Goal: Task Accomplishment & Management: Complete application form

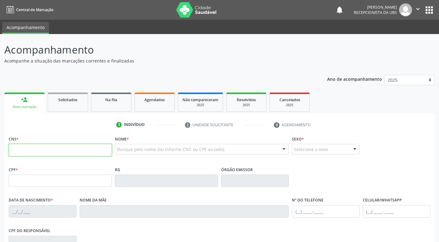
click at [34, 153] on input "text" at bounding box center [60, 150] width 103 height 12
click at [94, 154] on input "text" at bounding box center [60, 150] width 103 height 12
type input "700 4019 9737 4944"
type input "944.775.315-91"
type input "05/05/1943"
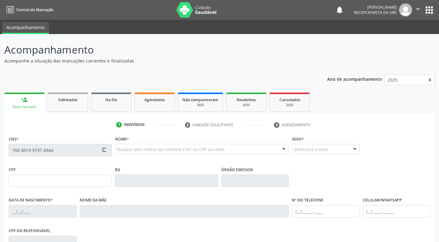
type input "Maria Eufrausina da Conceicao"
type input "(87) 99999-9999"
type input "018.727.814-89"
type input "162"
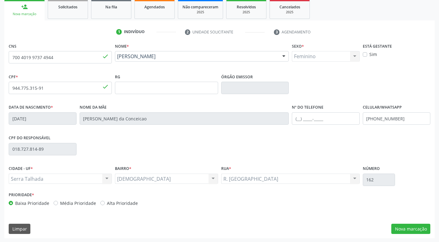
scroll to position [94, 0]
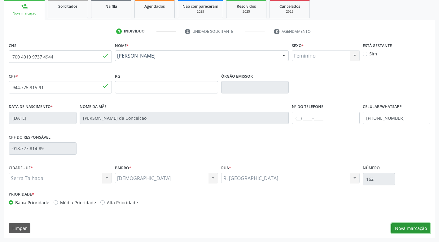
click at [398, 227] on button "Nova marcação" at bounding box center [410, 228] width 39 height 11
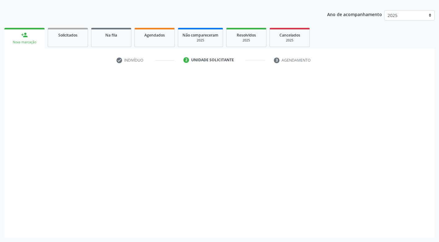
scroll to position [65, 0]
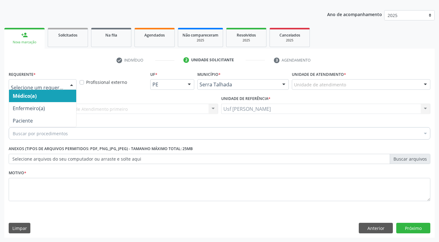
drag, startPoint x: 73, startPoint y: 84, endPoint x: 72, endPoint y: 90, distance: 6.4
click at [72, 86] on div at bounding box center [71, 85] width 9 height 11
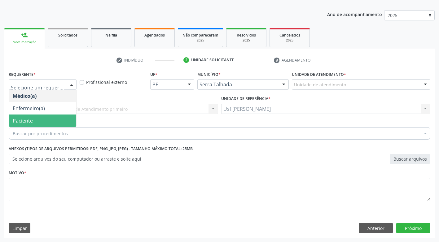
click at [44, 120] on span "Paciente" at bounding box center [42, 121] width 67 height 12
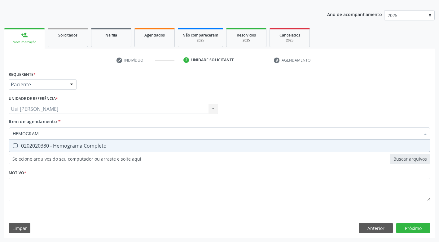
type input "HEMOGRAMA"
click at [13, 145] on Completo at bounding box center [15, 146] width 5 height 5
click at [13, 145] on Completo "checkbox" at bounding box center [11, 146] width 4 height 4
click at [113, 147] on div "0202020380 - Hemograma Completo" at bounding box center [220, 146] width 414 height 5
click at [15, 147] on Completo at bounding box center [15, 146] width 5 height 5
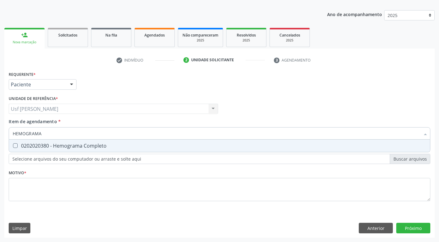
click at [13, 147] on Completo "checkbox" at bounding box center [11, 146] width 4 height 4
checkbox Completo "true"
click at [57, 134] on input "HEMOGRAMA" at bounding box center [217, 133] width 408 height 12
type input "HEMOG"
checkbox Completo "false"
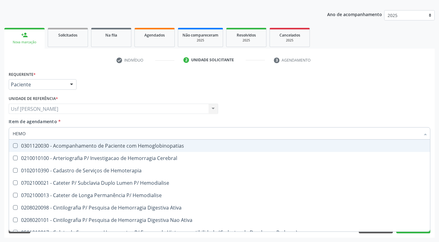
type input "HEM"
checkbox Completo "false"
checkbox Elástica "true"
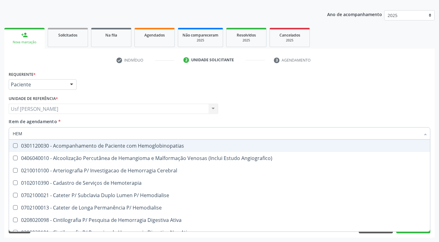
type input "HE"
checkbox Completo "false"
checkbox Orgaos "true"
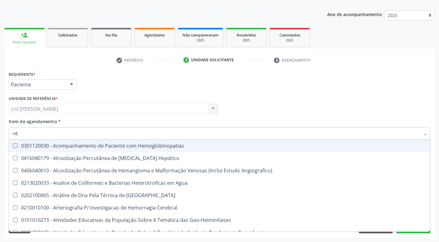
type input "H"
checkbox Completo "false"
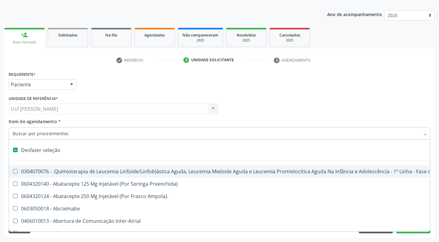
click at [57, 134] on input "Item de agendamento *" at bounding box center [217, 133] width 408 height 12
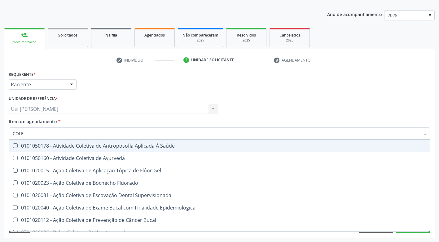
type input "COLES"
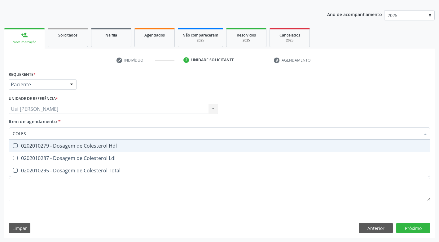
drag, startPoint x: 17, startPoint y: 146, endPoint x: 15, endPoint y: 153, distance: 7.0
click at [17, 148] on Hdl at bounding box center [15, 146] width 5 height 5
click at [13, 148] on Hdl "checkbox" at bounding box center [11, 146] width 4 height 4
checkbox Hdl "true"
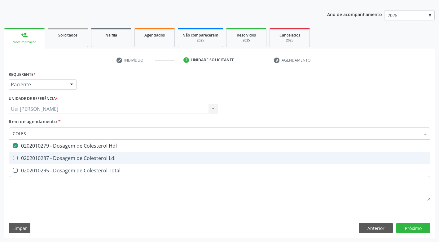
click at [14, 160] on Ldl at bounding box center [15, 158] width 5 height 5
click at [13, 160] on Ldl "checkbox" at bounding box center [11, 158] width 4 height 4
checkbox Ldl "true"
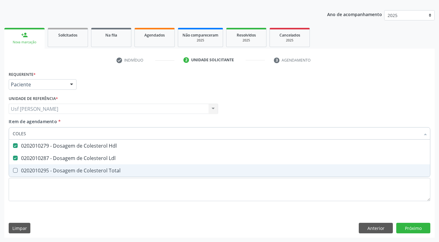
click at [14, 170] on Total at bounding box center [15, 170] width 5 height 5
click at [13, 170] on Total "checkbox" at bounding box center [11, 171] width 4 height 4
checkbox Total "true"
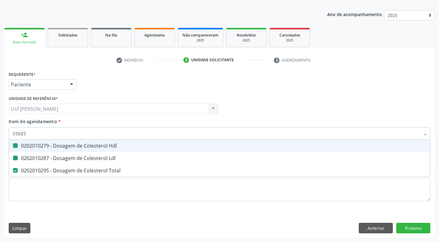
type input "COLE"
checkbox Hdl "false"
checkbox Ldl "false"
checkbox Total "false"
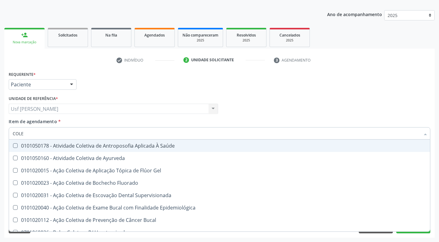
type input "COL"
checkbox Hdl "false"
checkbox Ldl "false"
checkbox Total "false"
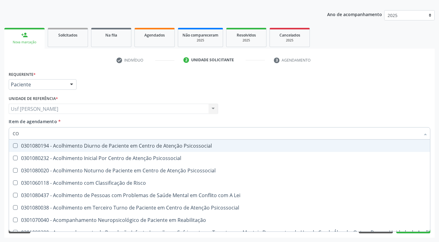
type input "C"
checkbox Hdl "false"
checkbox Ldl "false"
checkbox Total "false"
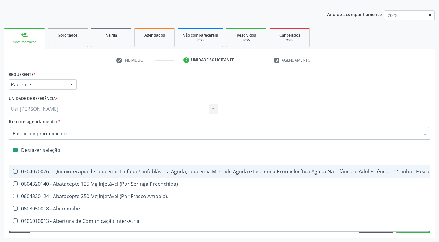
type input "G"
checkbox Linha "true"
checkbox Infusão "true"
checkbox Urostomizados "true"
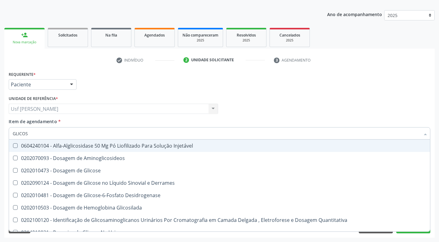
type input "GLICOSE"
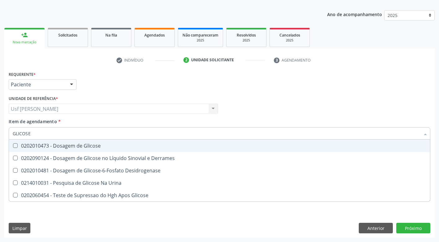
click at [16, 146] on Glicose at bounding box center [15, 146] width 5 height 5
click at [13, 146] on Glicose "checkbox" at bounding box center [11, 146] width 4 height 4
checkbox Glicose "true"
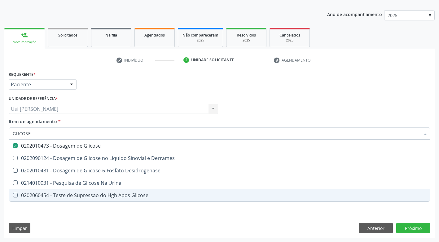
type input "GLICOS"
checkbox Glicose "false"
checkbox Desidrogenase "true"
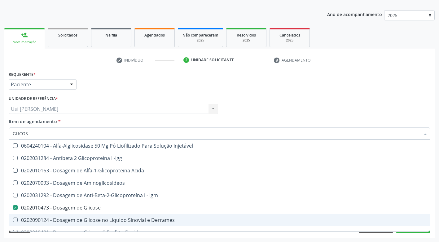
type input "GLICO"
checkbox Acida "false"
checkbox Glicose "true"
type input "GLIC"
checkbox Glicose "false"
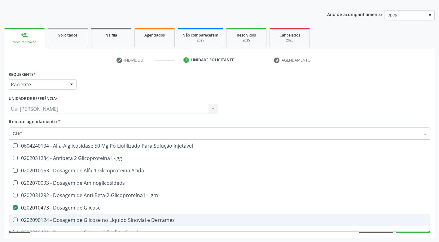
checkbox Glicose "true"
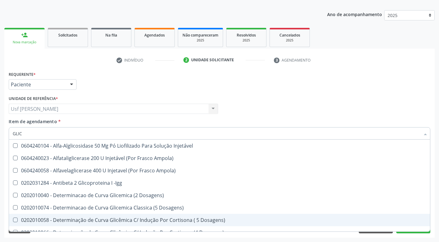
type input "GLI"
checkbox Glicose "false"
checkbox Glicosilada "true"
type input "GL"
checkbox Glicose "false"
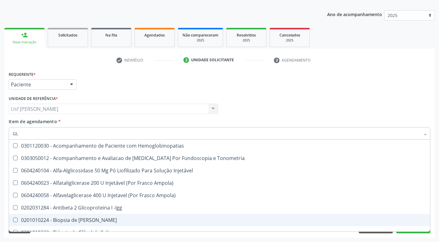
type input "G"
checkbox Glicose "false"
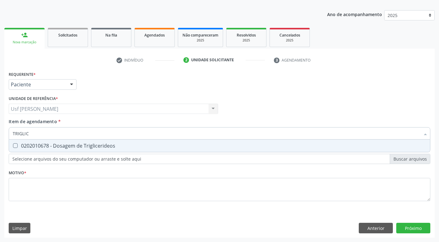
type input "TRIGLICE"
click at [15, 147] on Triglicerideos at bounding box center [15, 146] width 5 height 5
click at [13, 147] on Triglicerideos "checkbox" at bounding box center [11, 146] width 4 height 4
checkbox Triglicerideos "true"
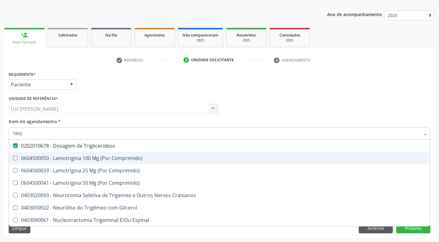
type input "TRI"
checkbox Triglicerideos "false"
type input "T"
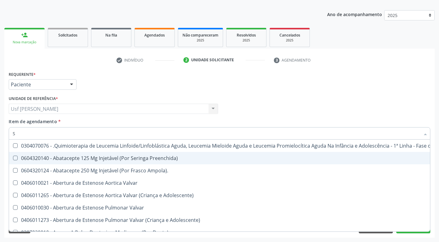
type input "SE"
checkbox Especializada "true"
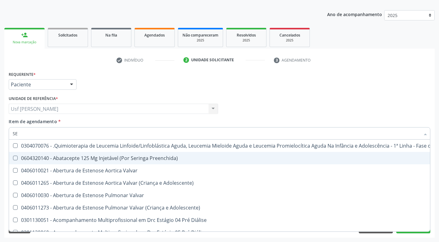
type input "S"
checkbox Glicose "false"
type input "ANA"
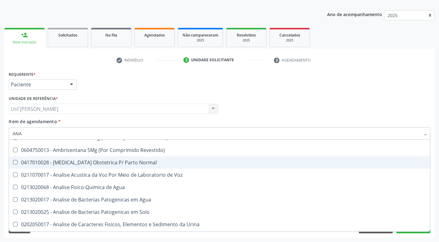
scroll to position [62, 0]
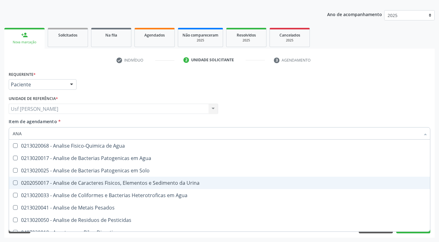
click at [15, 183] on Urina at bounding box center [15, 183] width 5 height 5
click at [13, 183] on Urina "checkbox" at bounding box center [11, 183] width 4 height 4
checkbox Urina "true"
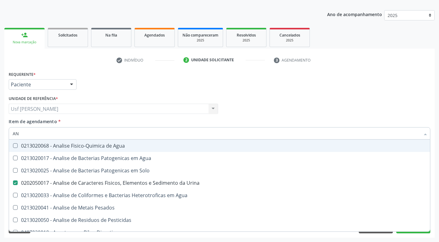
type input "A"
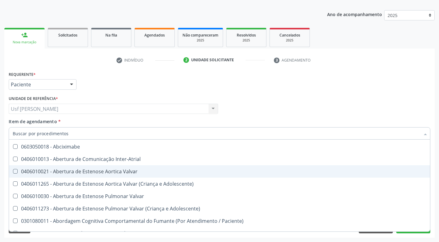
checkbox Adolescente\) "false"
checkbox Quadril "false"
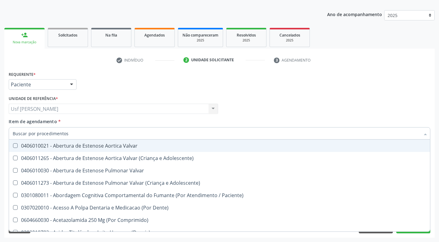
type input "F"
checkbox Pâncreas "true"
checkbox Urina "false"
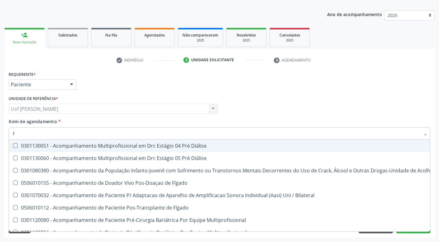
type input "FE"
checkbox Urina "false"
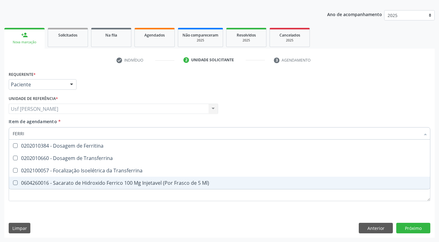
scroll to position [0, 0]
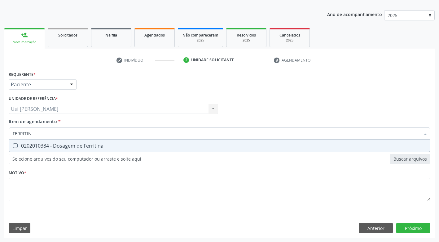
type input "FERRITINA"
click at [14, 146] on Ferritina at bounding box center [15, 146] width 5 height 5
click at [13, 146] on Ferritina "checkbox" at bounding box center [11, 146] width 4 height 4
checkbox Ferritina "true"
type input "FERRITINA"
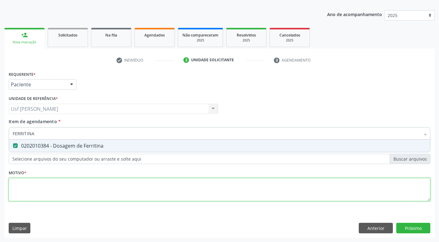
click at [26, 188] on div "Requerente * Paciente Médico(a) Enfermeiro(a) Paciente Nenhum resultado encontr…" at bounding box center [220, 140] width 422 height 140
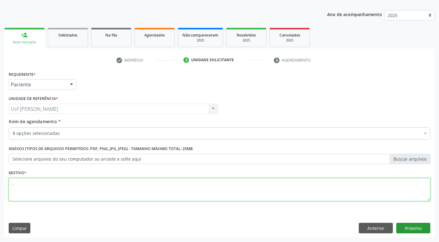
type textarea "."
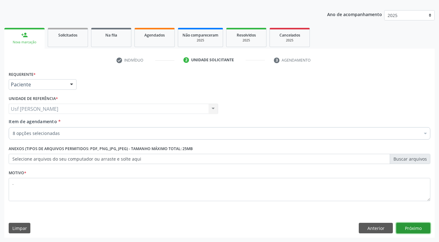
click at [404, 227] on button "Próximo" at bounding box center [413, 228] width 34 height 11
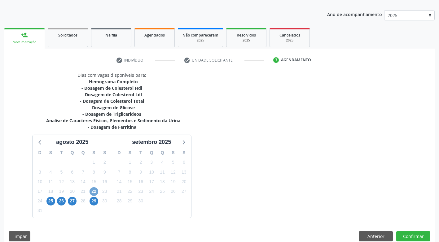
click at [94, 192] on span "22" at bounding box center [94, 192] width 9 height 9
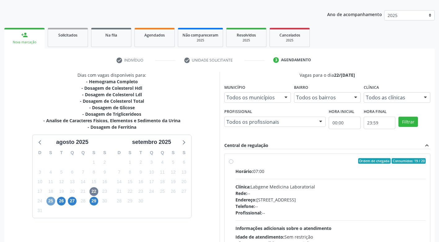
click at [50, 200] on span "25" at bounding box center [50, 201] width 9 height 9
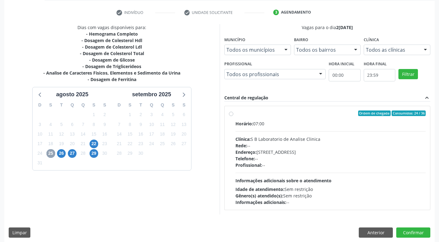
scroll to position [117, 0]
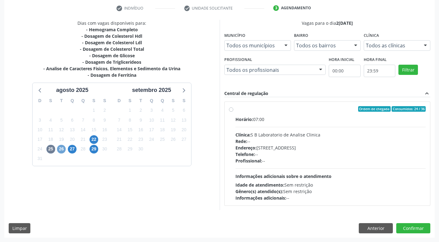
click at [60, 148] on span "26" at bounding box center [61, 149] width 9 height 9
click at [74, 149] on span "27" at bounding box center [72, 149] width 9 height 9
click at [92, 151] on span "29" at bounding box center [94, 149] width 9 height 9
click at [368, 231] on button "Anterior" at bounding box center [376, 228] width 34 height 11
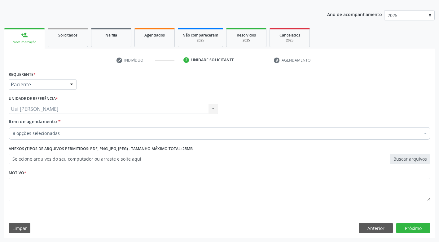
scroll to position [65, 0]
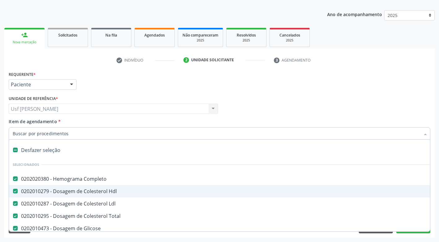
click at [40, 137] on div at bounding box center [220, 133] width 422 height 12
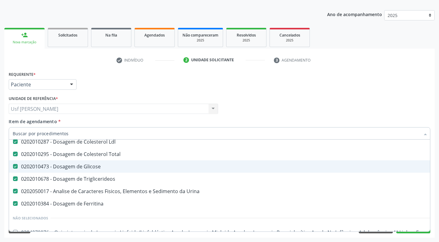
scroll to position [93, 0]
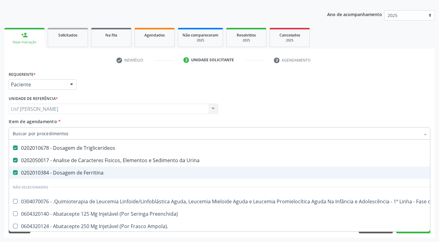
click at [15, 175] on Ferritina at bounding box center [15, 172] width 5 height 5
click at [13, 175] on Ferritina "checkbox" at bounding box center [11, 173] width 4 height 4
checkbox Ferritina "false"
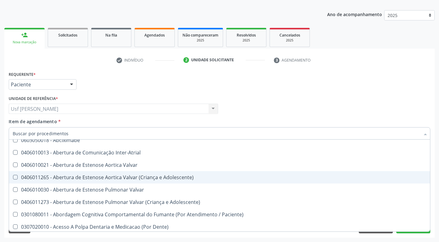
scroll to position [217, 0]
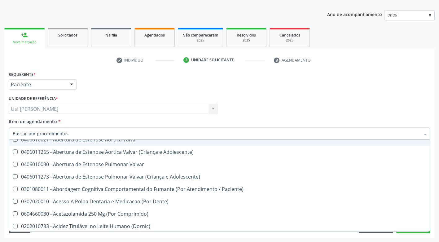
click at [281, 100] on div "Médico Solicitante Por favor, selecione a Unidade de Atendimento primeiro Nenhu…" at bounding box center [219, 106] width 425 height 24
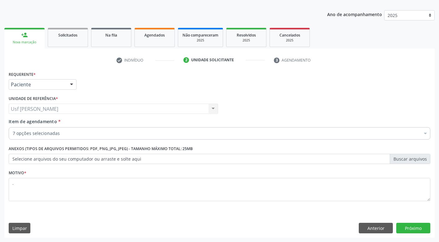
scroll to position [0, 0]
click at [412, 227] on button "Próximo" at bounding box center [413, 228] width 34 height 11
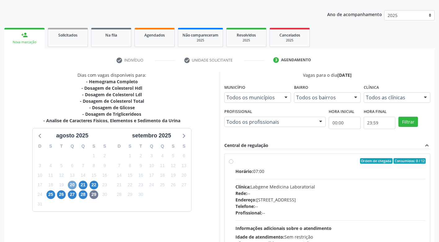
click at [69, 186] on span "20" at bounding box center [72, 185] width 9 height 9
click at [236, 163] on label "Ordem de chegada Consumidos: 20 / 24 Horário: 07:00 Clínica: Laboratorio Jose P…" at bounding box center [331, 205] width 191 height 95
click at [231, 163] on input "Ordem de chegada Consumidos: 20 / 24 Horário: 07:00 Clínica: Laboratorio Jose P…" at bounding box center [231, 161] width 4 height 6
radio input "true"
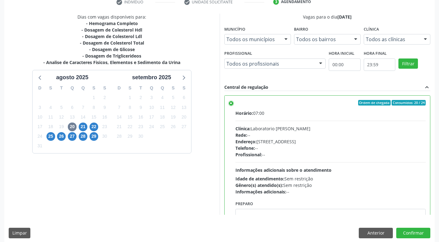
scroll to position [128, 0]
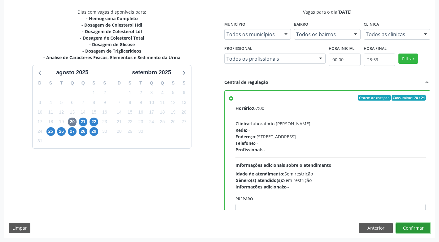
click at [413, 229] on button "Confirmar" at bounding box center [413, 228] width 34 height 11
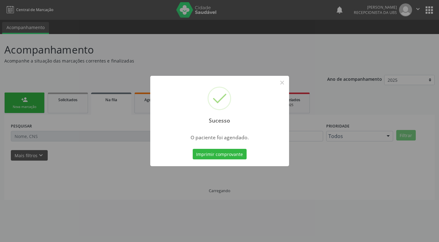
scroll to position [0, 0]
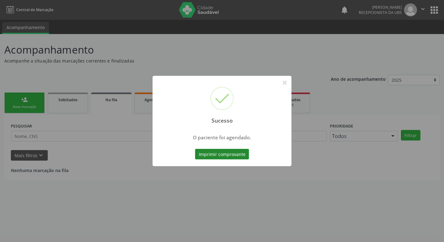
click at [228, 153] on button "Imprimir comprovante" at bounding box center [222, 154] width 54 height 11
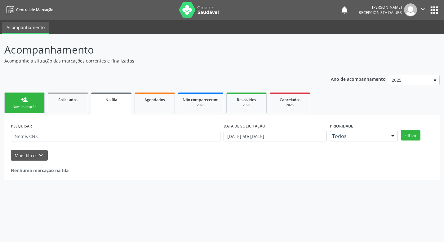
drag, startPoint x: 15, startPoint y: 100, endPoint x: 25, endPoint y: 107, distance: 12.0
click at [15, 100] on link "person_add Nova marcação" at bounding box center [24, 103] width 40 height 21
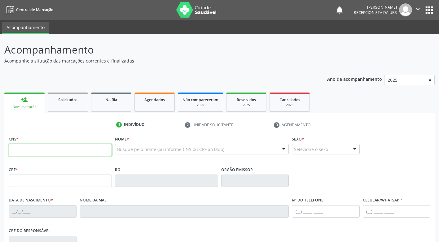
click at [34, 154] on input "text" at bounding box center [60, 150] width 103 height 12
click at [34, 152] on input "text" at bounding box center [60, 150] width 103 height 12
click at [57, 152] on input "text" at bounding box center [60, 150] width 103 height 12
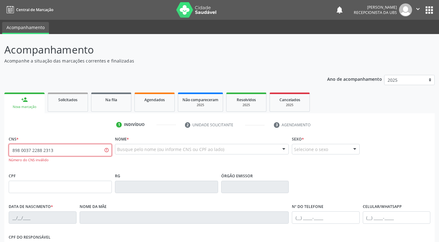
type input "898 0037 2288 2313"
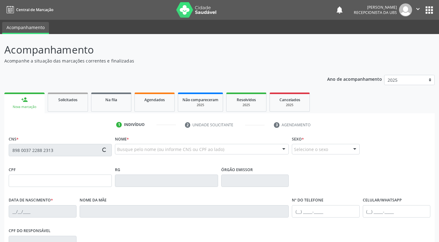
type input "125.232.354-98"
type input "04/01/2012"
type input "Erika Fernanda Silva Franco"
type input "(87) 99910-8635"
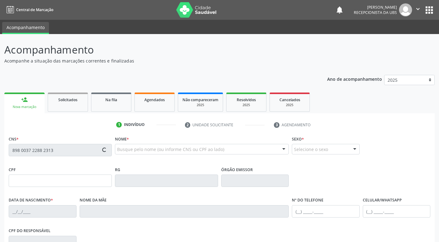
type input "175.148.548-00"
type input "93"
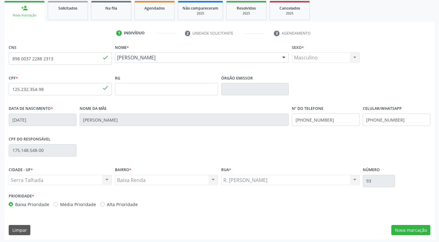
scroll to position [94, 0]
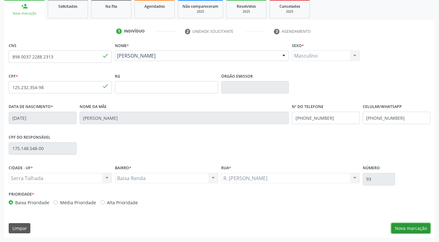
click at [418, 230] on button "Nova marcação" at bounding box center [410, 228] width 39 height 11
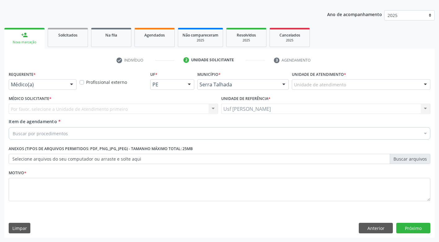
scroll to position [65, 0]
click at [71, 83] on div at bounding box center [71, 85] width 9 height 11
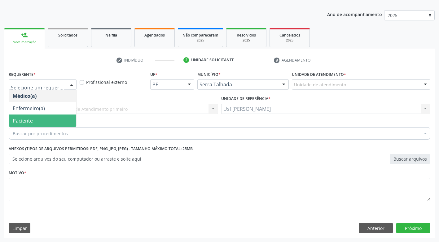
click at [38, 122] on span "Paciente" at bounding box center [42, 121] width 67 height 12
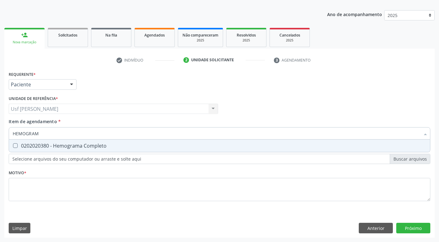
type input "HEMOGRAMA"
click at [18, 145] on div "0202020380 - Hemograma Completo" at bounding box center [220, 146] width 414 height 5
checkbox Completo "true"
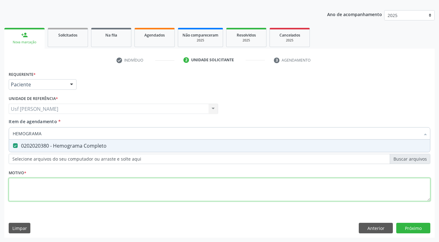
click at [44, 191] on div "Requerente * Paciente Médico(a) Enfermeiro(a) Paciente Nenhum resultado encontr…" at bounding box center [220, 140] width 422 height 140
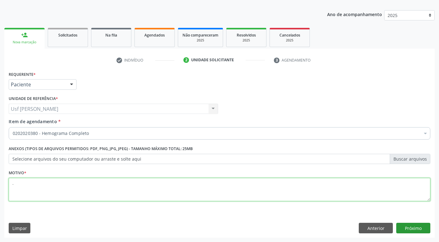
type textarea "."
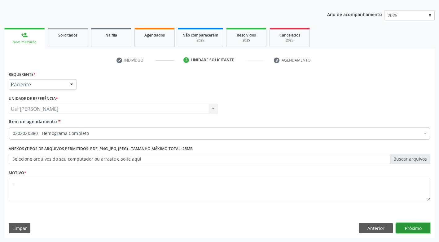
click at [411, 229] on button "Próximo" at bounding box center [413, 228] width 34 height 11
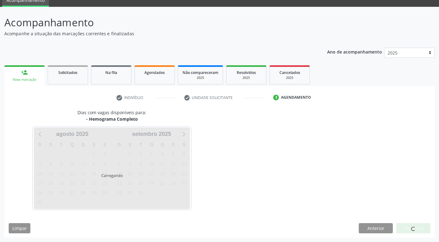
scroll to position [27, 0]
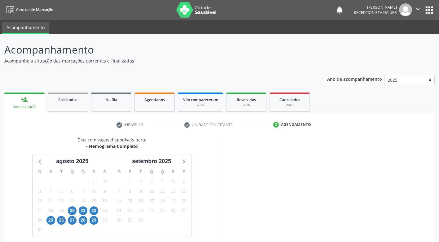
scroll to position [27, 0]
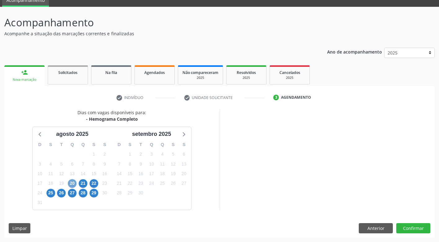
click at [73, 183] on span "20" at bounding box center [72, 183] width 9 height 9
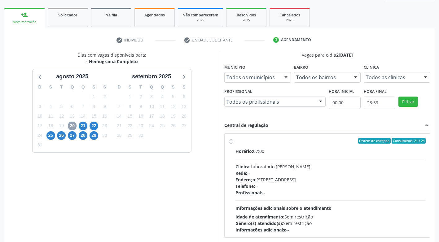
scroll to position [117, 0]
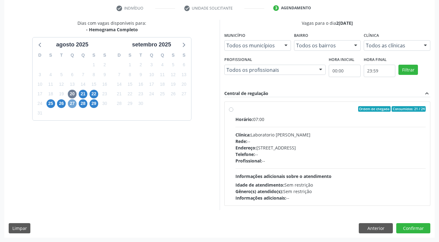
click at [71, 103] on span "27" at bounding box center [72, 103] width 9 height 9
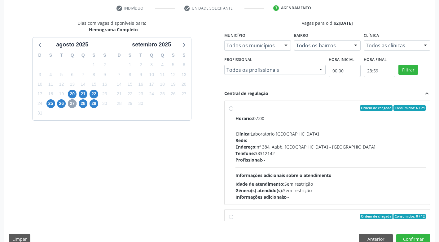
scroll to position [219, 0]
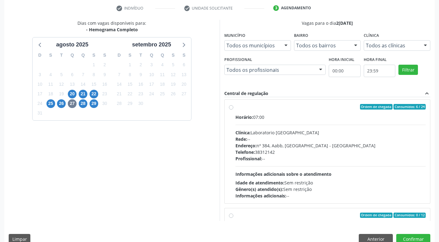
click at [236, 108] on label "Ordem de chegada Consumidos: 6 / 24 Horário: 07:00 Clínica: Laboratorio [GEOGRA…" at bounding box center [331, 151] width 191 height 95
click at [230, 108] on input "Ordem de chegada Consumidos: 6 / 24 Horário: 07:00 Clínica: Laboratorio [GEOGRA…" at bounding box center [231, 107] width 4 height 6
radio input "true"
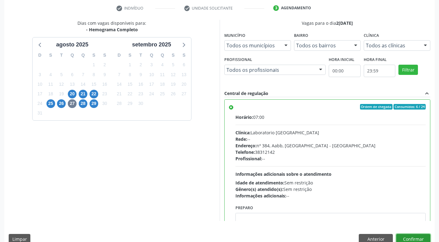
click at [420, 238] on button "Confirmar" at bounding box center [413, 239] width 34 height 11
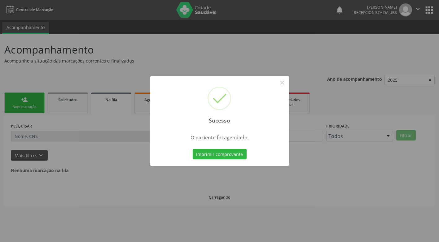
scroll to position [0, 0]
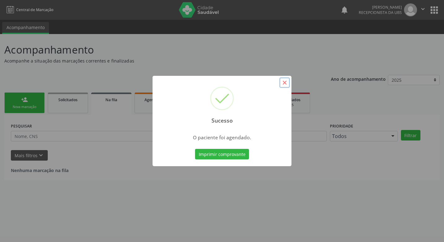
click at [282, 85] on button "×" at bounding box center [284, 82] width 11 height 11
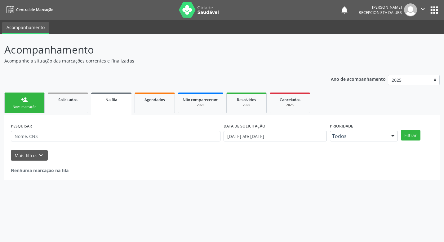
click at [26, 107] on div "Nova marcação" at bounding box center [24, 107] width 31 height 5
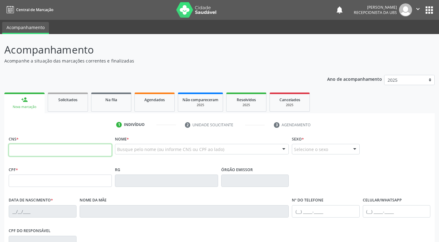
click at [33, 153] on input "text" at bounding box center [60, 150] width 103 height 12
type input "898 0034 2790 0519"
type input "079.692.064-84"
type input "[DATE]"
type input "[PERSON_NAME]"
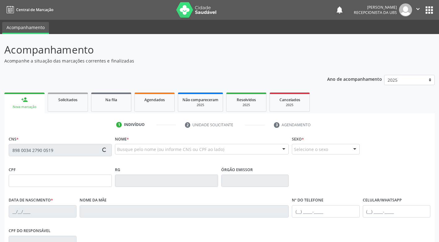
type input "[PHONE_NUMBER]"
type input "747.242.584-20"
type input "19"
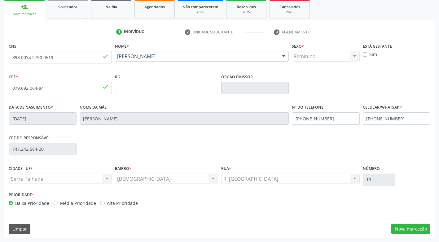
scroll to position [94, 0]
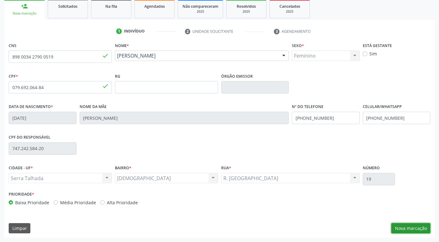
drag, startPoint x: 418, startPoint y: 224, endPoint x: 417, endPoint y: 229, distance: 4.6
click at [417, 228] on button "Nova marcação" at bounding box center [410, 228] width 39 height 11
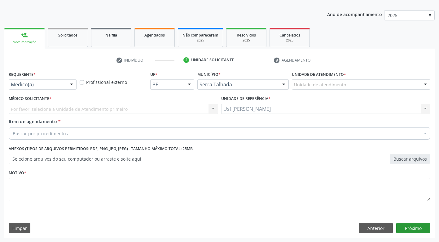
scroll to position [65, 0]
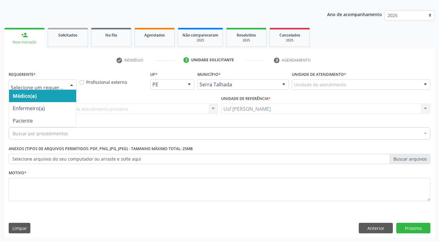
click at [72, 84] on div at bounding box center [71, 85] width 9 height 11
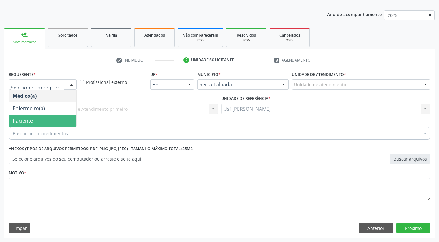
click at [52, 119] on span "Paciente" at bounding box center [42, 121] width 67 height 12
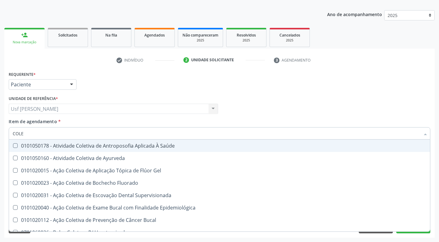
type input "COLES"
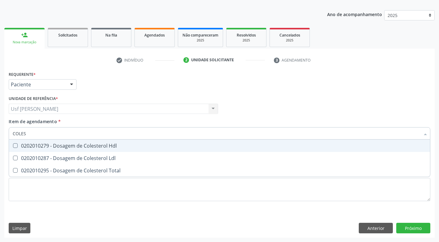
drag, startPoint x: 15, startPoint y: 146, endPoint x: 11, endPoint y: 156, distance: 10.7
click at [15, 147] on Hdl at bounding box center [15, 146] width 5 height 5
click at [13, 147] on Hdl "checkbox" at bounding box center [11, 146] width 4 height 4
checkbox Hdl "true"
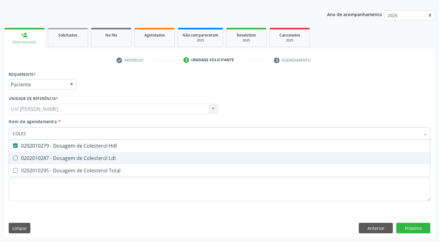
click at [16, 159] on Ldl at bounding box center [15, 158] width 5 height 5
click at [13, 159] on Ldl "checkbox" at bounding box center [11, 158] width 4 height 4
checkbox Ldl "true"
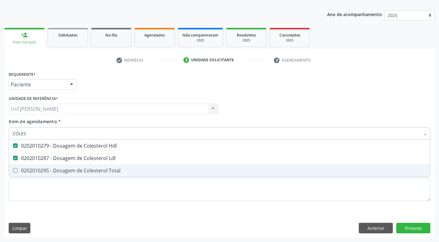
click at [16, 170] on Total at bounding box center [15, 170] width 5 height 5
click at [13, 170] on Total "checkbox" at bounding box center [11, 171] width 4 height 4
checkbox Total "true"
type input "COLE"
checkbox Hdl "false"
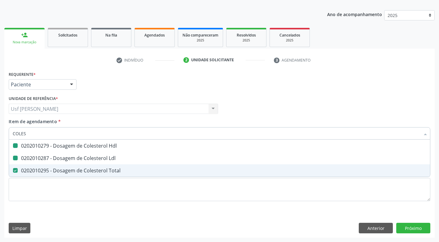
checkbox Ldl "false"
checkbox Total "false"
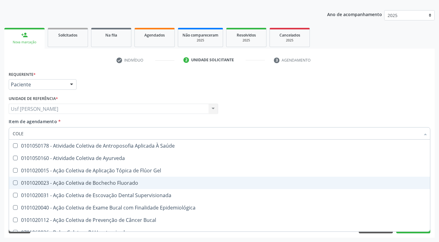
type input "COL"
checkbox Hdl "false"
checkbox Ldl "false"
checkbox Total "false"
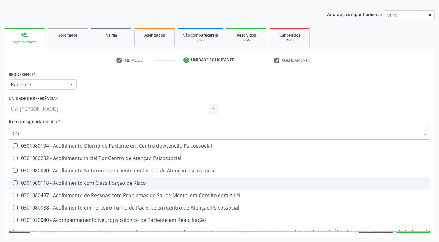
type input "C"
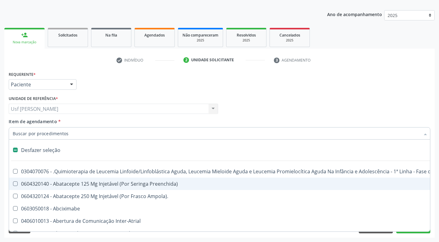
checkbox Paciente "false"
checkbox Cnrac\) "false"
checkbox S\/Pernoite "false"
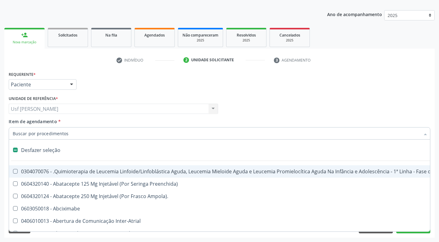
click at [85, 134] on input "Item de agendamento *" at bounding box center [217, 133] width 408 height 12
click at [63, 135] on input "Item de agendamento *" at bounding box center [217, 133] width 408 height 12
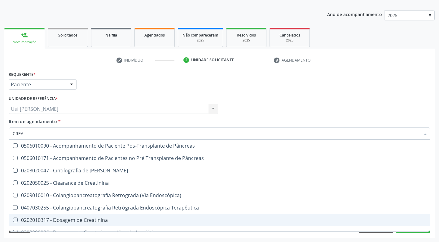
type input "CREA"
checkbox Pâncreas "true"
checkbox Pancreas "true"
checkbox Creatinina "true"
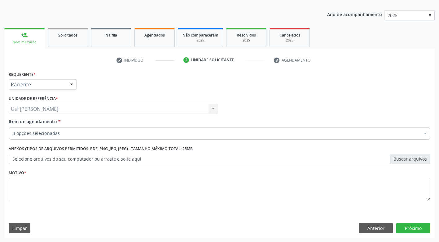
drag, startPoint x: 74, startPoint y: 134, endPoint x: 68, endPoint y: 135, distance: 5.4
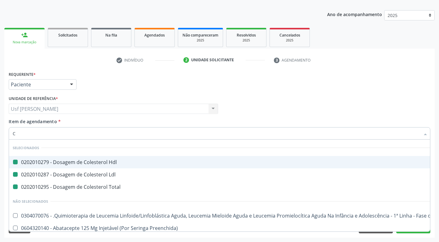
type input "CR"
checkbox Hdl "false"
checkbox Ldl "false"
checkbox Total "false"
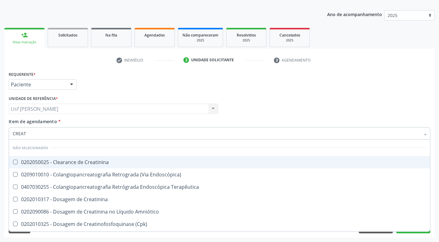
type input "CREATI"
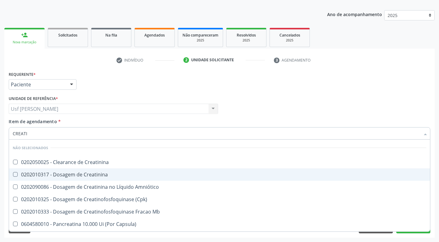
click at [17, 174] on Creatinina at bounding box center [15, 174] width 5 height 5
click at [13, 174] on Creatinina "checkbox" at bounding box center [11, 175] width 4 height 4
checkbox Creatinina "true"
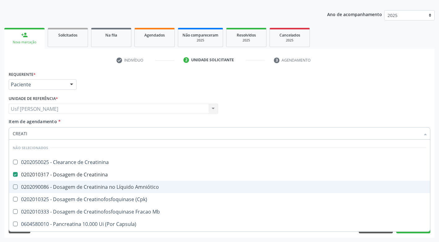
type input "CREAT"
checkbox Creatinina "false"
checkbox \(Cpk\) "true"
type input "CREA"
checkbox Capsula\) "true"
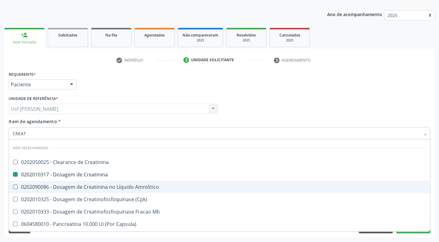
checkbox \(Cpk\) "false"
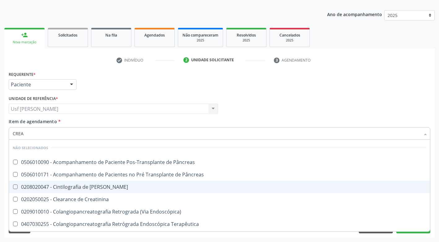
type input "CRE"
checkbox Creatinina "false"
checkbox Oncologia "true"
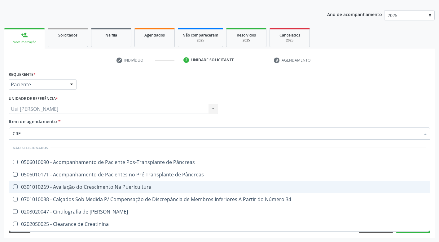
type input "CR"
checkbox Creatinina "false"
type input "C"
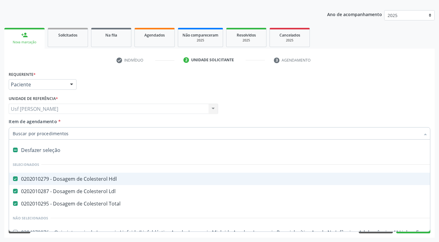
checkbox Hdl "true"
checkbox Ldl "true"
checkbox Total "true"
type input "TR"
checkbox Hdl "false"
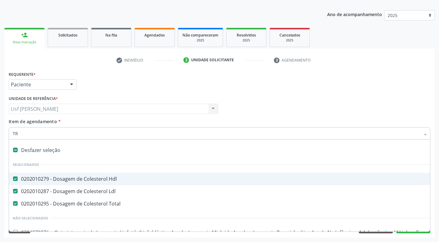
checkbox Ldl "false"
checkbox Total "false"
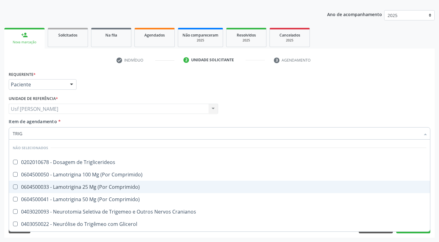
type input "TRIGL"
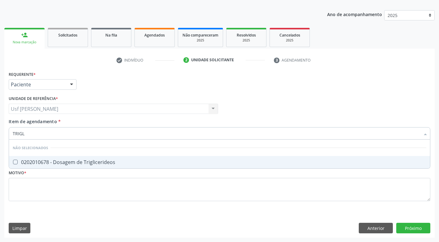
drag, startPoint x: 16, startPoint y: 162, endPoint x: 20, endPoint y: 162, distance: 4.0
click at [17, 162] on Triglicerideos at bounding box center [15, 162] width 5 height 5
click at [13, 162] on Triglicerideos "checkbox" at bounding box center [11, 162] width 4 height 4
checkbox Triglicerideos "true"
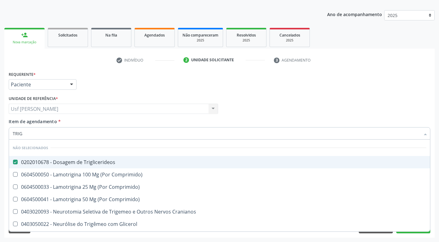
type input "TRI"
checkbox Triglicerideos "false"
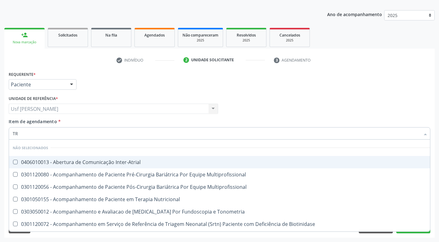
type input "T"
checkbox Inter-Atrial "true"
checkbox Multiprofissional "true"
checkbox Triglicerideos "false"
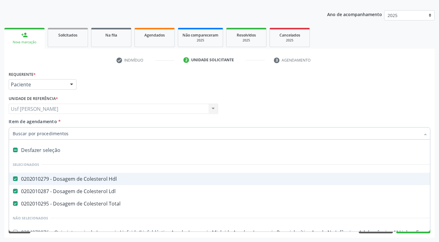
type input "G"
checkbox Drenavel "true"
checkbox Ml\) "true"
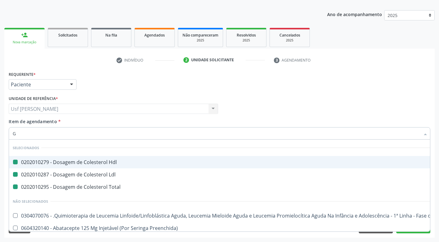
type input "GL"
checkbox Hdl "false"
checkbox Ldl "false"
checkbox Total "false"
checkbox Ampola\) "true"
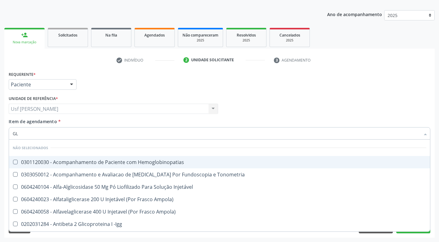
type input "GLI"
checkbox Glomerular "true"
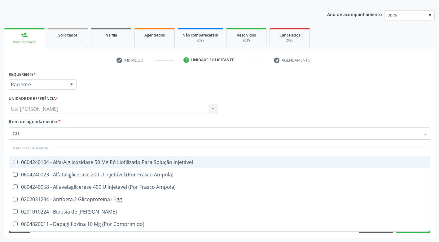
type input "GLIC"
checkbox Derrames "true"
checkbox Triglicerideos "false"
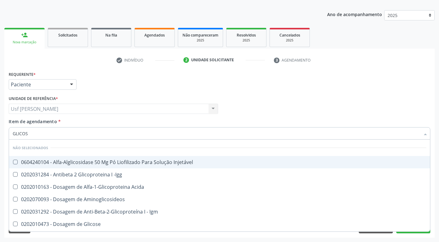
type input "GLICOSE"
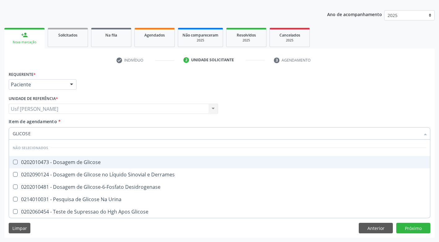
click at [16, 163] on Glicose at bounding box center [15, 162] width 5 height 5
click at [13, 163] on Glicose "checkbox" at bounding box center [11, 162] width 4 height 4
checkbox Glicose "true"
type input "GLICOS"
checkbox Glicose "false"
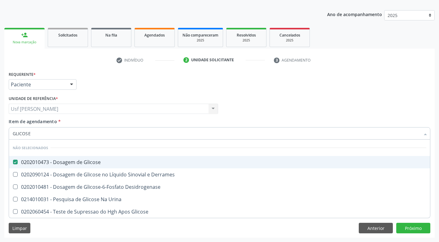
checkbox Desidrogenase "true"
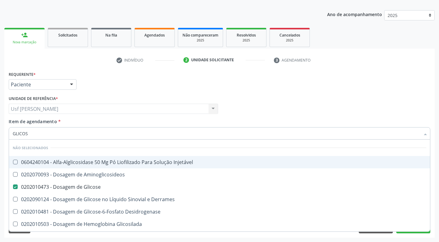
type input "GLICO"
checkbox Glicose "false"
checkbox Glicosilada "true"
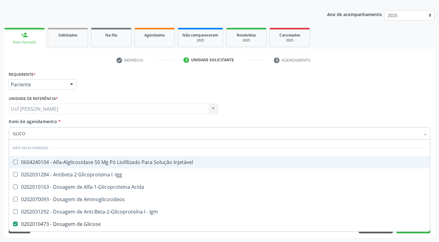
type input "GLIC"
checkbox Glicose "false"
checkbox Glicose "true"
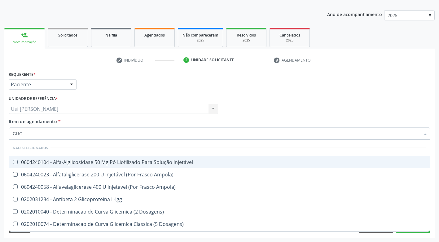
type input "GLI"
checkbox Glicose "false"
checkbox Glicosilada "true"
checkbox Triglicerideos "false"
checkbox Delgada\) "true"
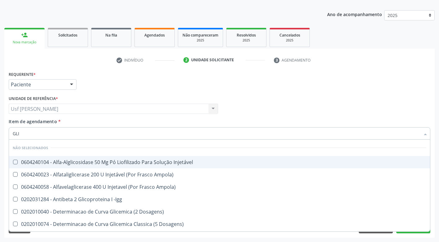
type input "GL"
checkbox Glicosilada "false"
checkbox Delgada\) "false"
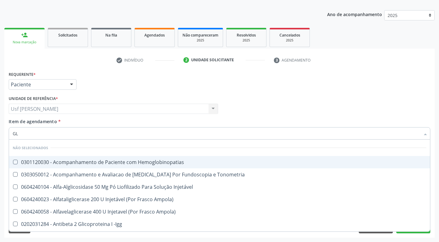
type input "G"
checkbox Hemoglobinopatias "true"
checkbox Tonometria "true"
checkbox Injetável "true"
checkbox Glicose "false"
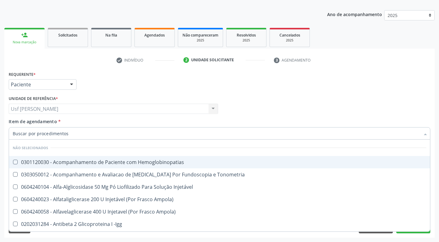
checkbox Triglicerideos "false"
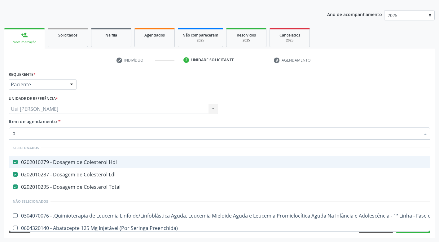
type input "02"
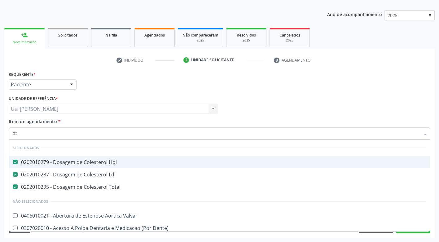
checkbox Creatinina "true"
checkbox Glicose "true"
checkbox Triglicerideos "true"
type input "020"
checkbox Estágios "true"
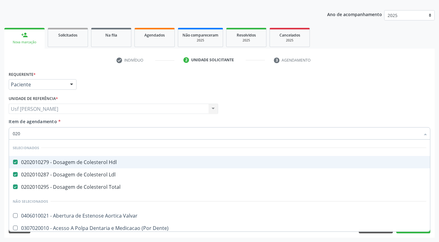
checkbox Gestante "true"
checkbox Semana\) "true"
checkbox Creatinina "false"
checkbox Glicose "false"
checkbox Triglicerideos "false"
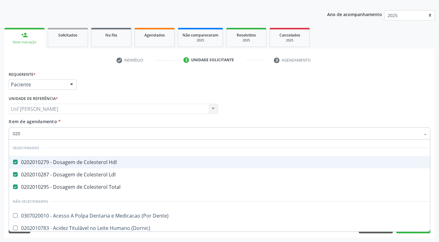
type input "0202"
checkbox Ocular "true"
checkbox Substitutiva "true"
checkbox \(Spcto\) "true"
checkbox Creatinina "false"
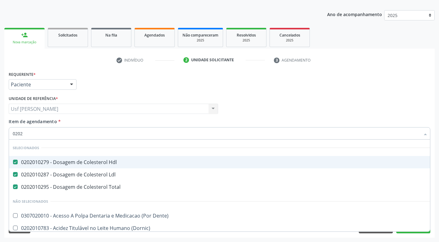
checkbox Glicose "false"
type input "02020"
checkbox Beta-2-Microglobulina "true"
checkbox Creatinina "false"
checkbox Xi "true"
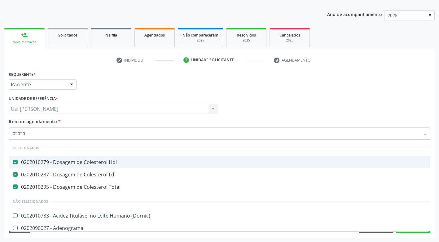
checkbox Glicose "false"
checkbox Funcional "true"
checkbox Triglicerideos "false"
type input "020201"
checkbox Molecular "true"
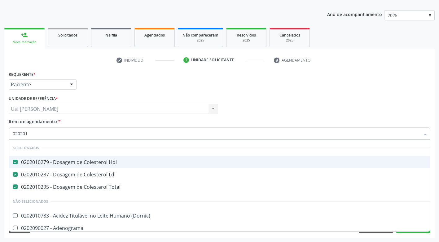
checkbox Reumatoide "true"
checkbox 17-Hidroxicorticosteroides "true"
type input "0202010"
checkbox III "true"
checkbox Creatinina "false"
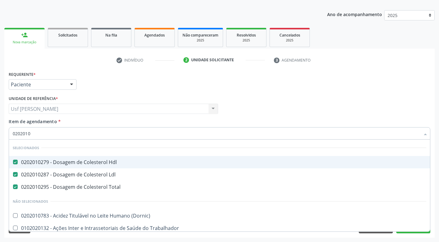
checkbox II "true"
checkbox Glicose "false"
checkbox Muco-Proteinas "true"
type input "02020105"
checkbox Hdl "false"
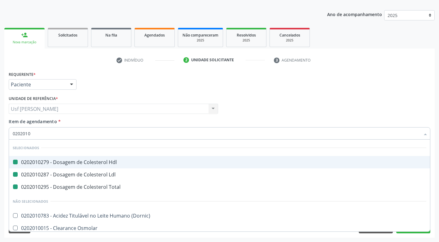
checkbox Ldl "false"
checkbox Total "false"
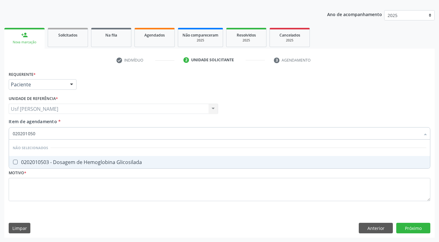
type input "0202010503"
drag, startPoint x: 14, startPoint y: 162, endPoint x: 16, endPoint y: 166, distance: 4.3
click at [14, 163] on Glicosilada at bounding box center [15, 162] width 5 height 5
click at [13, 163] on Glicosilada "checkbox" at bounding box center [11, 162] width 4 height 4
checkbox Glicosilada "true"
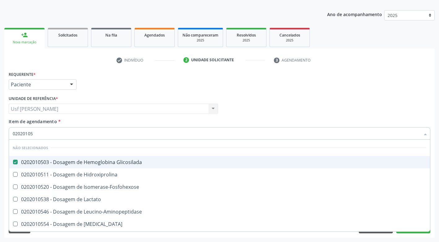
type input "0202010"
checkbox Hidroxiprolina "true"
checkbox Isomerase-Fosfohexose "true"
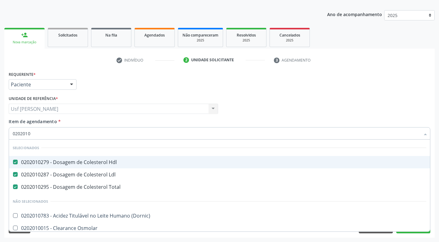
type input "020201"
checkbox Creatinina "false"
checkbox Folato "true"
checkbox Glicose "false"
checkbox Glicosilada "false"
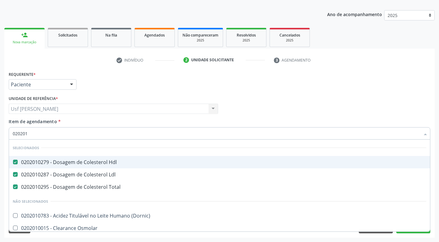
checkbox Nt-Probnp\) "true"
checkbox Potassio "true"
checkbox Triglicerideos "false"
type input "0202"
checkbox Creatinina "false"
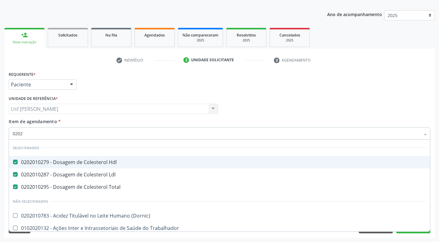
checkbox Glicose "false"
checkbox Glicosilada "false"
checkbox Triglicerideos "false"
type input "02"
checkbox Creatinina "false"
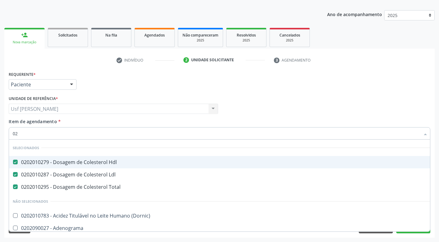
checkbox Glicose "false"
checkbox Glicosilada "false"
checkbox Triglicerideos "false"
checkbox Bilateral "false"
checkbox Boston "false"
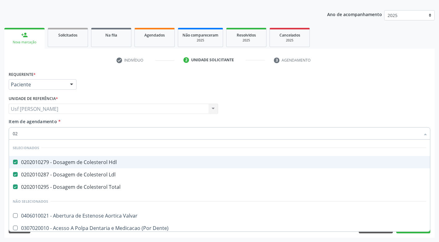
type input "0"
checkbox Creatinina "false"
checkbox Glicose "false"
checkbox Glicosilada "false"
checkbox Triglicerideos "false"
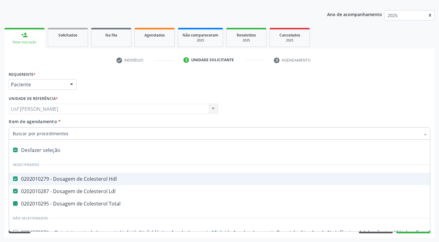
type input "H"
checkbox Total "false"
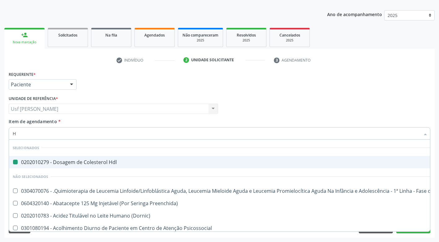
type input "HE"
checkbox Hdl "false"
checkbox Coração "true"
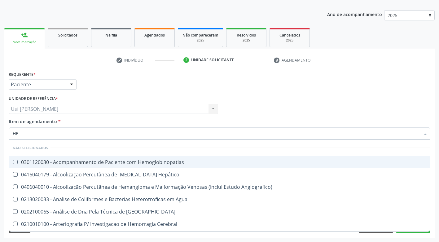
type input "HEM"
checkbox \(Qualitativo\) "true"
checkbox Glicosilada "false"
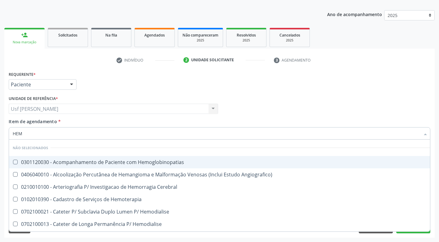
type input "HEMO"
checkbox Hemacias "true"
checkbox Glicosilada "false"
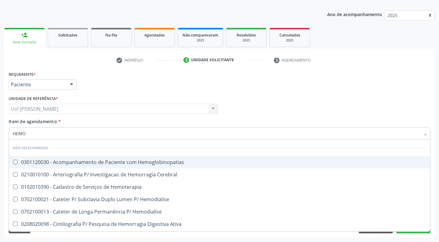
type input "HEMOG"
checkbox Tardio\) "true"
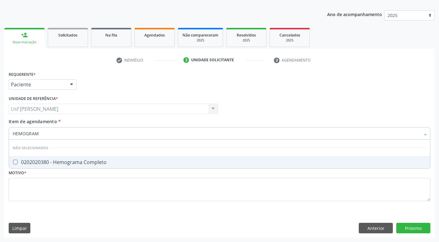
type input "HEMOGRAMA"
click at [18, 164] on div "0202020380 - Hemograma Completo" at bounding box center [220, 162] width 414 height 5
checkbox Completo "true"
type input "HEMOG"
checkbox Completo "false"
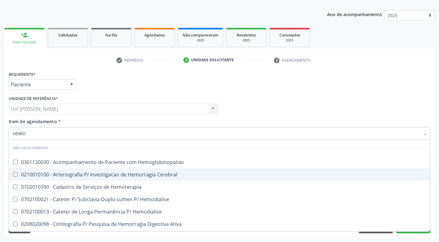
type input "HEM"
checkbox Glicosilada "false"
checkbox Semana\) "true"
checkbox Completo "false"
checkbox Elástica "true"
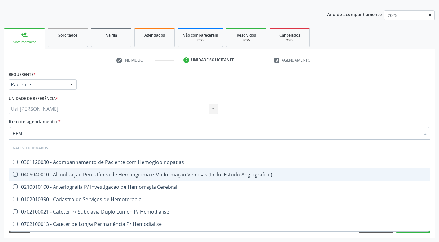
type input "HE"
checkbox Glicosilada "false"
checkbox Hematocrito "true"
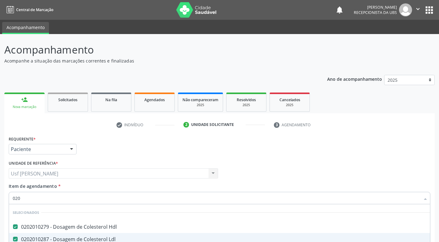
scroll to position [65, 0]
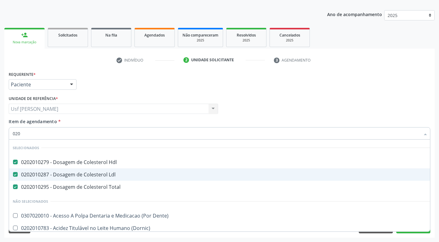
type input "0202"
checkbox Ocular "true"
checkbox Substitutiva "true"
checkbox Periferica "true"
checkbox \(Spcto\) "true"
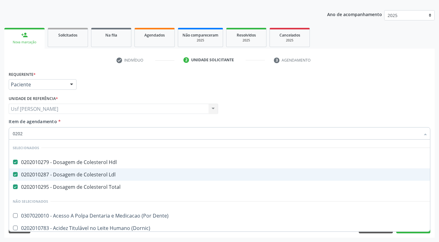
checkbox Colo "true"
checkbox Creatinina "false"
checkbox Glicose "false"
type input "02020"
checkbox Beta-2-Microglobulina "true"
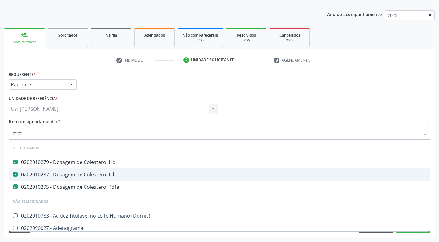
checkbox Creatinina "false"
checkbox Xi "true"
checkbox Fibrinogenio "true"
checkbox Glicose "false"
checkbox Glicosilada "false"
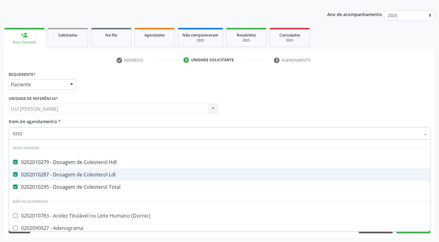
checkbox Funcional "true"
checkbox Triglicerideos "false"
checkbox Zinco "true"
checkbox Completo "false"
type input "020206"
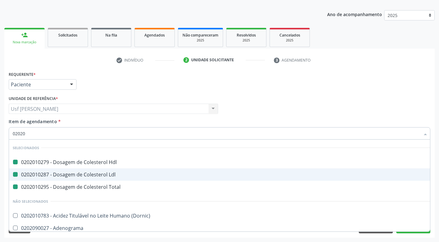
checkbox Hdl "false"
checkbox Ldl "false"
checkbox Total "false"
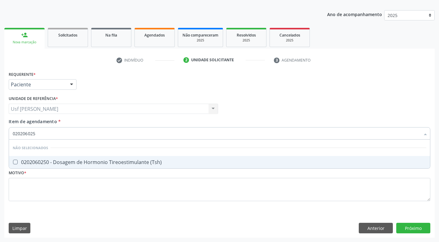
type input "0202060250"
click at [16, 162] on \(Tsh\) at bounding box center [15, 162] width 5 height 5
click at [13, 162] on \(Tsh\) "checkbox" at bounding box center [11, 162] width 4 height 4
checkbox \(Tsh\) "true"
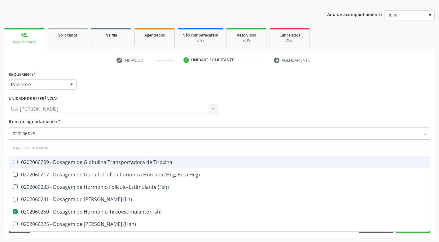
type input "02020602"
checkbox Tiroxina "false"
type input "0202060"
checkbox \(Tsh\) "false"
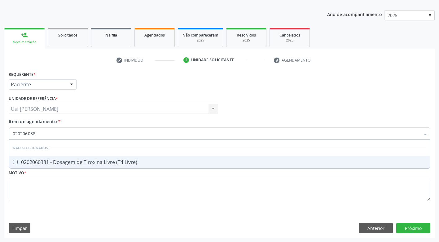
type input "0202060381"
click at [15, 164] on Livre\) at bounding box center [15, 162] width 5 height 5
click at [13, 164] on Livre\) "checkbox" at bounding box center [11, 162] width 4 height 4
checkbox Livre\) "true"
type input "02020603"
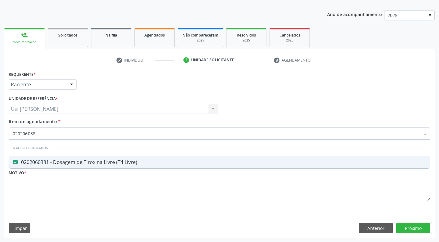
checkbox Livre\) "false"
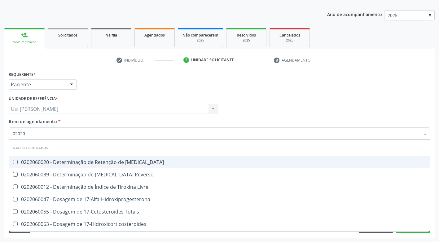
type input "0202"
checkbox T3 "true"
checkbox Reverso "true"
checkbox Livre "true"
checkbox \(Tsh\) "false"
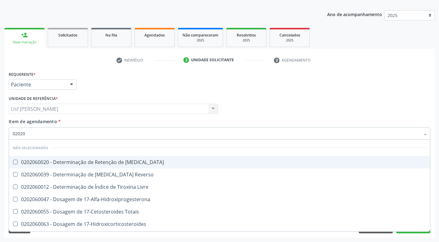
checkbox Livre\) "false"
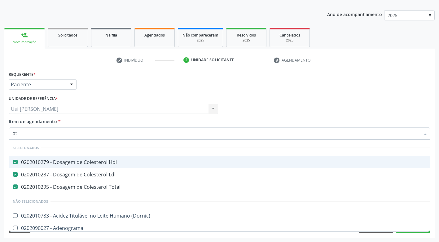
type input "0"
checkbox Creatinina "false"
checkbox Glicose "false"
checkbox Glicosilada "false"
checkbox \(Tsh\) "false"
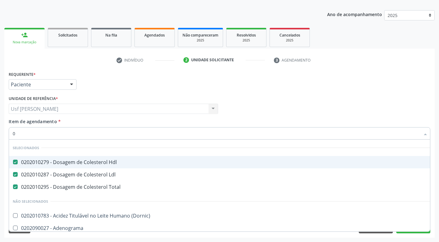
checkbox Livre\) "false"
checkbox Triglicerideos "false"
checkbox Completo "false"
checkbox Bilateral "false"
checkbox Boston "false"
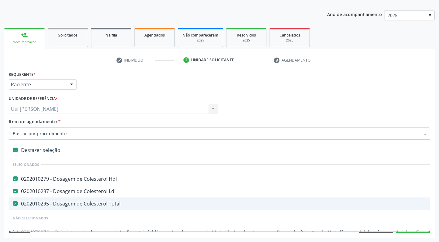
drag, startPoint x: 90, startPoint y: 232, endPoint x: 94, endPoint y: 238, distance: 7.4
click at [91, 234] on div "Requerente * Paciente Médico(a) Enfermeiro(a) Paciente Nenhum resultado encontr…" at bounding box center [219, 154] width 431 height 168
checkbox Manutenção "true"
checkbox Preenchida\) "true"
checkbox Ampola\)\ "true"
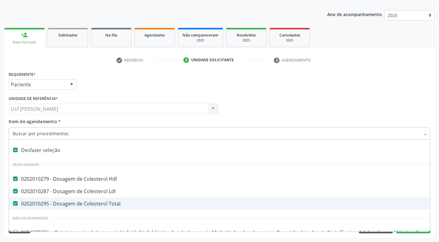
checkbox Abciximabe "true"
checkbox Inter-Atrial "true"
checkbox Valvar "true"
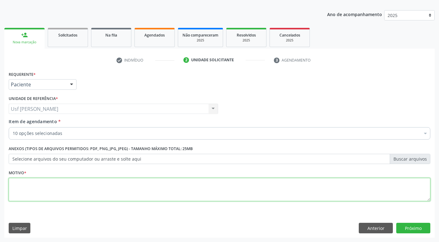
drag, startPoint x: 33, startPoint y: 189, endPoint x: 29, endPoint y: 190, distance: 3.6
click at [30, 190] on textarea at bounding box center [220, 190] width 422 height 24
type textarea "."
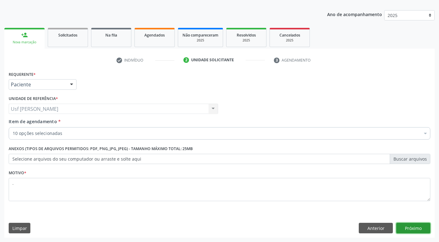
click at [411, 227] on button "Próximo" at bounding box center [413, 228] width 34 height 11
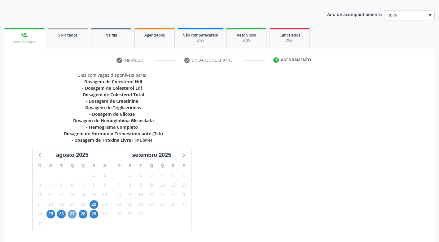
click at [76, 214] on span "27" at bounding box center [72, 214] width 9 height 9
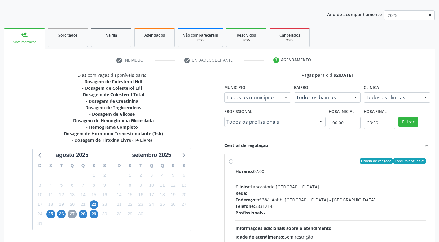
scroll to position [107, 0]
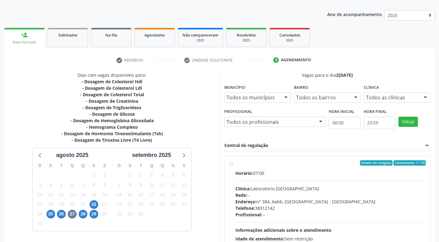
click at [236, 165] on label "Ordem de chegada Consumidos: 7 / 24 Horário: 07:00 Clínica: Laboratorio Sao Fra…" at bounding box center [331, 208] width 191 height 95
click at [231, 165] on input "Ordem de chegada Consumidos: 7 / 24 Horário: 07:00 Clínica: Laboratorio Sao Fra…" at bounding box center [231, 164] width 4 height 6
radio input "true"
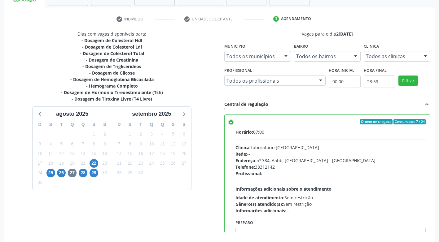
scroll to position [128, 0]
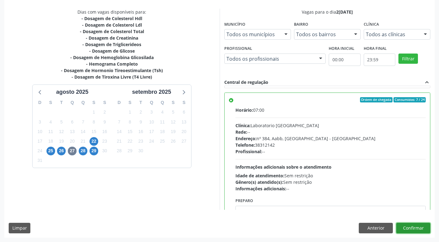
click at [417, 228] on button "Confirmar" at bounding box center [413, 228] width 34 height 11
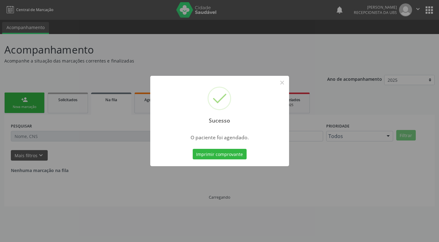
scroll to position [0, 0]
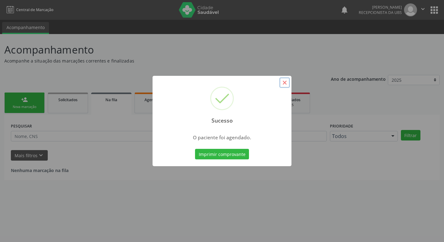
click at [284, 83] on button "×" at bounding box center [284, 82] width 11 height 11
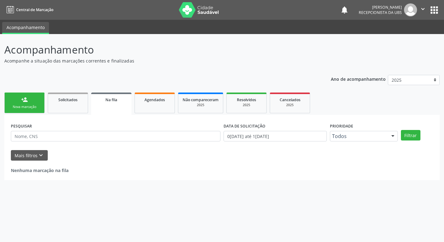
click at [21, 105] on link "person_add Nova marcação" at bounding box center [24, 103] width 40 height 21
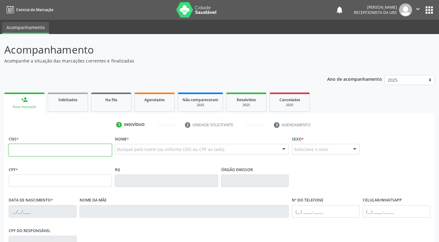
click at [20, 147] on input "text" at bounding box center [60, 150] width 103 height 12
type input "702 9075 4582 5376"
type input "152.833.224-59"
type input "26/05/2010"
type input "Adriele Aney da Silva Lima"
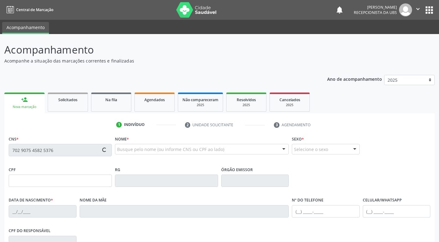
type input "(87) 99999-9999"
type input "035.764.631-27"
type input "36"
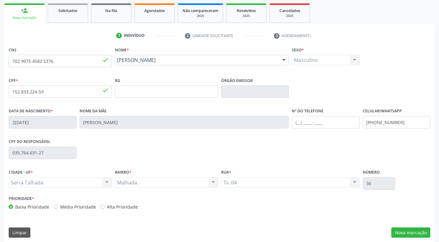
scroll to position [94, 0]
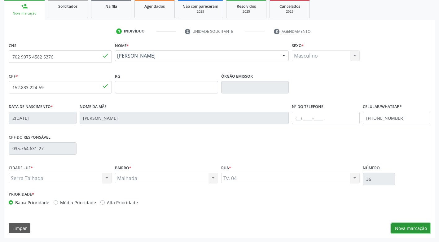
click at [406, 227] on button "Nova marcação" at bounding box center [410, 228] width 39 height 11
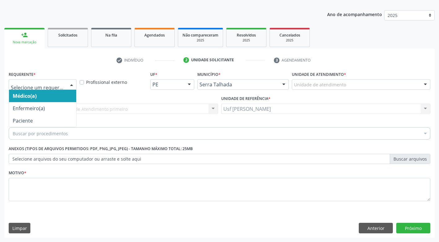
click at [71, 84] on div at bounding box center [71, 85] width 9 height 11
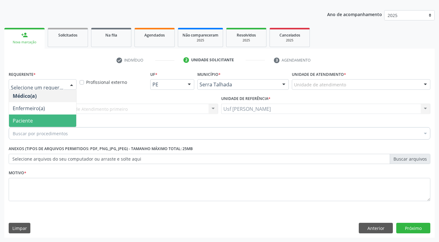
click at [33, 123] on span "Paciente" at bounding box center [42, 121] width 67 height 12
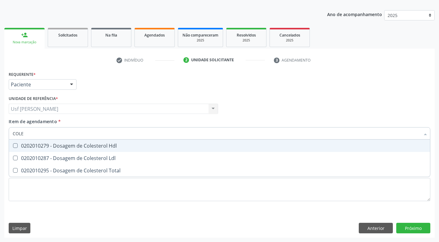
type input "COLES"
drag, startPoint x: 14, startPoint y: 148, endPoint x: 16, endPoint y: 161, distance: 13.3
click at [16, 160] on ul "Selecionar todos 0202010279 - Dosagem de Colesterol Hdl 0202010287 - Dosagem de…" at bounding box center [219, 158] width 421 height 37
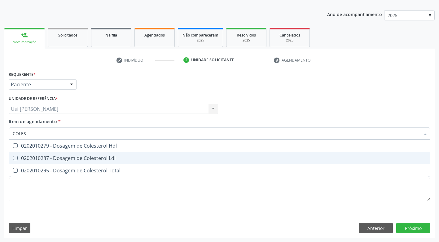
click at [17, 157] on Ldl at bounding box center [15, 158] width 5 height 5
click at [13, 157] on Ldl "checkbox" at bounding box center [11, 158] width 4 height 4
checkbox Ldl "true"
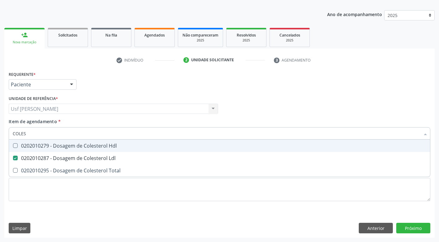
click at [15, 148] on Hdl at bounding box center [15, 146] width 5 height 5
click at [13, 148] on Hdl "checkbox" at bounding box center [11, 146] width 4 height 4
checkbox Hdl "true"
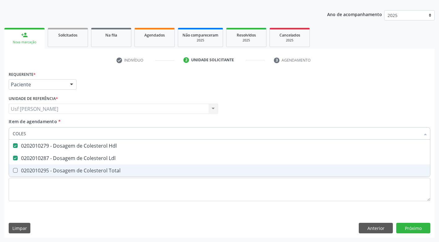
click at [17, 171] on Total at bounding box center [15, 170] width 5 height 5
click at [13, 171] on Total "checkbox" at bounding box center [11, 171] width 4 height 4
checkbox Total "true"
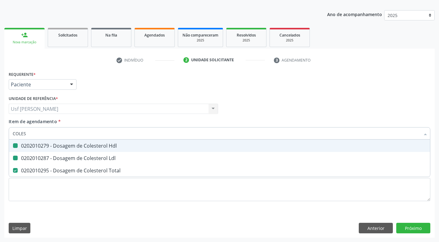
type input "COLE"
checkbox Hdl "false"
checkbox Ldl "false"
checkbox Total "false"
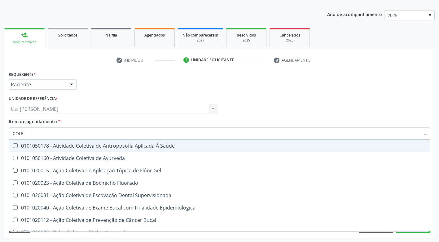
type input "COL"
checkbox Hdl "false"
checkbox Ldl "false"
checkbox Total "false"
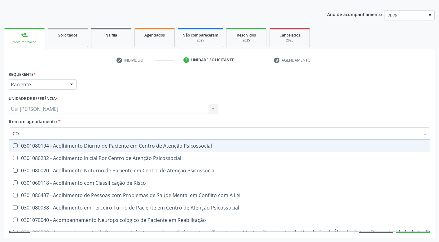
type input "C"
checkbox Hdl "false"
checkbox Ldl "false"
checkbox Total "false"
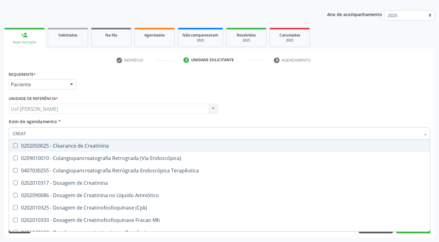
type input "CREATI"
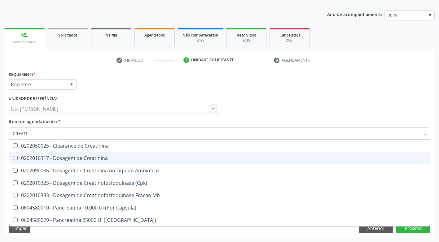
click at [17, 159] on Creatinina at bounding box center [15, 158] width 5 height 5
click at [13, 159] on Creatinina "checkbox" at bounding box center [11, 158] width 4 height 4
checkbox Creatinina "true"
type input "CREAT"
checkbox Creatinina "false"
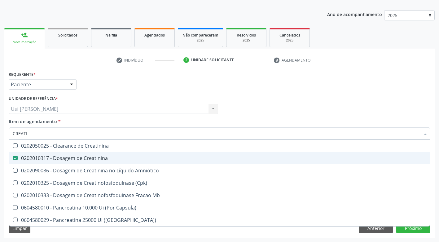
checkbox \(Cpk\) "true"
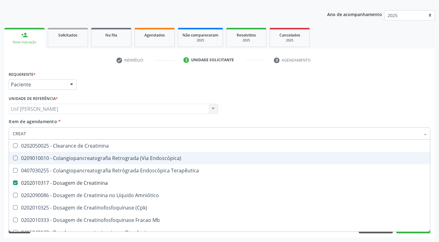
type input "CREA"
checkbox Creatinina "false"
checkbox Mb "true"
type input "CRE"
checkbox Mb "false"
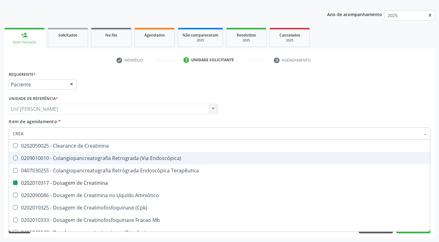
checkbox Oncologia "true"
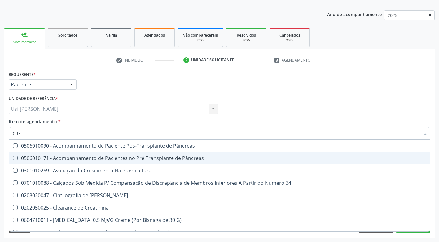
type input "CR"
checkbox Creatinina "false"
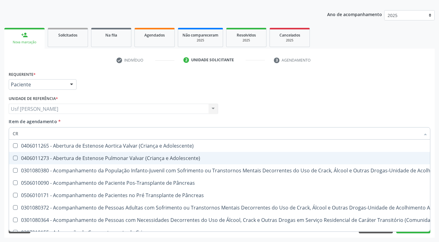
type input "C"
checkbox Creatinina "false"
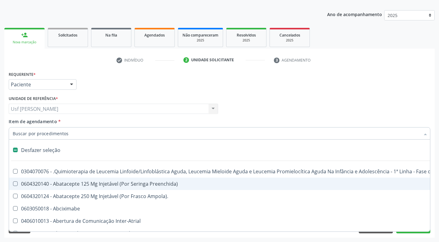
type input "G"
checkbox Linha "true"
checkbox Infusão "true"
checkbox Urostomizados "true"
checkbox Revestido\) "true"
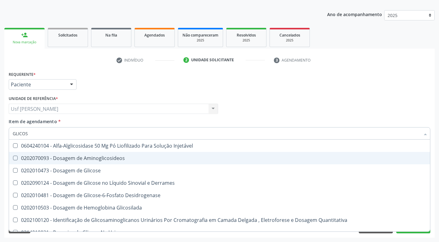
type input "GLICOSE"
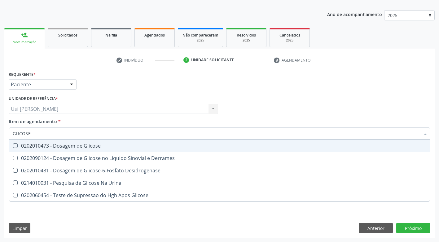
click at [14, 145] on Glicose at bounding box center [15, 146] width 5 height 5
click at [13, 145] on Glicose "checkbox" at bounding box center [11, 146] width 4 height 4
checkbox Glicose "true"
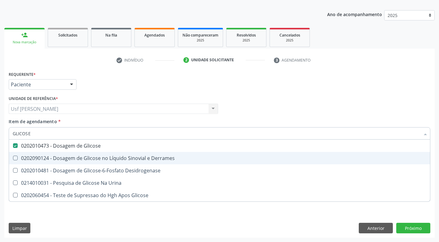
type input "GLICOS"
checkbox Glicose "false"
checkbox Desidrogenase "true"
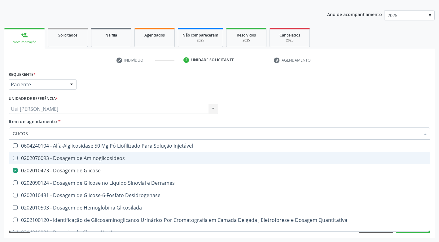
type input "GLICO"
checkbox Glicose "false"
checkbox Glicosilada "true"
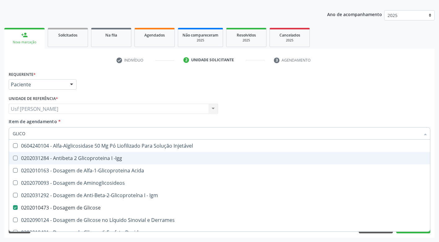
type input "GLIC"
checkbox Glicose "false"
checkbox Glicose "true"
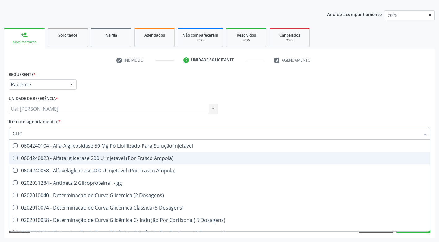
type input "GLI"
checkbox Glicose "false"
checkbox Glicosilada "true"
type input "GL"
checkbox Glicosilada "false"
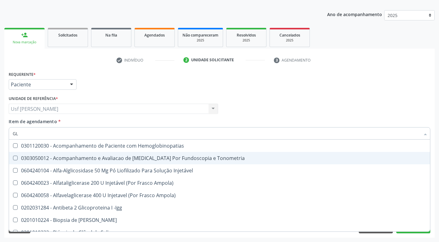
type input "G"
checkbox Glicose "false"
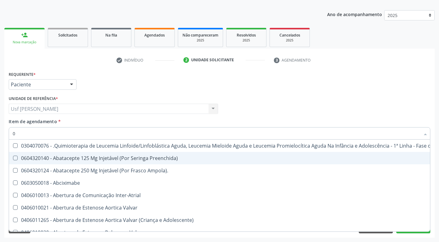
type input "02"
checkbox Comprimido\) "true"
checkbox Transferências "true"
checkbox Meckel "true"
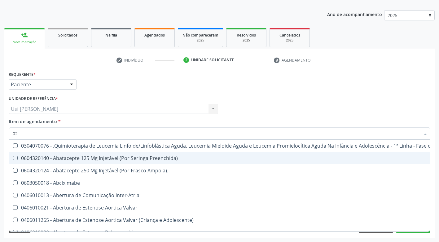
checkbox Bilateral "true"
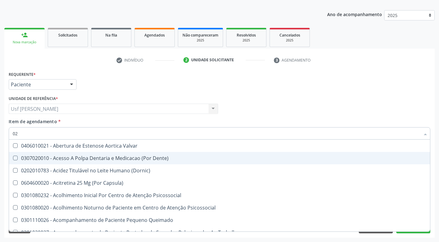
type input "020"
checkbox Epispádia "true"
checkbox Anos\) "true"
checkbox Congênita "true"
checkbox Complementar\) "true"
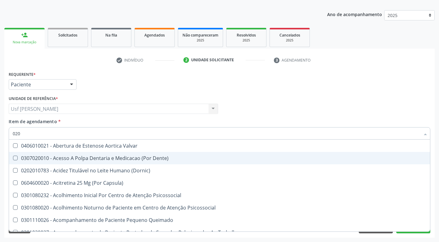
checkbox \(Qualitativo\) "true"
checkbox Hdl "false"
checkbox Ldl "false"
checkbox Total "false"
checkbox Creatinina "false"
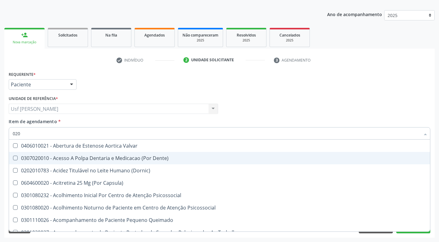
checkbox Glicose "false"
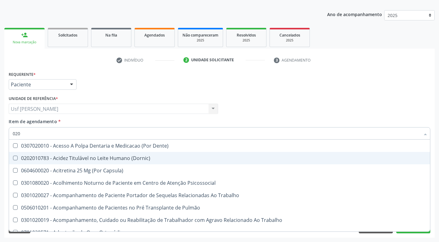
type input "0202"
checkbox Faringe\/Laringe "true"
checkbox Puncao "true"
checkbox Fragmento "true"
checkbox Ossea "true"
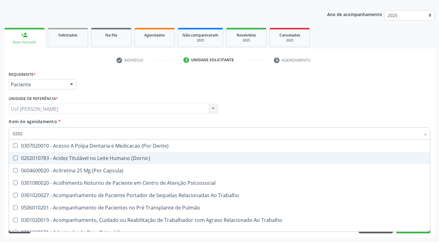
checkbox Laser "true"
checkbox Hdl "false"
checkbox Ldl "false"
checkbox Total "false"
checkbox Creatinina "false"
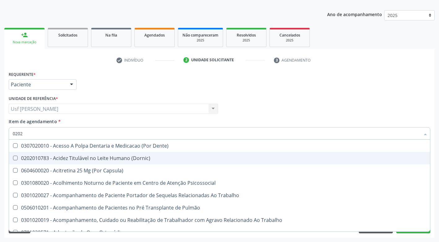
checkbox Glicose "false"
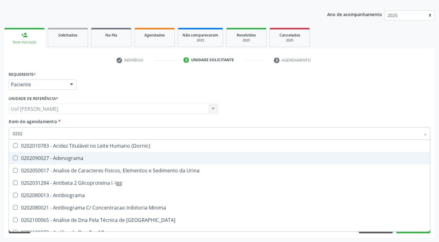
type input "02020"
checkbox \(Psa\) "true"
checkbox III "true"
checkbox Barbituratos "true"
checkbox Calcio "true"
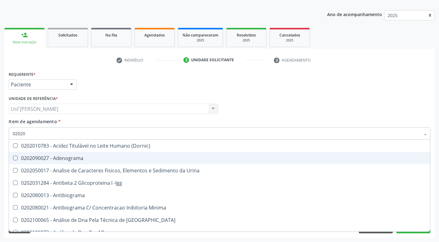
checkbox Hdl "false"
checkbox Ldl "false"
checkbox Total "false"
checkbox Creatinina "false"
checkbox Xi "true"
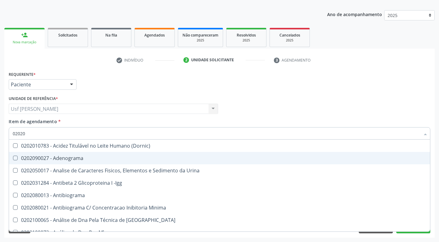
checkbox Glicose "false"
type input "020201"
checkbox \(Pos-Pasteurização\) "true"
checkbox Molecular "true"
checkbox Parceria\) "true"
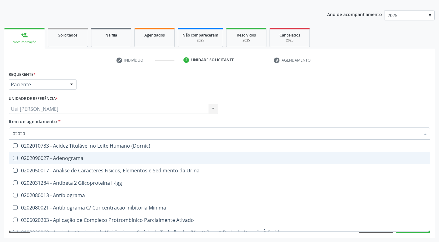
checkbox Gestante "true"
checkbox T3 "true"
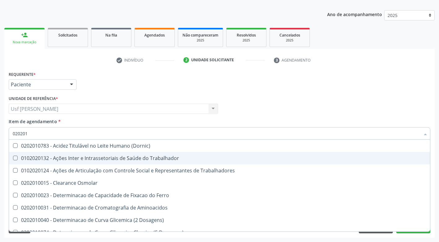
type input "0202010"
checkbox Circulante "true"
checkbox III "true"
checkbox Fracoes "true"
checkbox Ionizavel "true"
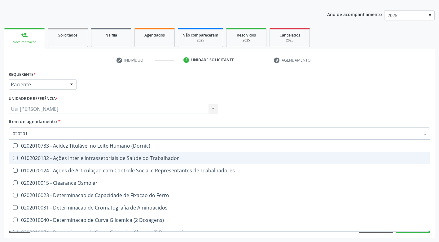
checkbox Hdl "false"
checkbox Ldl "false"
checkbox Total "false"
checkbox Creatinina "false"
checkbox II "true"
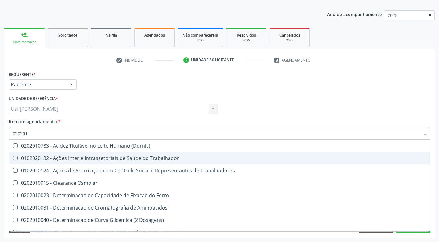
checkbox Glicose "false"
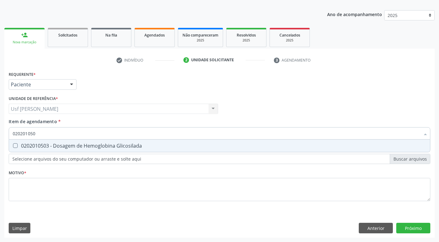
type input "0202010503"
click at [14, 147] on Glicosilada at bounding box center [15, 146] width 5 height 5
click at [13, 147] on Glicosilada "checkbox" at bounding box center [11, 146] width 4 height 4
checkbox Glicosilada "true"
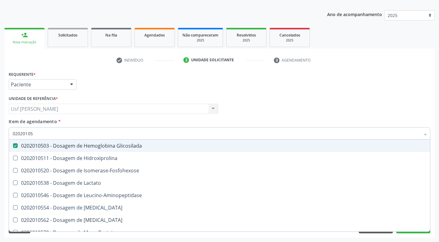
type input "0202010"
checkbox Glicosilada "false"
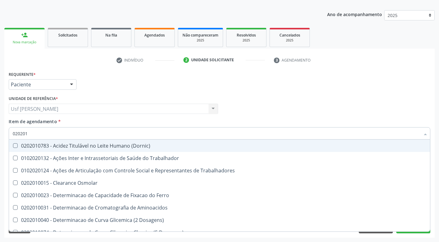
type input "02020"
checkbox Hdl "false"
checkbox Ldl "false"
checkbox Total "false"
checkbox Creatinina "false"
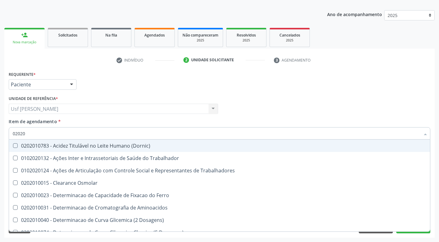
checkbox Glicose "false"
checkbox Glicosilada "false"
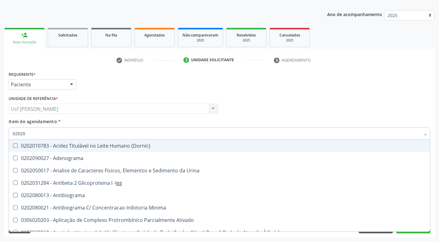
type input "0202"
checkbox Hdl "false"
checkbox Ldl "false"
checkbox Total "false"
checkbox Creatinina "false"
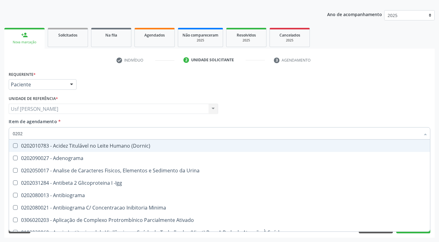
checkbox Estriol "true"
checkbox Estrona "true"
checkbox Etossuximida "true"
checkbox Viii "true"
checkbox Glicose "false"
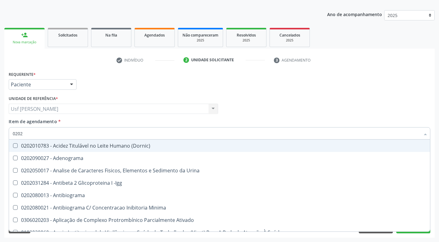
checkbox Glicosilada "false"
checkbox Lactato "true"
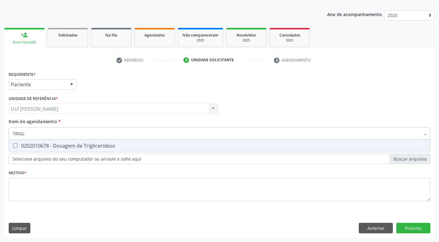
click at [15, 145] on Triglicerideos at bounding box center [15, 146] width 5 height 5
click at [13, 145] on Triglicerideos "checkbox" at bounding box center [11, 146] width 4 height 4
click at [17, 146] on Completo at bounding box center [15, 146] width 5 height 5
click at [13, 146] on Completo "checkbox" at bounding box center [11, 146] width 4 height 4
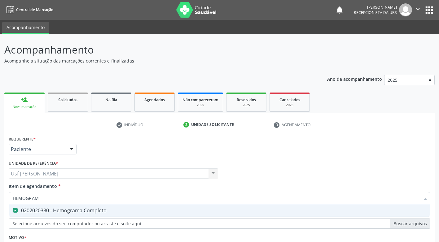
scroll to position [65, 0]
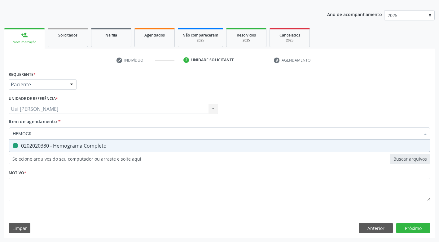
type input "HEMOG"
checkbox Completo "false"
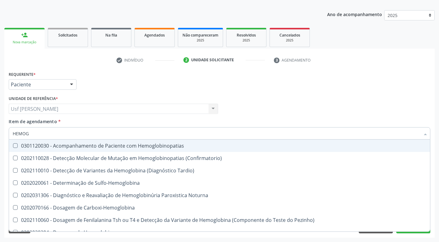
type input "HEMO"
checkbox Completo "false"
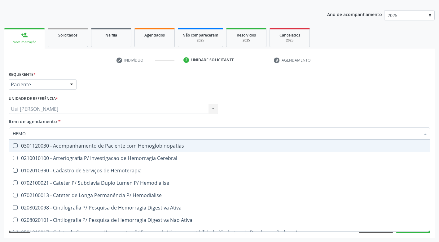
type input "HEM"
checkbox Completo "false"
checkbox Elástica "true"
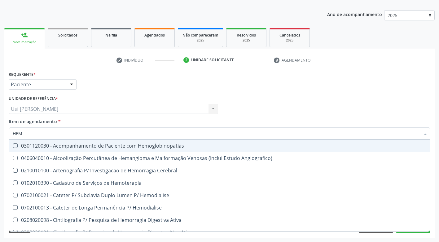
type input "HE"
checkbox Completo "false"
checkbox Orgaos "true"
type input "H"
checkbox Orgaos "false"
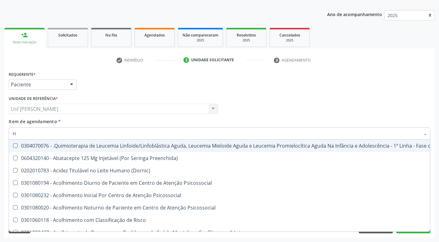
type input "HE"
checkbox Removível "true"
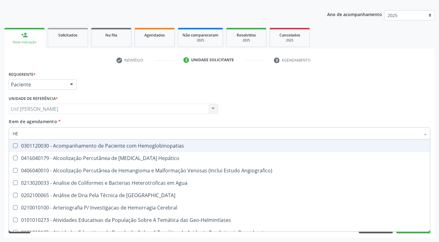
type input "HEM"
checkbox II "true"
checkbox Completo "false"
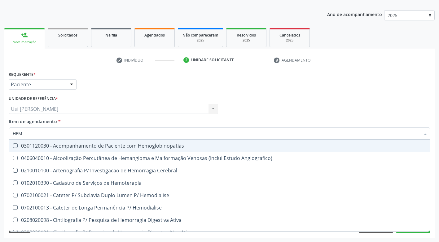
type input "HEMO"
checkbox Retro-Retal "true"
checkbox Completo "false"
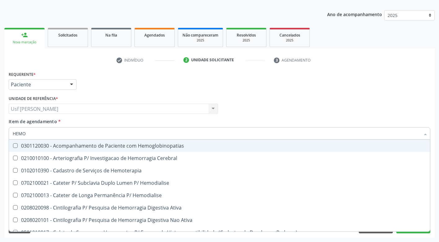
type input "HEMOG"
checkbox Carboxi-Hemoglobina "true"
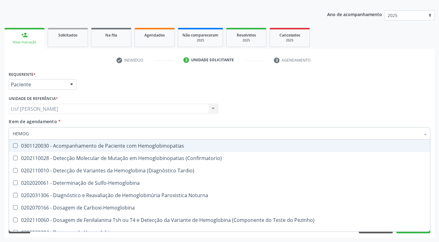
type input "HEMOGL"
checkbox Completo "false"
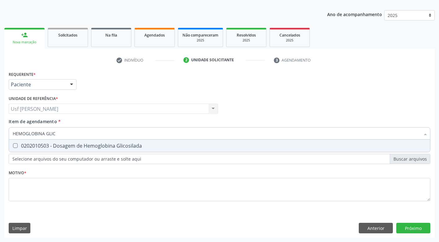
type input "HEMOGLOBINA GLICO"
click at [14, 147] on Glicosilada at bounding box center [15, 146] width 5 height 5
click at [13, 147] on Glicosilada "checkbox" at bounding box center [11, 146] width 4 height 4
checkbox Glicosilada "true"
type input "HEMOGLOBINA"
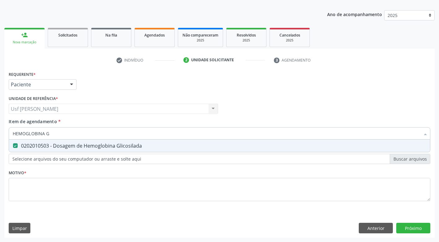
checkbox Glicosilada "false"
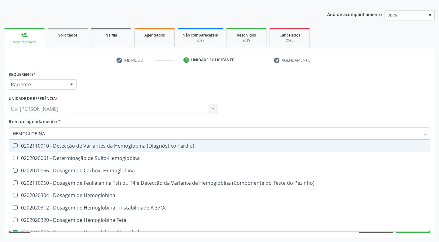
type input "HEMOGLOBIN"
checkbox Glicosilada "false"
checkbox Hematocrito\) "true"
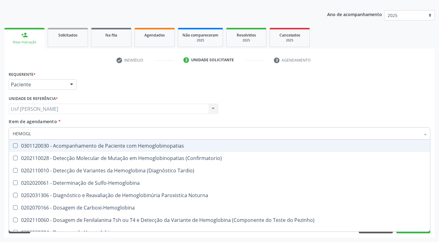
type input "HEMOG"
checkbox S "true"
type input "HEMO"
checkbox Glicosilada "false"
checkbox Completo "false"
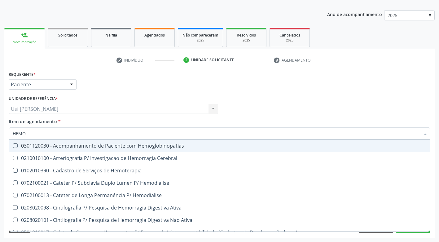
type input "HEM"
checkbox Glicosilada "false"
checkbox Semana\) "true"
checkbox Completo "false"
checkbox Elástica "true"
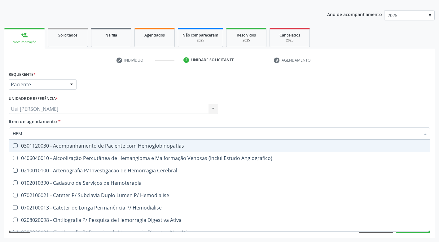
type input "HE"
checkbox Glicosilada "false"
checkbox Hematocrito "true"
checkbox Completo "false"
checkbox Orgaos "true"
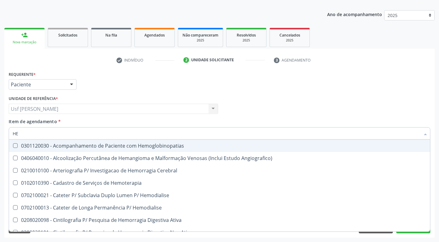
type input "H"
checkbox Hematocrito "false"
checkbox Orgaos "false"
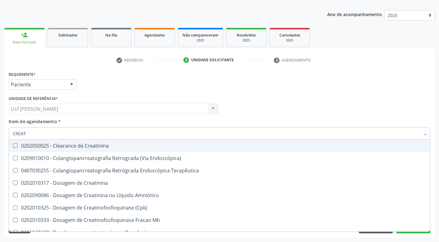
type input "CREATI"
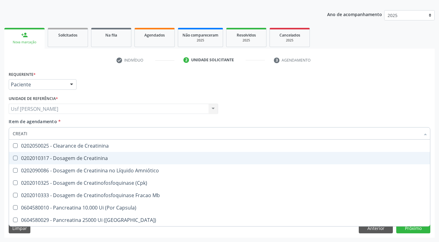
click at [15, 159] on Creatinina at bounding box center [15, 158] width 5 height 5
click at [13, 159] on Creatinina "checkbox" at bounding box center [11, 158] width 4 height 4
checkbox Creatinina "true"
type input "CREAT"
checkbox Creatinina "false"
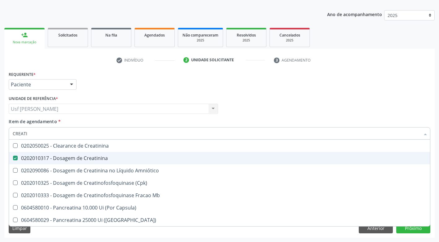
checkbox \(Cpk\) "true"
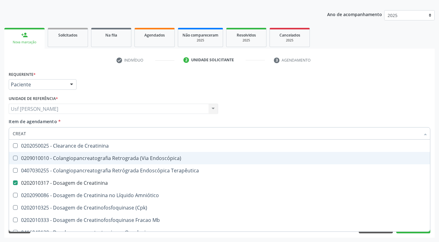
type input "CREA"
checkbox Creatinina "false"
checkbox Mb "true"
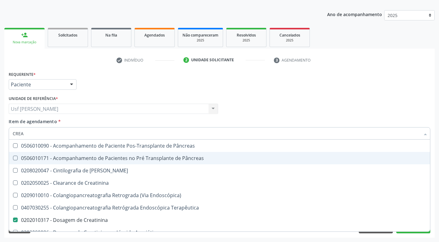
type input "CRE"
checkbox Creatinina "false"
checkbox Oncologia "true"
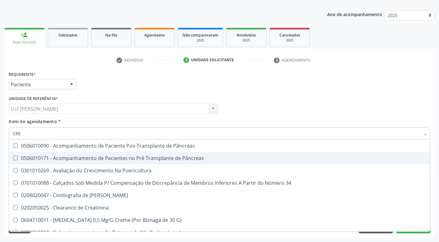
type input "CR"
checkbox Creatinina "false"
type input "C"
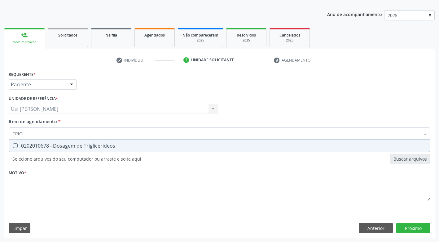
type input "TRIGLI"
click at [14, 145] on Triglicerideos at bounding box center [15, 146] width 5 height 5
click at [13, 145] on Triglicerideos "checkbox" at bounding box center [11, 146] width 4 height 4
checkbox Triglicerideos "true"
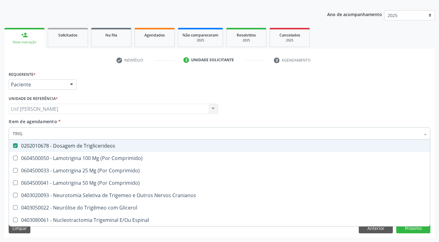
type input "TRI"
checkbox Triglicerideos "false"
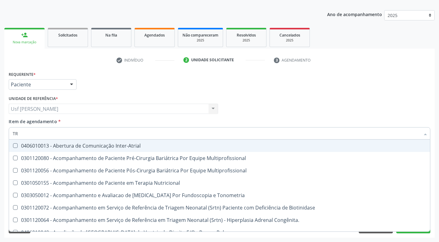
type input "T"
checkbox Triglicerideos "false"
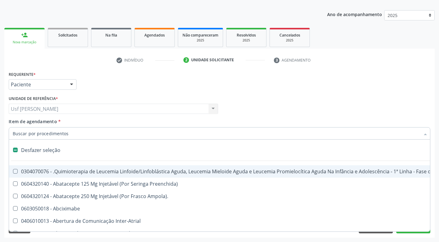
type input "G"
checkbox Linha "true"
checkbox Infusão "true"
checkbox Urostomizados "true"
checkbox Revestido\) "true"
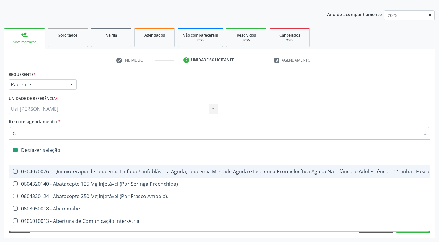
checkbox Capilaroscopia "true"
checkbox Capsula\) "true"
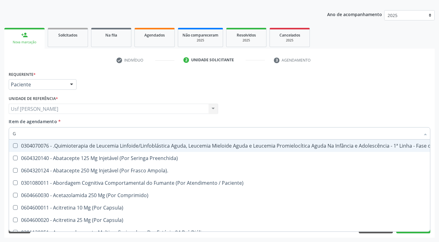
type input "GL"
checkbox Capsula\) "true"
checkbox Pé "true"
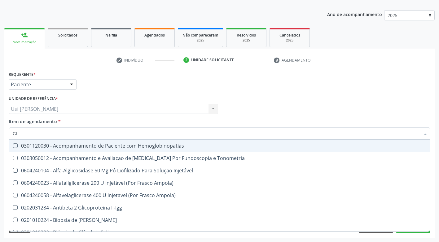
type input "GLI"
checkbox Dosagens\) "true"
checkbox Glomerular "true"
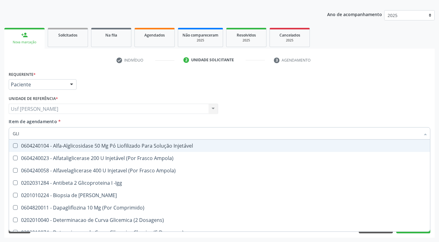
type input "GLIC"
checkbox Glicose "true"
checkbox Derrames "true"
checkbox Glicosilada "false"
checkbox Triglicerideos "false"
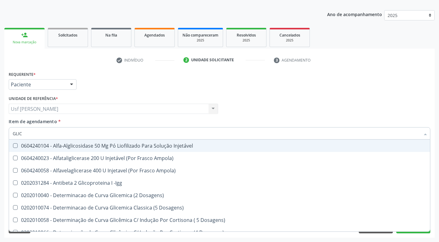
type input "GLICO"
checkbox Acida "true"
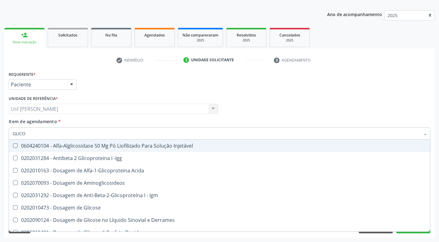
type input "GLICOS"
checkbox Glicose "true"
checkbox Glicosilada "false"
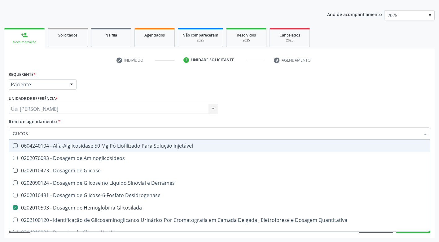
type input "GLICOSE"
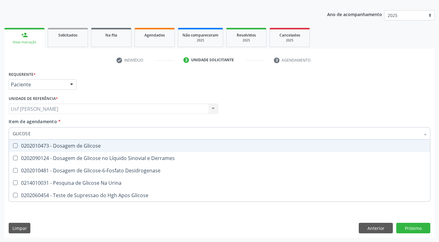
click at [15, 147] on Glicose at bounding box center [15, 146] width 5 height 5
click at [13, 147] on Glicose "checkbox" at bounding box center [11, 146] width 4 height 4
checkbox Glicose "true"
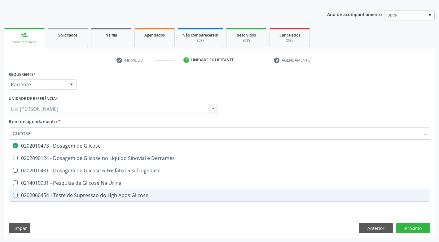
click at [87, 217] on div "Requerente * Paciente Médico(a) Enfermeiro(a) Paciente Nenhum resultado encontr…" at bounding box center [219, 154] width 431 height 168
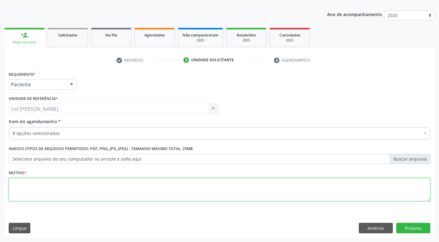
click at [37, 184] on textarea at bounding box center [220, 190] width 422 height 24
type textarea ";"
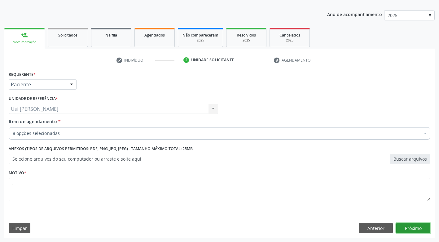
click at [417, 227] on button "Próximo" at bounding box center [413, 228] width 34 height 11
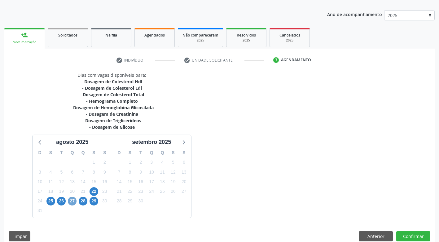
click at [74, 201] on span "27" at bounding box center [72, 201] width 9 height 9
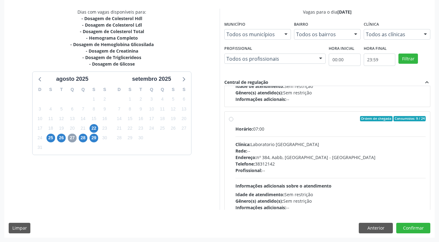
scroll to position [89, 0]
click at [236, 118] on label "Ordem de chegada Consumidos: 9 / 24 Horário: 07:00 Clínica: Laboratorio Sao Fra…" at bounding box center [331, 162] width 191 height 95
click at [231, 118] on input "Ordem de chegada Consumidos: 9 / 24 Horário: 07:00 Clínica: Laboratorio Sao Fra…" at bounding box center [231, 118] width 4 height 6
radio input "true"
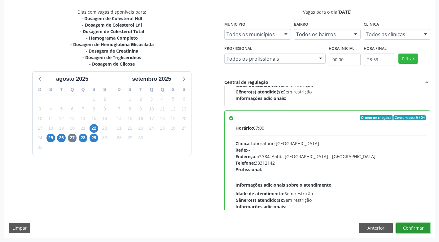
click at [409, 227] on button "Confirmar" at bounding box center [413, 228] width 34 height 11
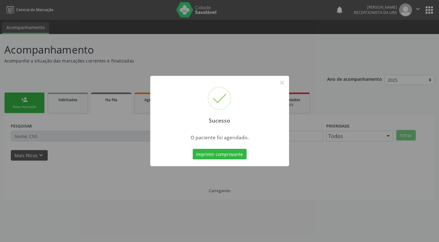
scroll to position [0, 0]
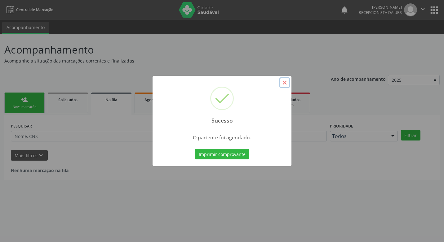
click at [285, 83] on button "×" at bounding box center [284, 82] width 11 height 11
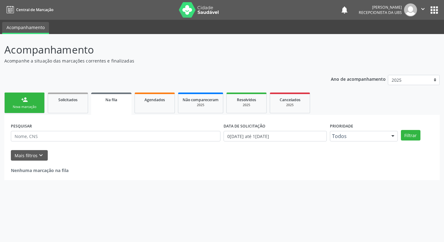
click at [17, 105] on div "Nova marcação" at bounding box center [24, 107] width 31 height 5
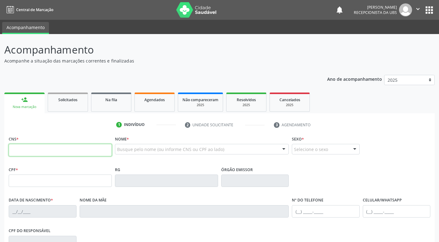
click at [32, 151] on input "text" at bounding box center [60, 150] width 103 height 12
type input "898 0059 3611 3037"
type input "171.065.024-99"
type input "02/03/2020"
type input "Debora Raquel Barbosa Ribeiro e Silva"
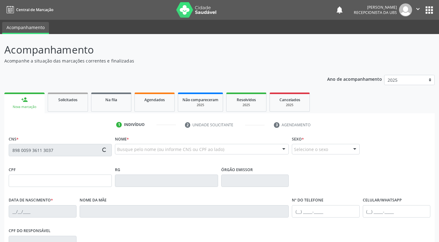
type input "(87) 99990-8766"
type input "61"
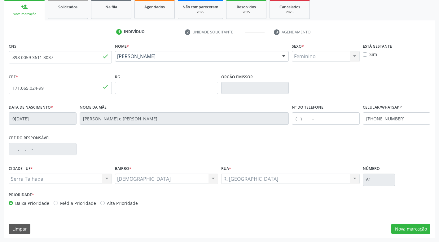
scroll to position [94, 0]
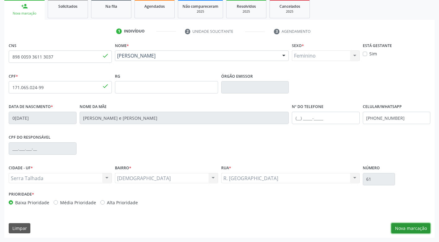
click at [403, 228] on button "Nova marcação" at bounding box center [410, 228] width 39 height 11
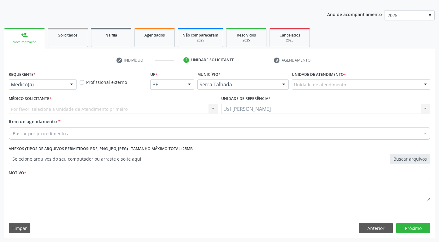
scroll to position [65, 0]
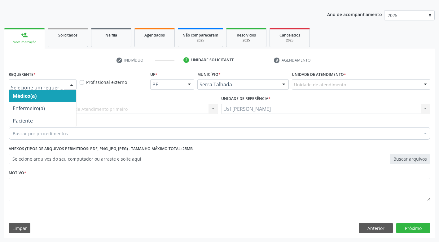
click at [70, 84] on div at bounding box center [71, 85] width 9 height 11
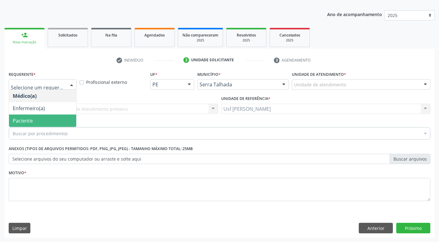
click at [47, 121] on span "Paciente" at bounding box center [42, 121] width 67 height 12
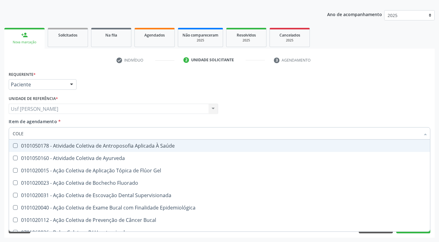
type input "COLES"
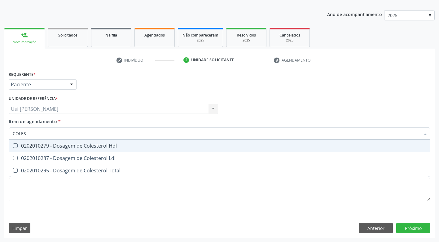
drag, startPoint x: 12, startPoint y: 144, endPoint x: 17, endPoint y: 154, distance: 11.1
click at [13, 147] on div at bounding box center [11, 146] width 5 height 5
checkbox Hdl "true"
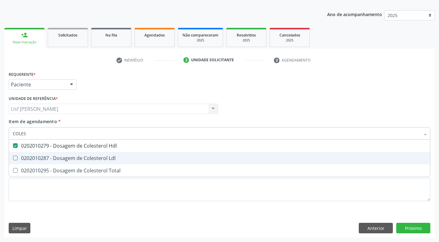
click at [14, 160] on Ldl at bounding box center [15, 158] width 5 height 5
click at [13, 160] on Ldl "checkbox" at bounding box center [11, 158] width 4 height 4
checkbox Ldl "true"
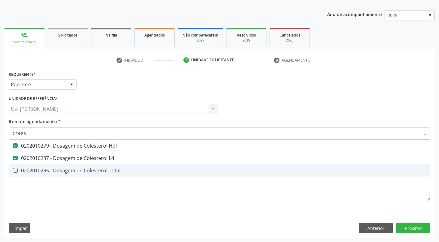
drag, startPoint x: 13, startPoint y: 170, endPoint x: 17, endPoint y: 172, distance: 4.2
click at [13, 170] on Total at bounding box center [15, 170] width 5 height 5
click at [13, 170] on Total "checkbox" at bounding box center [11, 171] width 4 height 4
checkbox Total "true"
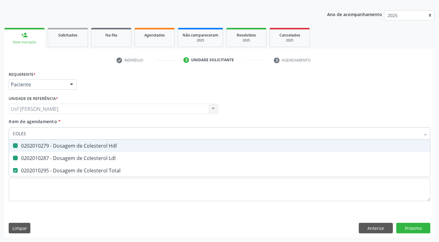
type input "COLE"
checkbox Hdl "false"
checkbox Ldl "false"
checkbox Total "false"
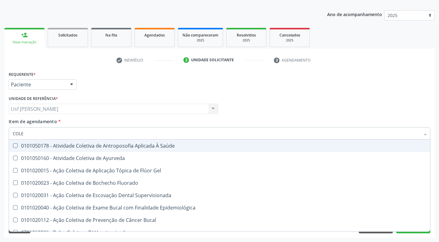
type input "COL"
checkbox Hdl "false"
checkbox Ldl "false"
checkbox Total "false"
type input "C"
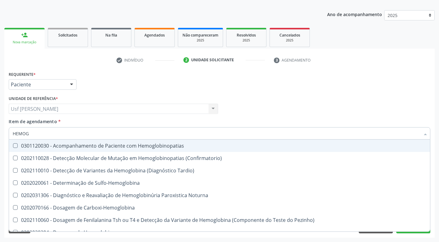
type input "HEMOGR"
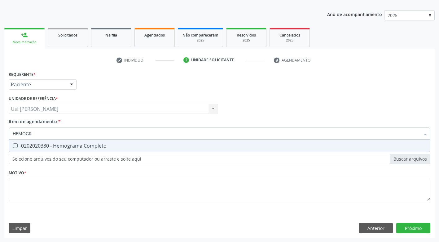
click at [16, 146] on Completo at bounding box center [15, 146] width 5 height 5
click at [13, 146] on Completo "checkbox" at bounding box center [11, 146] width 4 height 4
checkbox Completo "true"
type input "HEMOG"
checkbox Completo "false"
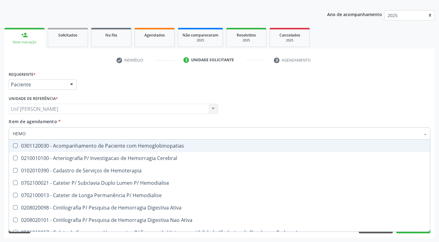
type input "HEM"
checkbox Completo "false"
checkbox Elástica "true"
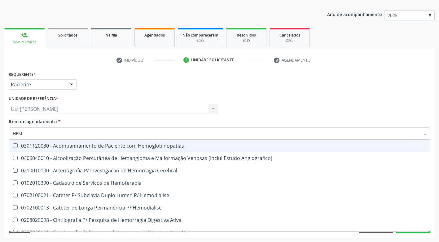
type input "HE"
checkbox Completo "false"
checkbox Orgaos "true"
type input "H"
checkbox Orgaos "false"
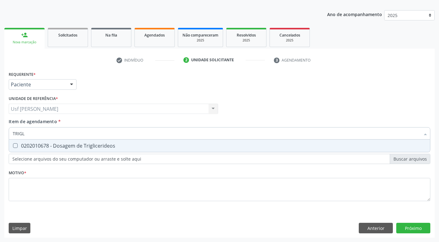
type input "TRIGLI"
click at [13, 146] on Triglicerideos at bounding box center [15, 146] width 5 height 5
click at [13, 146] on Triglicerideos "checkbox" at bounding box center [11, 146] width 4 height 4
checkbox Triglicerideos "true"
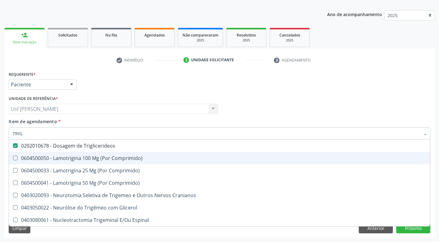
type input "TRI"
checkbox Triglicerideos "false"
type input "T"
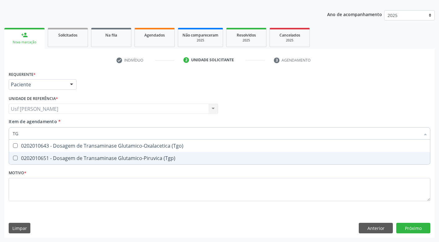
type input "TGO"
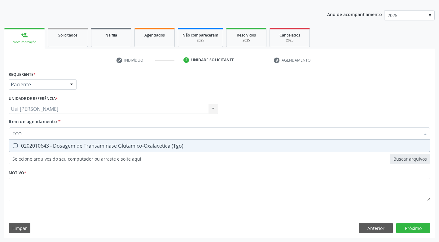
click at [17, 147] on div "0202010643 - Dosagem de Transaminase Glutamico-Oxalacetica (Tgo)" at bounding box center [220, 146] width 414 height 5
checkbox \(Tgo\) "true"
type input "TGP"
drag, startPoint x: 18, startPoint y: 145, endPoint x: 29, endPoint y: 152, distance: 13.8
click at [19, 148] on div "0202010651 - Dosagem de Transaminase Glutamico-Piruvica (Tgp)" at bounding box center [220, 146] width 414 height 5
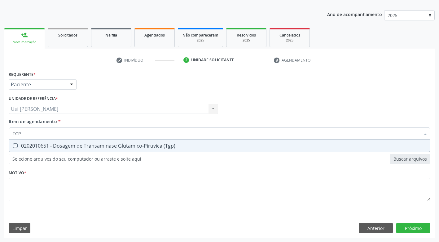
checkbox \(Tgp\) "true"
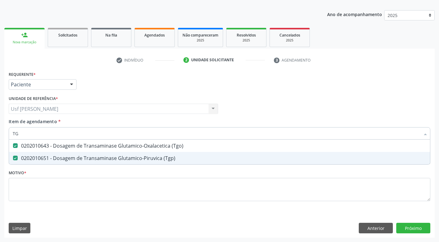
type input "T"
checkbox \(Tgo\) "false"
checkbox \(Tgp\) "false"
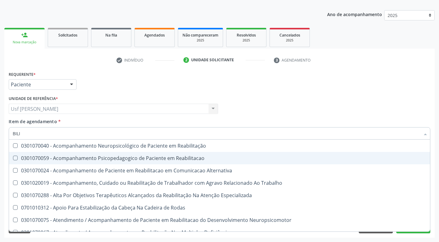
type input "BILIR"
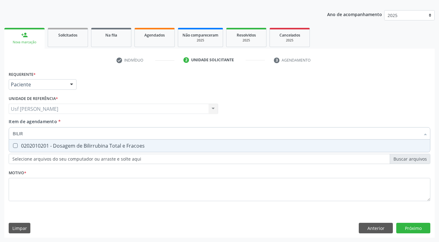
click at [13, 144] on Fracoes at bounding box center [15, 146] width 5 height 5
click at [13, 144] on Fracoes "checkbox" at bounding box center [11, 146] width 4 height 4
checkbox Fracoes "true"
type input "BILI"
checkbox Fracoes "false"
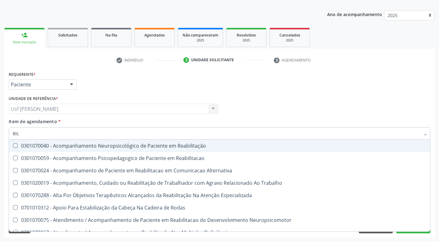
type input "BI"
checkbox Fracoes "false"
checkbox Completo\) "false"
type input "B"
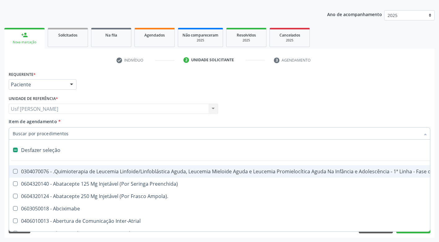
type input "U"
checkbox Osmolar "true"
checkbox Leprae "true"
checkbox Laboratorial "true"
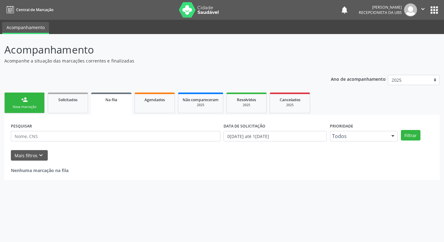
click at [28, 107] on div "Nova marcação" at bounding box center [24, 107] width 31 height 5
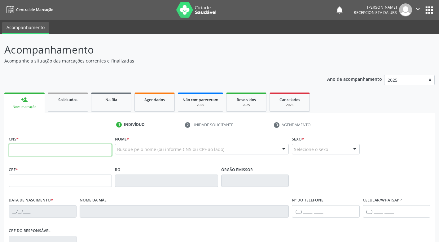
click at [30, 151] on input "text" at bounding box center [60, 150] width 103 height 12
type input "898 0049 9547 2993"
type input "169.287.724-09"
type input "1[DATE]"
type input "Joicy [PERSON_NAME]"
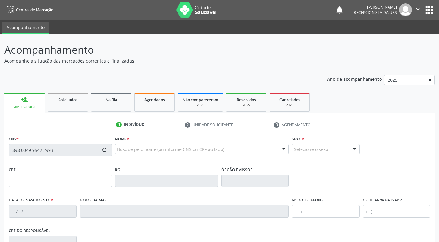
type input "[PHONE_NUMBER]"
type input "128.290.244-00"
type input "40"
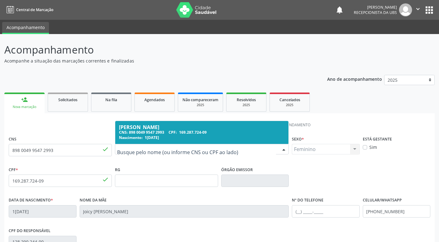
click at [150, 198] on div "Nome da mãe [PERSON_NAME]" at bounding box center [185, 207] width 210 height 22
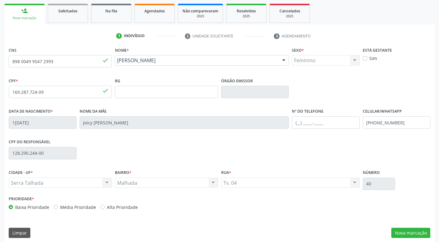
scroll to position [94, 0]
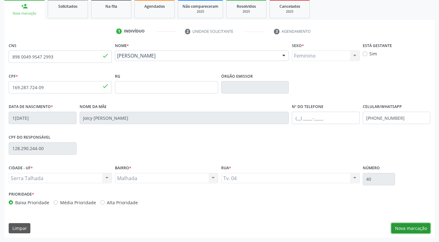
click at [405, 227] on button "Nova marcação" at bounding box center [410, 228] width 39 height 11
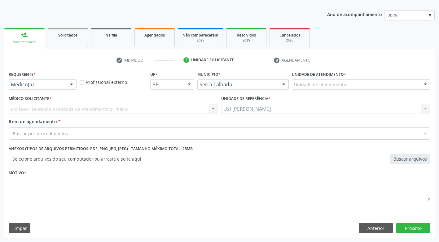
scroll to position [65, 0]
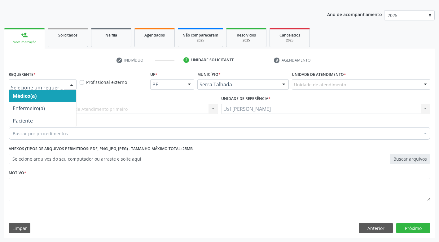
click at [72, 85] on div at bounding box center [71, 85] width 9 height 11
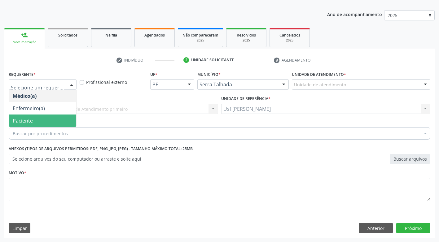
click at [60, 118] on span "Paciente" at bounding box center [42, 121] width 67 height 12
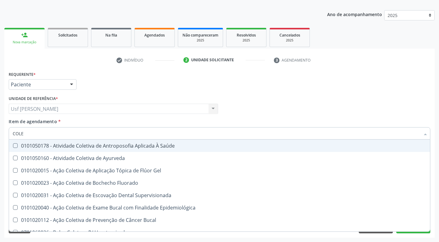
type input "COLES"
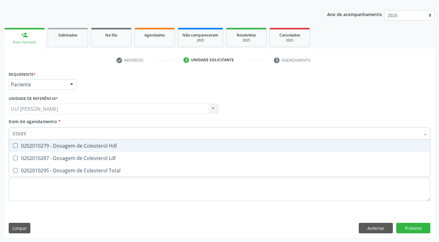
click at [14, 146] on Hdl at bounding box center [15, 146] width 5 height 5
click at [13, 146] on Hdl "checkbox" at bounding box center [11, 146] width 4 height 4
checkbox Hdl "true"
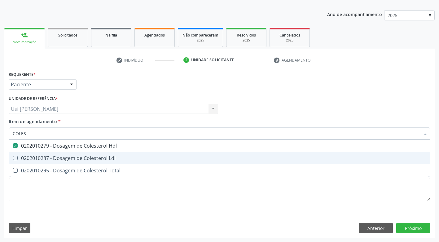
click at [14, 158] on Ldl at bounding box center [15, 158] width 5 height 5
click at [13, 158] on Ldl "checkbox" at bounding box center [11, 158] width 4 height 4
checkbox Ldl "true"
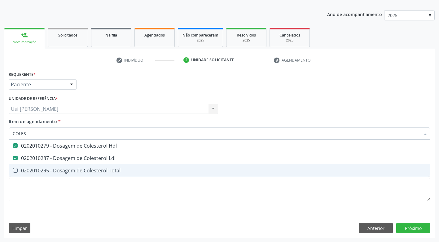
click at [14, 170] on Total at bounding box center [15, 170] width 5 height 5
click at [13, 170] on Total "checkbox" at bounding box center [11, 171] width 4 height 4
checkbox Total "true"
type input "COLE"
checkbox Hdl "false"
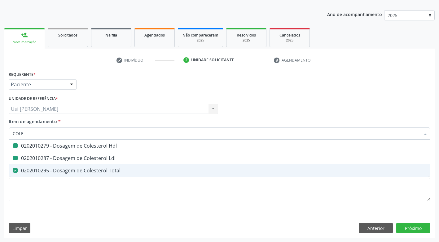
checkbox Ldl "false"
checkbox Total "false"
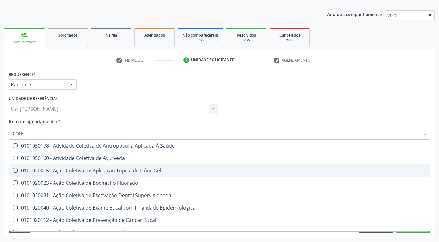
type input "COL"
checkbox Hdl "false"
checkbox Ldl "false"
checkbox Total "false"
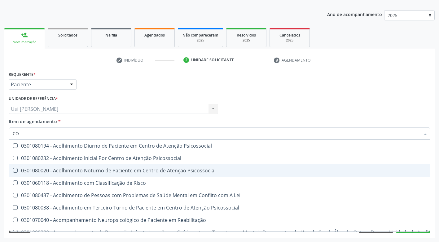
type input "C"
checkbox Hdl "false"
checkbox Ldl "false"
checkbox Total "false"
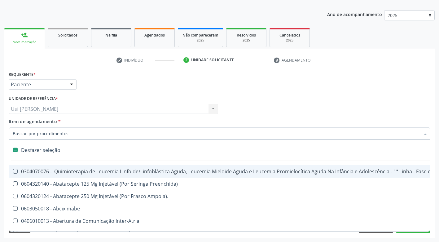
drag, startPoint x: 58, startPoint y: 133, endPoint x: 58, endPoint y: 136, distance: 3.7
click at [58, 134] on input "Item de agendamento *" at bounding box center [217, 133] width 408 height 12
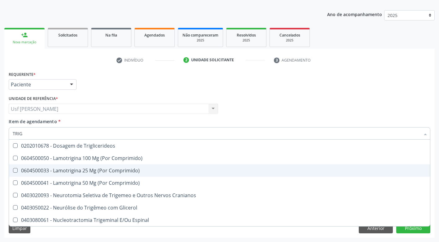
type input "TRIGL"
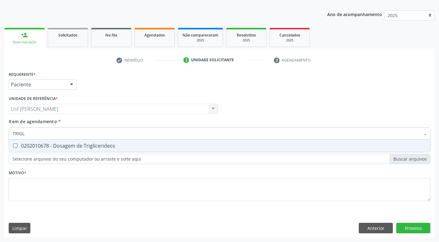
drag, startPoint x: 14, startPoint y: 145, endPoint x: 15, endPoint y: 157, distance: 11.8
click at [15, 147] on Triglicerideos at bounding box center [15, 146] width 5 height 5
click at [13, 147] on Triglicerideos "checkbox" at bounding box center [11, 146] width 4 height 4
checkbox Triglicerideos "true"
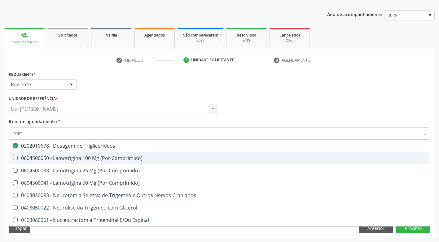
type input "TRI"
checkbox Triglicerideos "false"
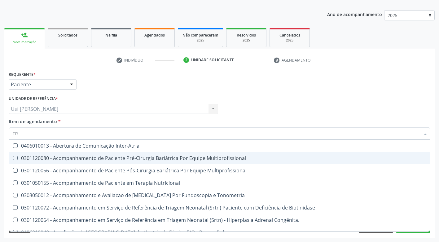
type input "T"
checkbox Triglicerideos "false"
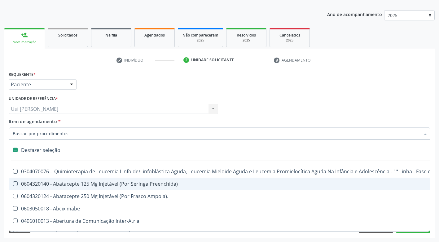
type input "G"
checkbox Linha "true"
checkbox Infusão "true"
checkbox Urostomizados "true"
checkbox Capsula\) "true"
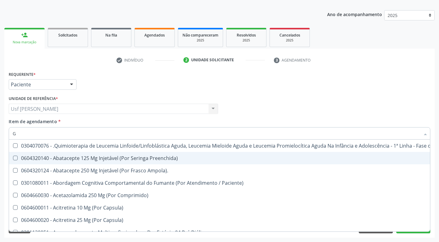
type input "GL"
checkbox Pé "true"
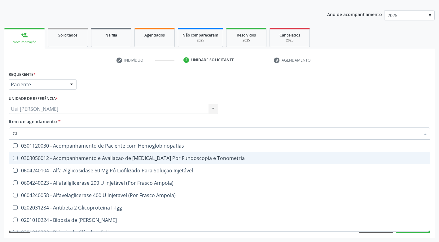
type input "GLI"
checkbox Glomerular "true"
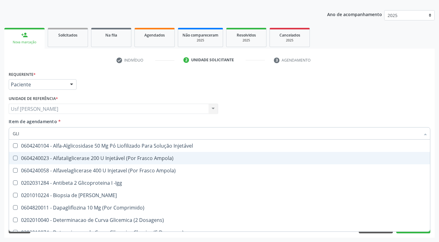
type input "GLIC"
checkbox Derrames "true"
checkbox Triglicerideos "false"
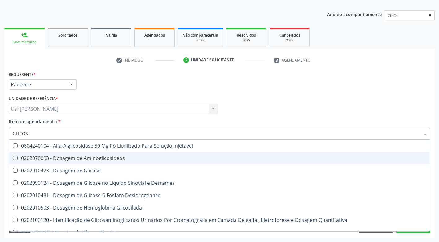
type input "GLICOSE"
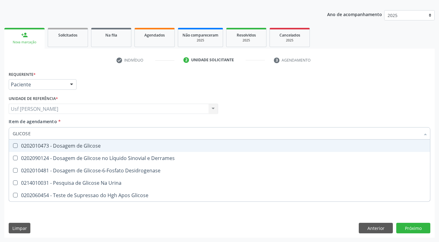
click at [13, 144] on div at bounding box center [11, 146] width 5 height 5
checkbox Glicose "true"
type input "GLICOS"
checkbox Glicose "false"
checkbox Desidrogenase "true"
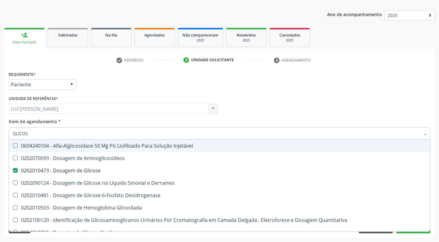
type input "GLICO"
checkbox Glicose "false"
checkbox Glicosilada "true"
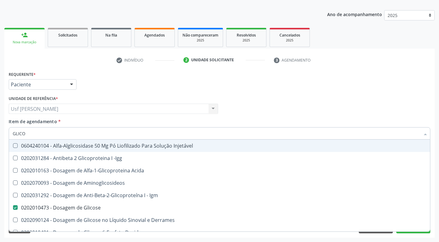
type input "GLIC"
checkbox Glicose "false"
checkbox Glicose "true"
type input "GLI"
checkbox Glicose "false"
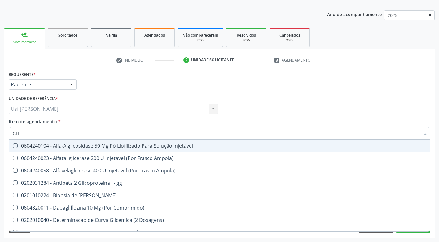
type input "GL"
checkbox Glicose "false"
checkbox Triglicerideos "false"
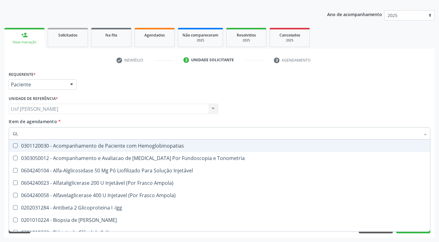
type input "G"
checkbox Glicose "false"
checkbox Triglicerideos "false"
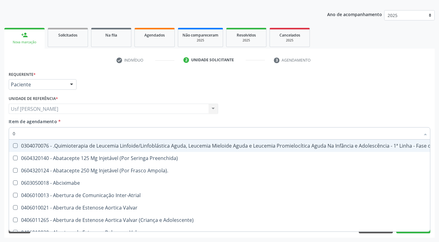
type input "02"
checkbox Comprimido\) "true"
checkbox Transferências "true"
checkbox Bilateral "true"
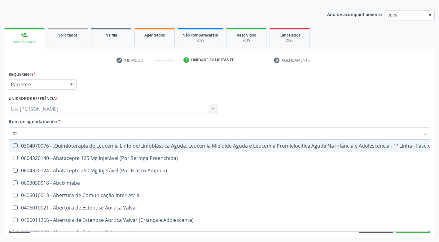
checkbox Transfusao "true"
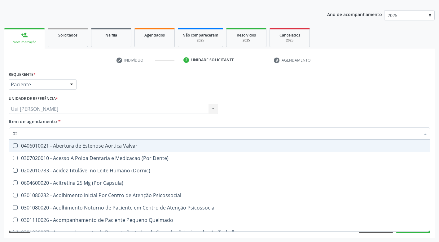
type input "020"
checkbox Epispádia "true"
checkbox Anos\) "true"
checkbox Congênita "true"
checkbox \(Qualitativo\) "true"
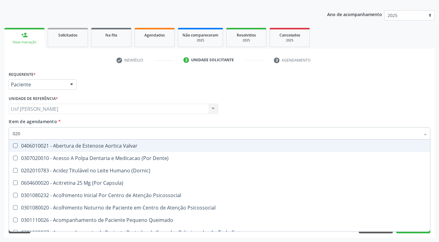
checkbox Dias "true"
checkbox Hdl "false"
checkbox Ldl "false"
checkbox Total "false"
checkbox Glicose "false"
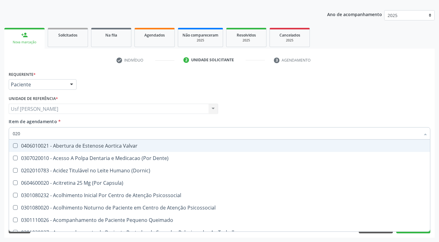
checkbox Triglicerideos "false"
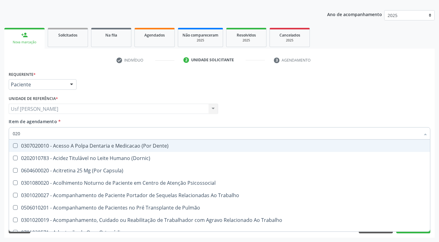
type input "0202"
checkbox Faringe\/Laringe "true"
checkbox Puncao "true"
checkbox Fragmento "true"
checkbox Laser "true"
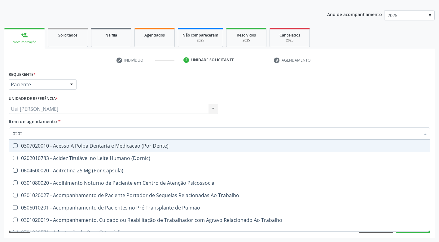
checkbox Projecoes\) "true"
checkbox Hdl "false"
checkbox Ldl "false"
checkbox Total "false"
checkbox Glicose "false"
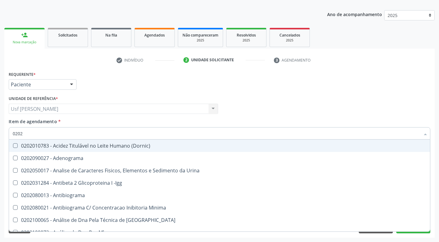
type input "02020"
checkbox \(Psa\) "true"
checkbox III "true"
checkbox Barbituratos "true"
checkbox Hdl "false"
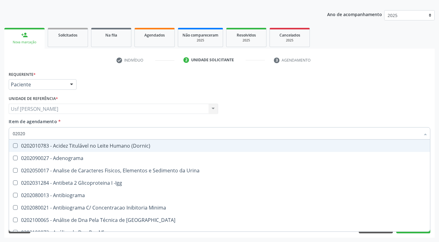
checkbox Ldl "false"
checkbox Total "false"
checkbox Xi "true"
checkbox Glicose "false"
checkbox Funcional "true"
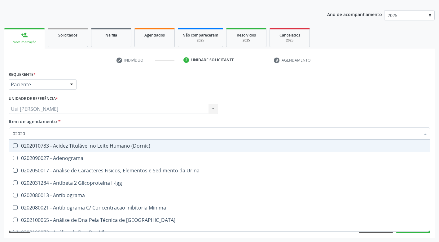
checkbox Triglicerideos "false"
type input "020201"
checkbox \(Pos-Pasteurização\) "true"
checkbox Molecular "true"
checkbox Parceria\) "true"
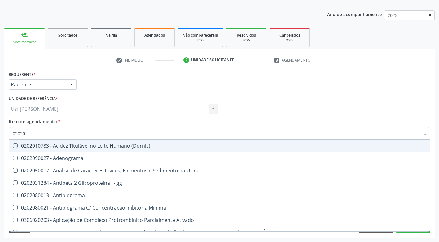
checkbox T3 "true"
checkbox Acetona "true"
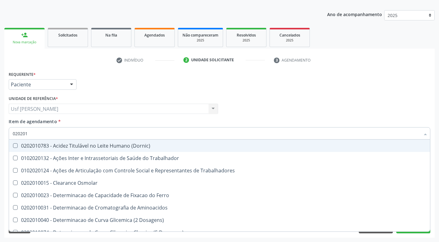
type input "0202010"
checkbox Circulante "true"
checkbox III "true"
checkbox Fracoes "true"
checkbox Hdl "false"
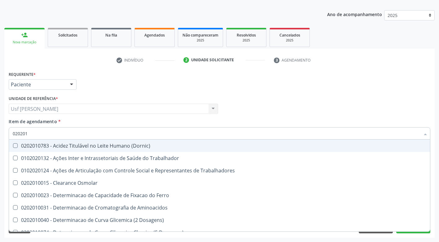
checkbox Ldl "false"
checkbox Total "false"
checkbox II "true"
checkbox Glicose "false"
checkbox Muco-Proteinas "true"
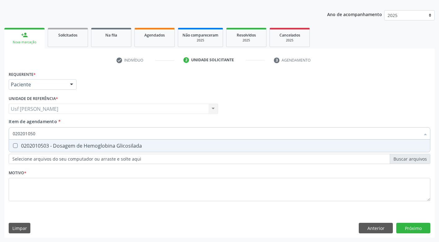
type input "0202010503"
click at [15, 147] on Glicosilada at bounding box center [15, 146] width 5 height 5
click at [13, 147] on Glicosilada "checkbox" at bounding box center [11, 146] width 4 height 4
checkbox Glicosilada "true"
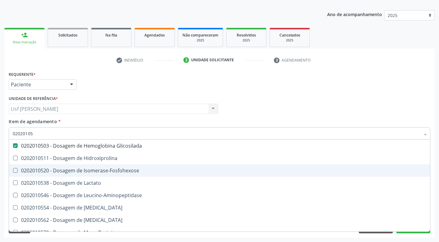
type input "0202010"
checkbox Glicosilada "false"
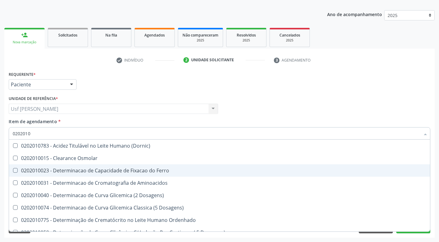
type input "020201"
checkbox Hdl "false"
checkbox Ldl "false"
checkbox Total "false"
checkbox Latica "true"
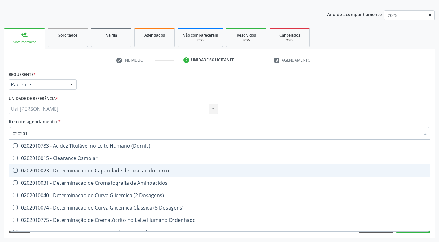
checkbox Fracionadas\) "true"
checkbox Ferritina "true"
checkbox Glicose "false"
checkbox Glicosilada "false"
checkbox Nt-Probnp\) "true"
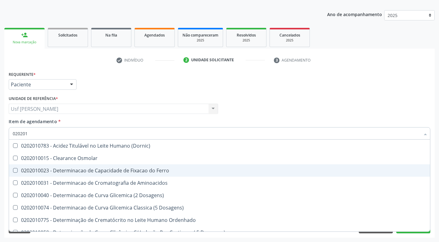
checkbox Potassio "true"
checkbox Triglicerideos "false"
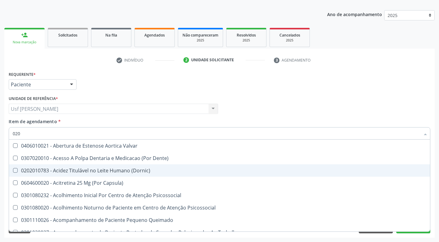
type input "02"
checkbox Especializada "false"
checkbox Revestido\) "false"
checkbox Amigdalectomia "false"
checkbox Linfovenosa "false"
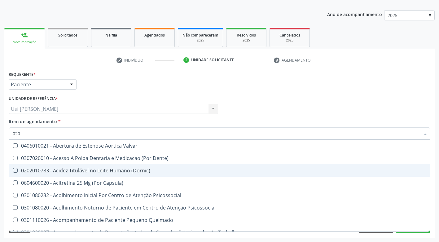
checkbox Valvular "false"
type input "0"
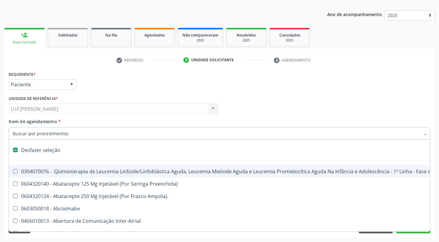
checkbox Comprimido\) "false"
checkbox Transferências "false"
checkbox Bilateral "false"
checkbox Indireta "false"
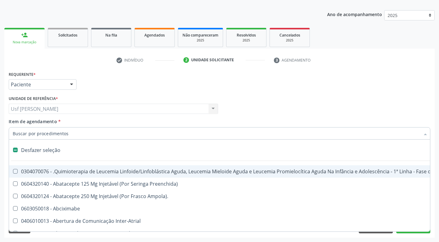
checkbox Transfusao "false"
type input "H"
checkbox B "true"
checkbox Fibrinogênio "true"
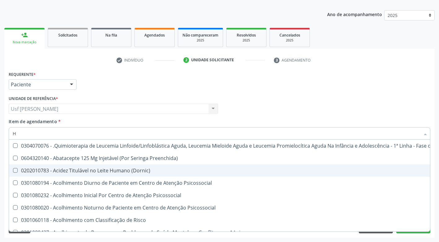
type input "HE"
checkbox Pulmão "true"
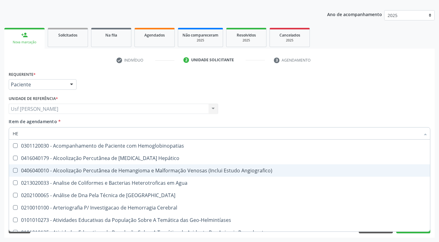
type input "HEM"
checkbox \(Qualitativo\) "true"
checkbox Glicosilada "false"
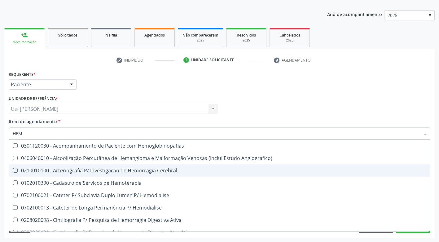
type input "HEMO"
checkbox Hemacias "true"
checkbox Glicosilada "false"
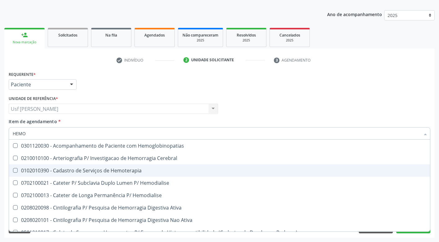
type input "HEMOG"
checkbox Tardio\) "true"
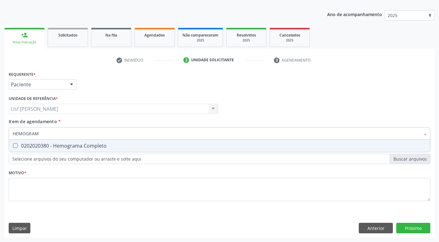
type input "HEMOGRAMA"
drag, startPoint x: 15, startPoint y: 146, endPoint x: 36, endPoint y: 143, distance: 21.3
click at [16, 147] on Completo at bounding box center [15, 146] width 5 height 5
click at [13, 147] on Completo "checkbox" at bounding box center [11, 146] width 4 height 4
checkbox Completo "true"
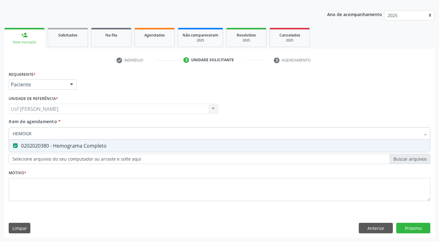
type input "HEMOG"
checkbox Completo "false"
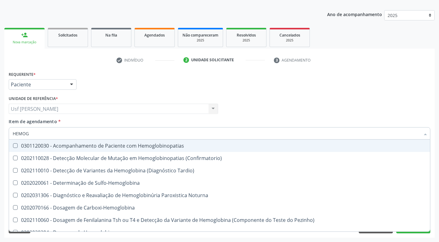
type input "HEMO"
checkbox Glicosilada "false"
checkbox Completo "false"
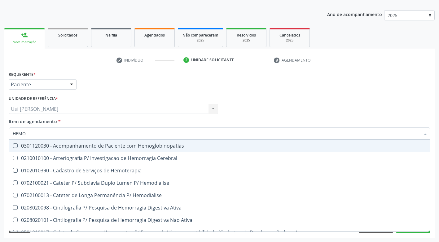
type input "HEM"
checkbox Glicosilada "false"
checkbox Semana\) "true"
checkbox Completo "false"
checkbox Elástica "true"
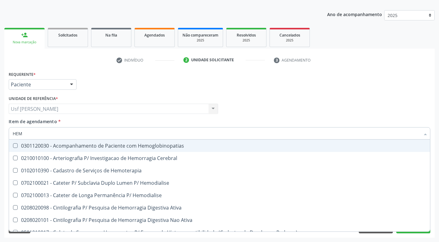
type input "HE"
checkbox Semana\) "false"
checkbox Hemoptise "true"
checkbox Elástica "false"
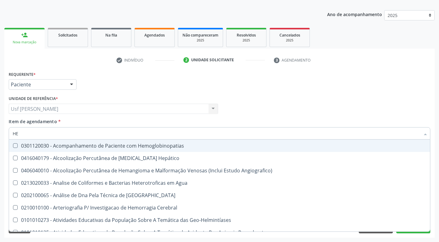
type input "H"
checkbox Glicosilada "false"
checkbox Completo "false"
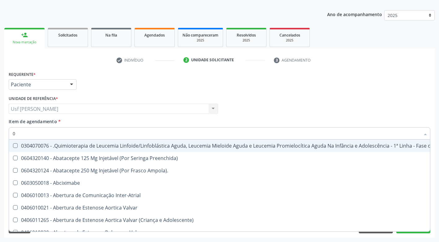
type input "02"
checkbox Comprimido\) "true"
checkbox Transferências "true"
checkbox Bilateral "true"
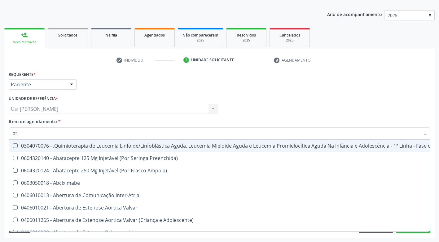
checkbox Indireta "true"
checkbox Transfusao "true"
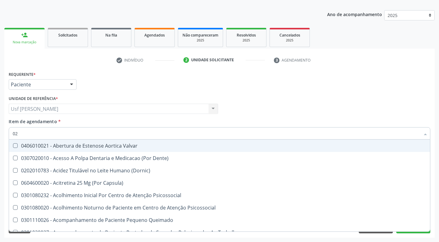
type input "020"
checkbox Epispádia "true"
checkbox Anos\) "true"
checkbox Congênita "true"
checkbox \(Qualitativo\) "true"
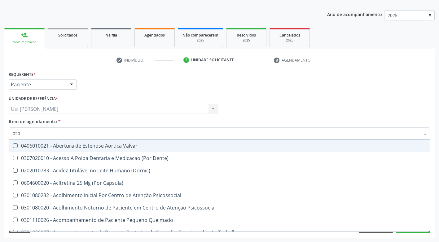
checkbox Glomerular "true"
checkbox Dias "true"
checkbox Hdl "false"
checkbox Ldl "false"
checkbox Total "false"
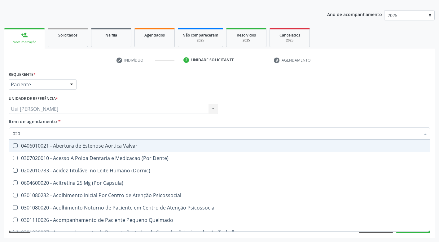
checkbox Glicose "false"
checkbox Glicosilada "false"
checkbox Triglicerideos "false"
checkbox \(T3\) "true"
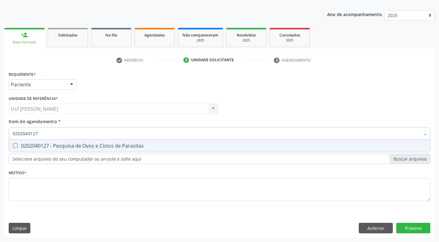
drag, startPoint x: 14, startPoint y: 146, endPoint x: 24, endPoint y: 147, distance: 10.3
click at [15, 147] on Parasitas at bounding box center [15, 146] width 5 height 5
click at [13, 147] on Parasitas "checkbox" at bounding box center [11, 146] width 4 height 4
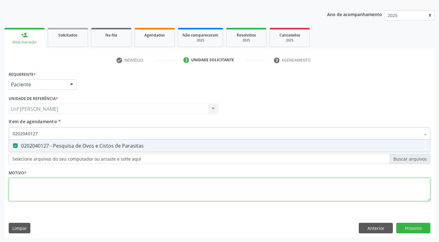
click at [32, 186] on div "Requerente * Paciente Médico(a) Enfermeiro(a) Paciente Nenhum resultado encontr…" at bounding box center [220, 140] width 422 height 140
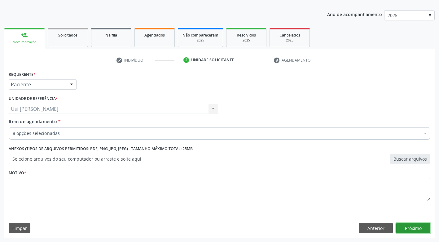
click at [416, 226] on button "Próximo" at bounding box center [413, 228] width 34 height 11
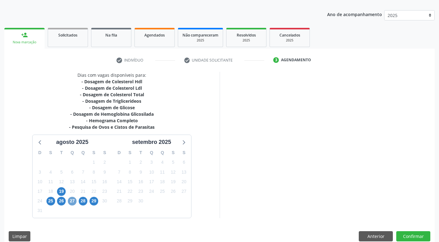
click at [72, 203] on span "27" at bounding box center [72, 201] width 9 height 9
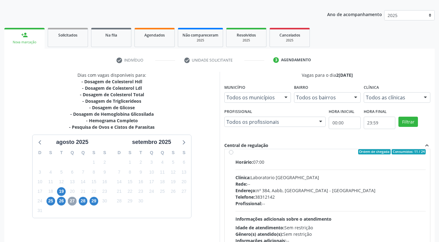
scroll to position [119, 0]
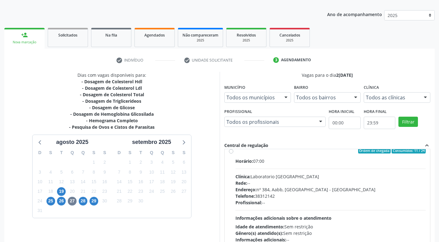
click at [236, 152] on label "Ordem de chegada Consumidos: 11 / 24 Horário: 07:00 Clínica: Laboratorio Sao Fr…" at bounding box center [331, 195] width 191 height 95
click at [231, 152] on input "Ordem de chegada Consumidos: 11 / 24 Horário: 07:00 Clínica: Laboratorio Sao Fr…" at bounding box center [231, 151] width 4 height 6
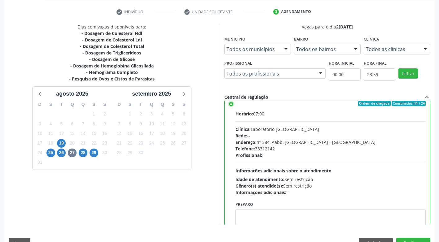
scroll to position [128, 0]
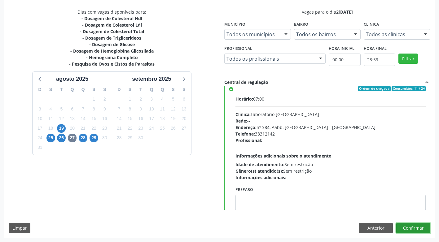
click at [409, 228] on button "Confirmar" at bounding box center [413, 228] width 34 height 11
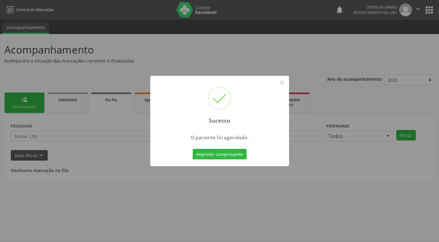
scroll to position [0, 0]
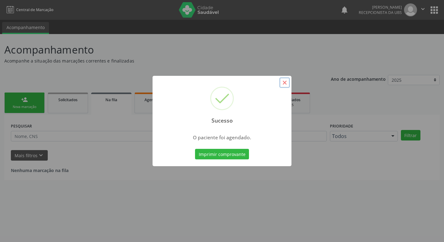
click at [285, 84] on button "×" at bounding box center [284, 82] width 11 height 11
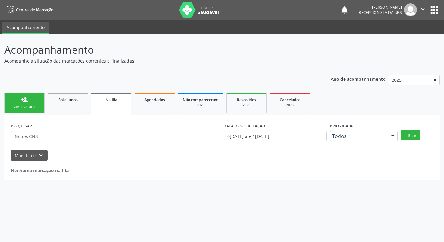
click at [22, 99] on div "person_add" at bounding box center [24, 99] width 7 height 7
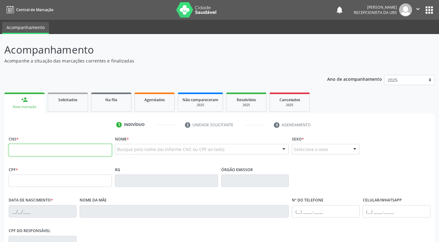
click at [29, 153] on input "text" at bounding box center [60, 150] width 103 height 12
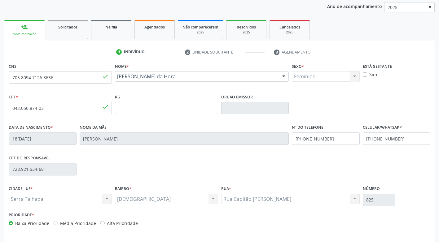
scroll to position [94, 0]
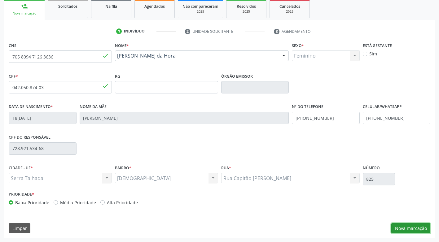
click at [415, 229] on button "Nova marcação" at bounding box center [410, 228] width 39 height 11
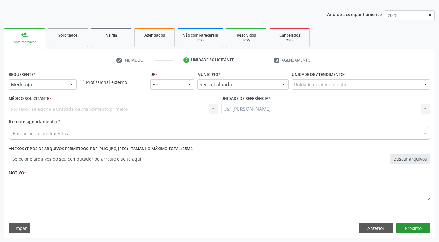
scroll to position [65, 0]
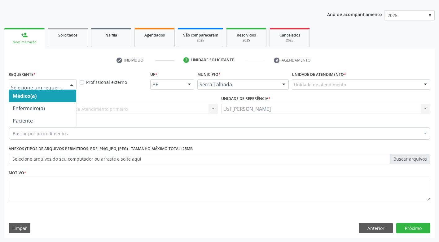
click at [72, 84] on div at bounding box center [71, 85] width 9 height 11
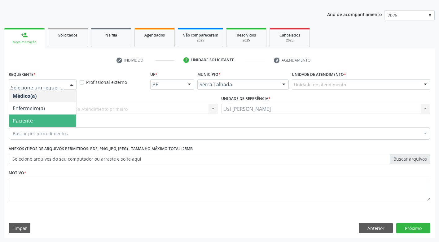
click at [59, 120] on span "Paciente" at bounding box center [42, 121] width 67 height 12
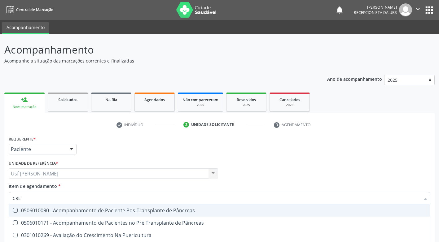
scroll to position [65, 0]
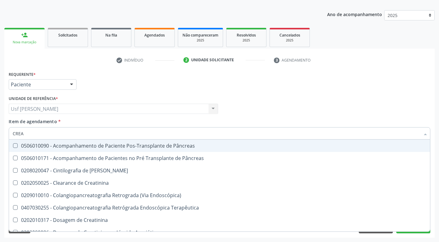
type input "CREAT"
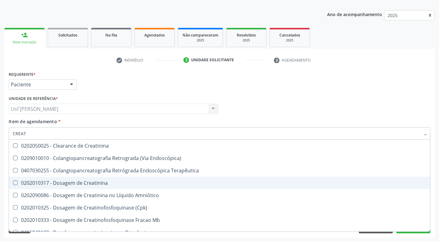
click at [13, 183] on Creatinina at bounding box center [15, 183] width 5 height 5
click at [13, 183] on Creatinina "checkbox" at bounding box center [11, 183] width 4 height 4
checkbox Creatinina "true"
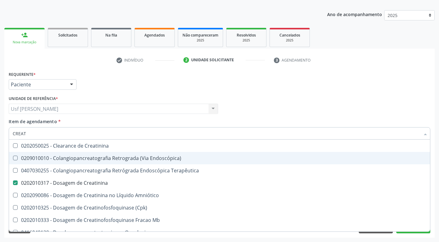
type input "CREA"
checkbox Creatinina "false"
checkbox Mb "true"
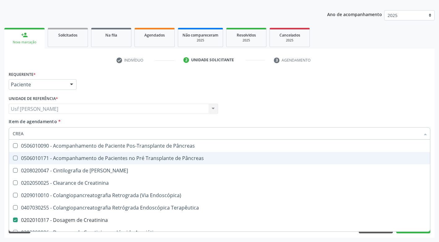
type input "CRE"
checkbox Creatinina "false"
checkbox Oncologia "true"
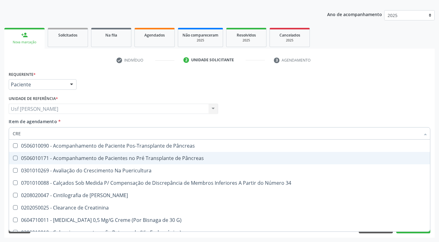
type input "CR"
checkbox Creatinina "false"
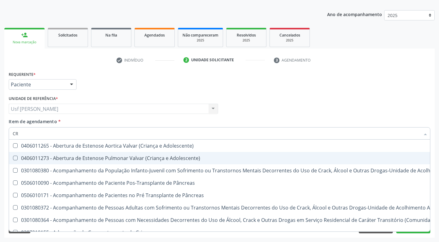
type input "C"
checkbox Creatinina "false"
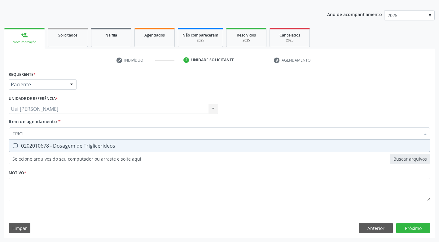
type input "TRIGLI"
click at [14, 146] on Triglicerideos at bounding box center [15, 146] width 5 height 5
click at [13, 146] on Triglicerideos "checkbox" at bounding box center [11, 146] width 4 height 4
checkbox Triglicerideos "true"
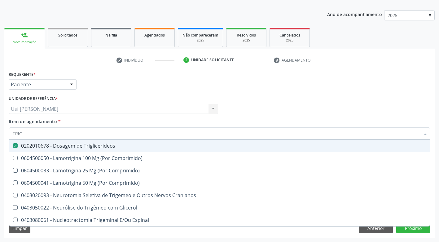
type input "TRI"
checkbox Triglicerideos "false"
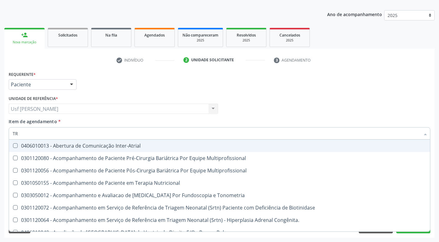
type input "T"
checkbox Triglicerideos "false"
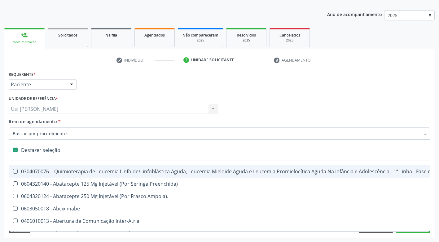
type input "G"
checkbox Linha "true"
checkbox Infusão "true"
checkbox Urostomizados "true"
checkbox Revestido\) "true"
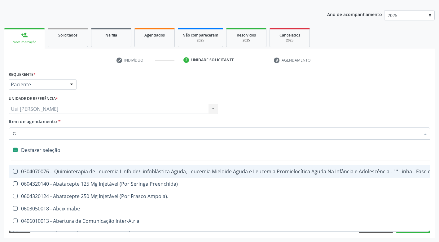
checkbox Capsula\) "true"
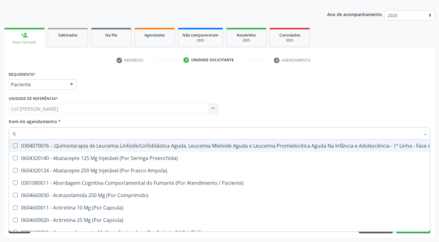
type input "GL"
checkbox Pé "true"
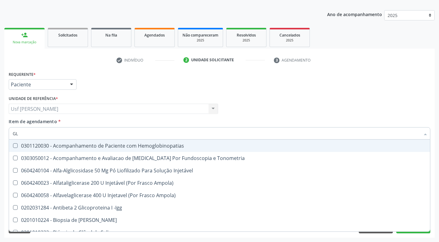
type input "GLI"
checkbox Glomerular "true"
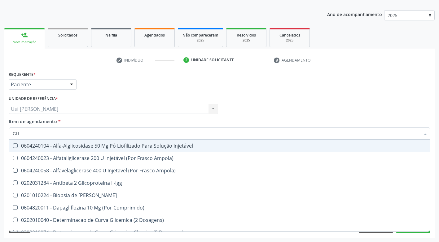
type input "GLIC"
checkbox Derrames "true"
checkbox Triglicerideos "false"
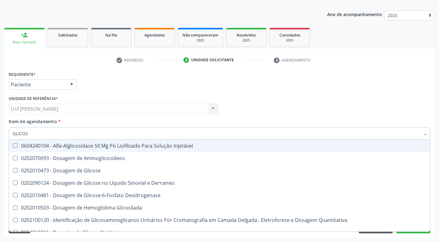
type input "GLICOSE"
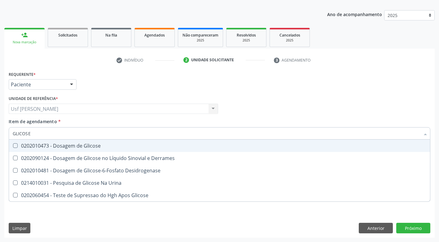
click at [15, 145] on Glicose at bounding box center [15, 146] width 5 height 5
click at [13, 145] on Glicose "checkbox" at bounding box center [11, 146] width 4 height 4
checkbox Glicose "true"
type input "GLICOS"
checkbox Glicose "false"
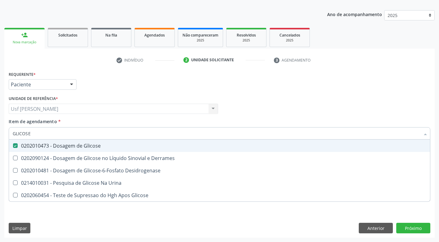
checkbox Desidrogenase "true"
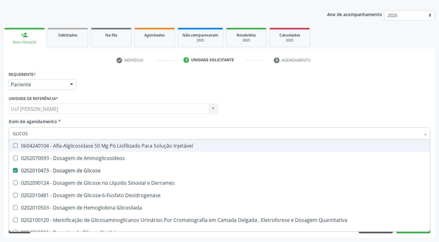
type input "GLICO"
checkbox Glicose "false"
checkbox Glicosilada "true"
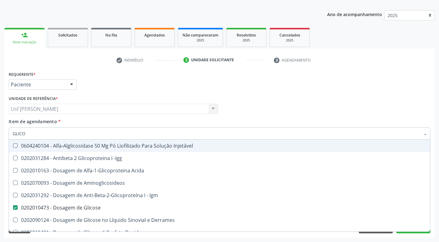
type input "GLIC"
checkbox Glicose "false"
checkbox Glicose "true"
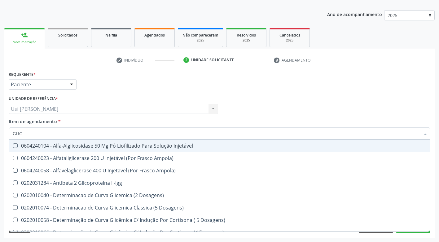
type input "GLI"
checkbox Glicose "false"
checkbox Glicosilada "true"
checkbox Triglicerideos "false"
checkbox Delgada\) "true"
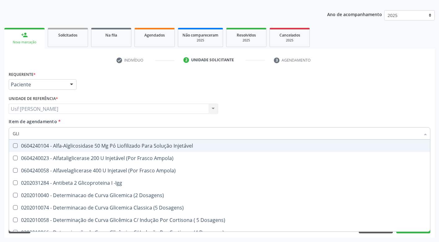
type input "GL"
checkbox Glicosilada "false"
checkbox Delgada\) "false"
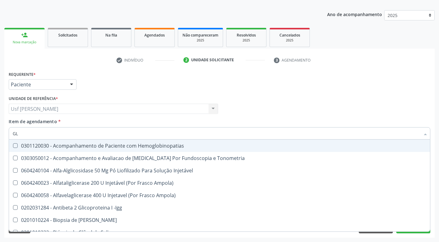
type input "G"
checkbox Glicose "false"
checkbox Triglicerideos "false"
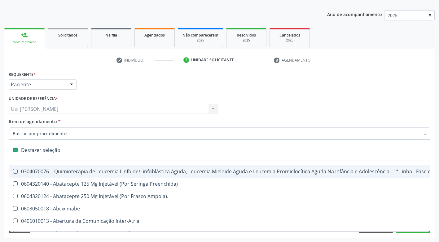
type input "H"
checkbox B "true"
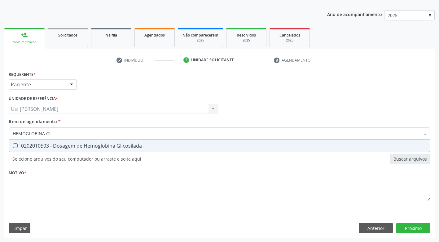
type input "HEMOGLOBINA GLI"
click at [12, 144] on div at bounding box center [11, 146] width 5 height 5
checkbox Glicosilada "true"
type input "HEMOGLOBINA"
checkbox Glicosilada "false"
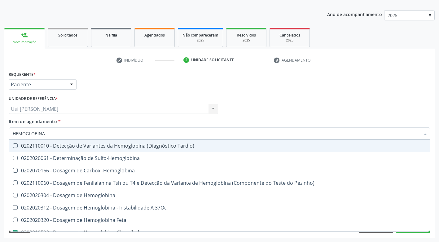
type input "HEMOGLOBIN"
checkbox Glicosilada "false"
checkbox Hematocrito\) "true"
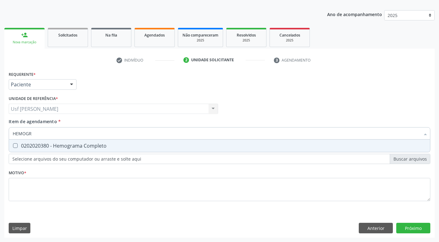
type input "HEMOGRA"
click at [19, 146] on div "0202020380 - Hemograma Completo" at bounding box center [220, 146] width 414 height 5
checkbox Completo "true"
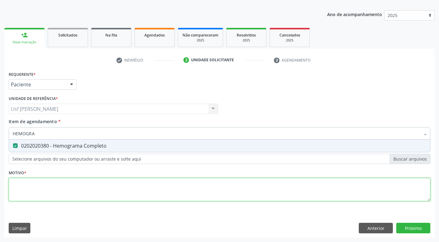
click at [28, 184] on div "Requerente * Paciente Médico(a) Enfermeiro(a) Paciente Nenhum resultado encontr…" at bounding box center [220, 140] width 422 height 140
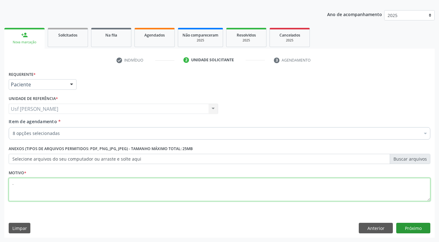
type textarea "."
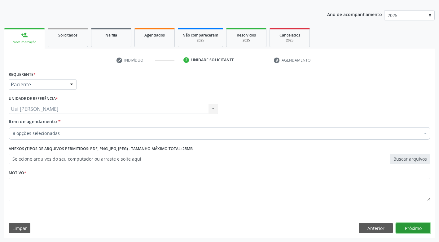
click at [402, 226] on button "Próximo" at bounding box center [413, 228] width 34 height 11
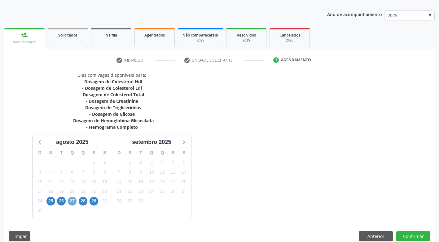
click at [72, 203] on span "27" at bounding box center [72, 201] width 9 height 9
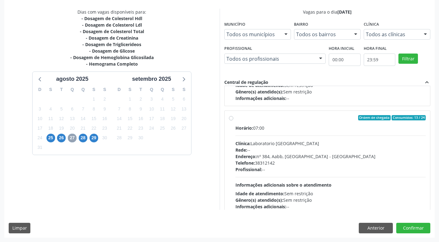
scroll to position [89, 0]
click at [236, 119] on label "Ordem de chegada Consumidos: 13 / 24 Horário: 07:00 Clínica: Laboratorio [GEOGR…" at bounding box center [331, 162] width 191 height 95
click at [230, 119] on input "Ordem de chegada Consumidos: 13 / 24 Horário: 07:00 Clínica: Laboratorio [GEOGR…" at bounding box center [231, 118] width 4 height 6
radio input "true"
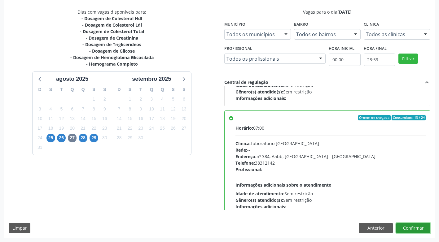
click at [415, 229] on button "Confirmar" at bounding box center [413, 228] width 34 height 11
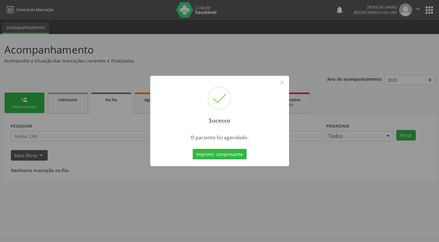
scroll to position [0, 0]
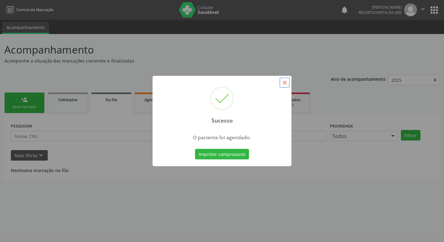
click at [284, 82] on button "×" at bounding box center [284, 82] width 11 height 11
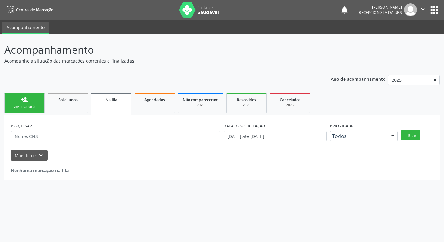
click at [31, 104] on link "person_add Nova marcação" at bounding box center [24, 103] width 40 height 21
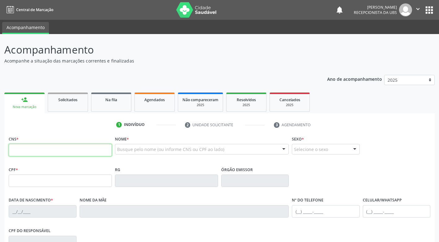
click at [21, 150] on input "text" at bounding box center [60, 150] width 103 height 12
type input "705 0000 7409 2656"
type input "042.540.574-58"
type input "07/[DATE]"
type input "[PERSON_NAME] das Virgens da Conceicao"
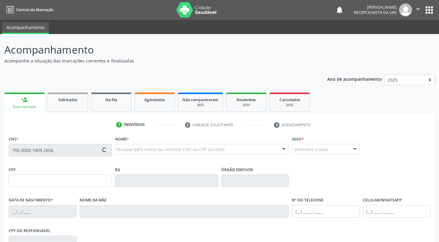
type input "[PHONE_NUMBER]"
type input "125.370.204-72"
type input "1141"
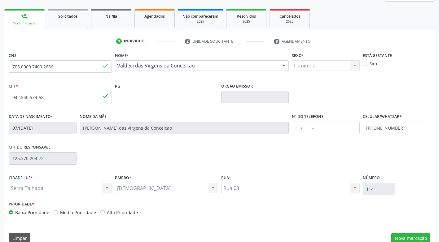
scroll to position [94, 0]
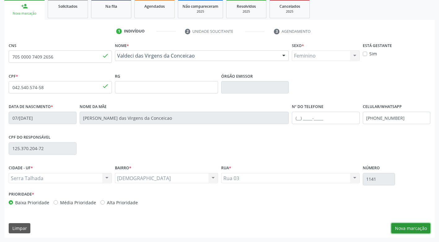
click at [407, 227] on button "Nova marcação" at bounding box center [410, 228] width 39 height 11
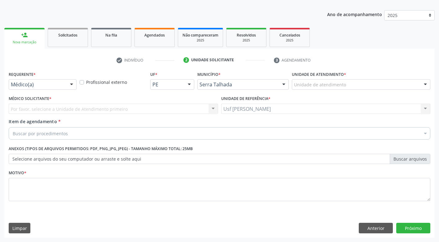
scroll to position [65, 0]
click at [71, 84] on div at bounding box center [71, 85] width 9 height 11
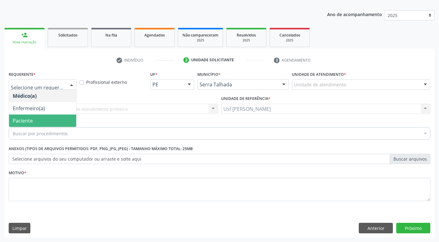
click at [59, 123] on span "Paciente" at bounding box center [42, 121] width 67 height 12
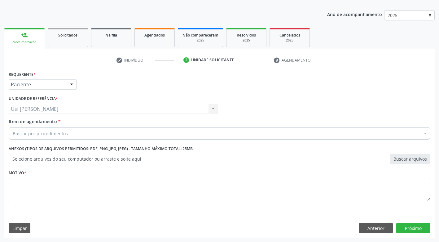
click at [48, 137] on div "Buscar por procedimentos" at bounding box center [220, 133] width 422 height 12
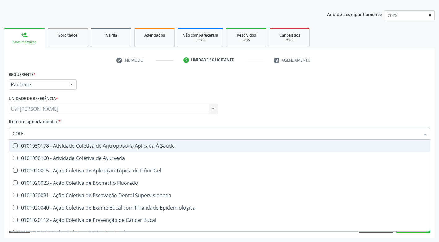
type input "COLES"
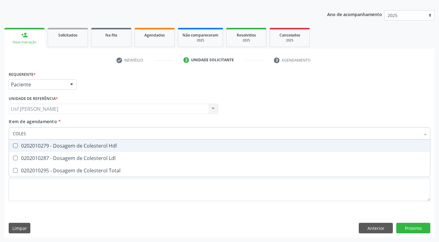
click at [16, 147] on Hdl at bounding box center [15, 146] width 5 height 5
click at [13, 147] on Hdl "checkbox" at bounding box center [11, 146] width 4 height 4
checkbox Hdl "true"
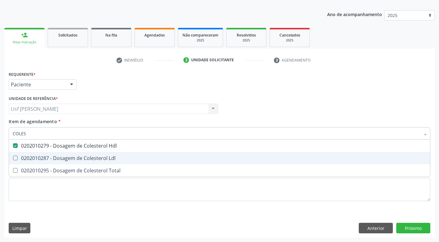
click at [16, 158] on Ldl at bounding box center [15, 158] width 5 height 5
click at [13, 158] on Ldl "checkbox" at bounding box center [11, 158] width 4 height 4
checkbox Ldl "true"
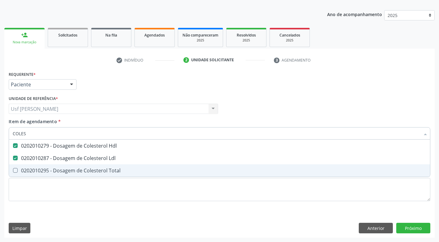
click at [14, 170] on Total at bounding box center [15, 170] width 5 height 5
click at [13, 170] on Total "checkbox" at bounding box center [11, 171] width 4 height 4
checkbox Total "true"
type input "COLE"
checkbox Hdl "false"
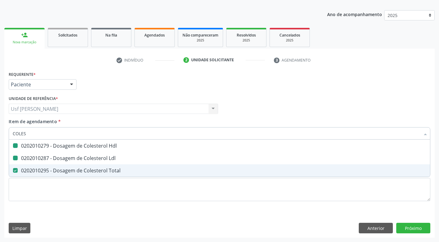
checkbox Ldl "false"
checkbox Total "false"
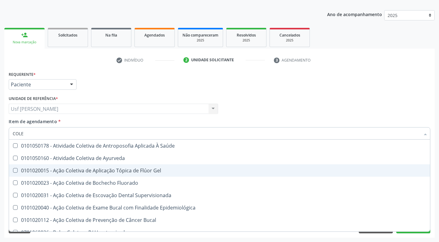
type input "COL"
checkbox Hdl "false"
checkbox Ldl "false"
checkbox Total "false"
type input "C"
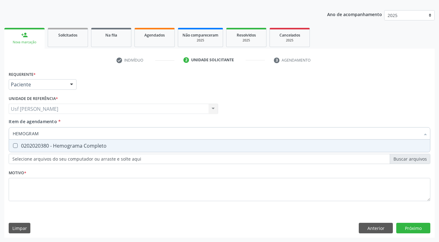
type input "HEMOGRAMA"
click at [17, 147] on Completo at bounding box center [15, 146] width 5 height 5
click at [13, 147] on Completo "checkbox" at bounding box center [11, 146] width 4 height 4
checkbox Completo "true"
type input "HEMOG"
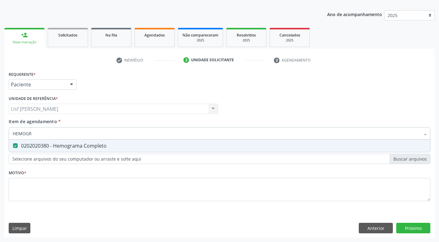
checkbox Completo "false"
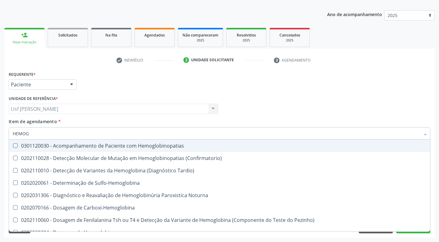
type input "HEMOGL"
checkbox Completo "false"
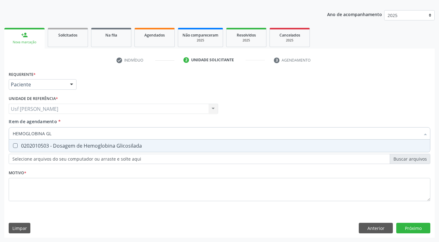
type input "HEMOGLOBINA GLI"
click at [13, 145] on Glicosilada at bounding box center [15, 146] width 5 height 5
click at [13, 145] on Glicosilada "checkbox" at bounding box center [11, 146] width 4 height 4
checkbox Glicosilada "true"
type input "HEMOGLOBINA"
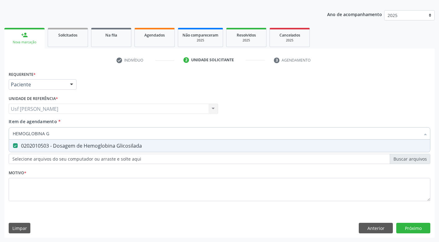
checkbox Glicosilada "false"
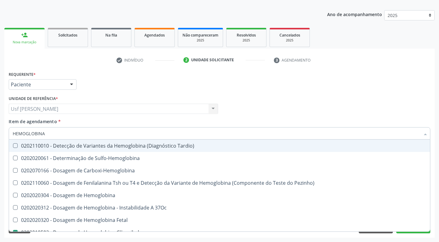
type input "HEMOGLOBIN"
checkbox Glicosilada "false"
checkbox Hematocrito\) "true"
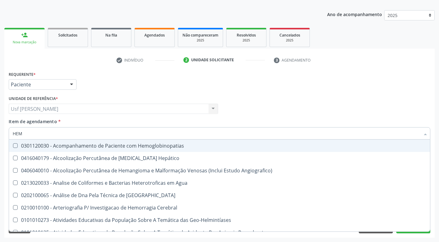
type input "HE"
checkbox Hemoterapia "false"
checkbox Ativa "false"
type input "H"
checkbox Glicosilada "false"
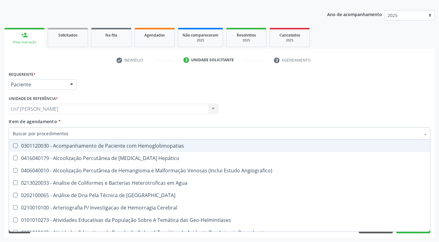
checkbox Completo "false"
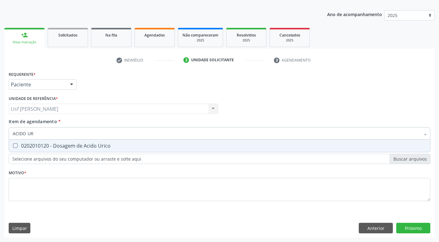
type input "ACIDO URI"
click at [14, 145] on Urico at bounding box center [15, 146] width 5 height 5
click at [13, 145] on Urico "checkbox" at bounding box center [11, 146] width 4 height 4
checkbox Urico "true"
type input "ACIDO"
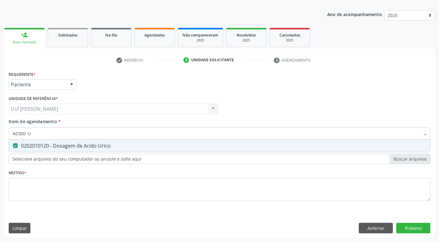
checkbox Urico "false"
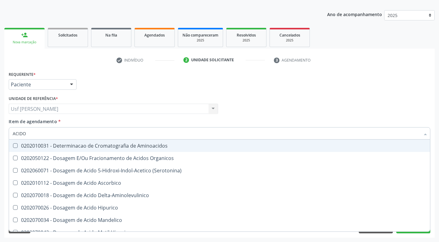
type input "ACID"
checkbox Urico "false"
checkbox Cromatografia\) "true"
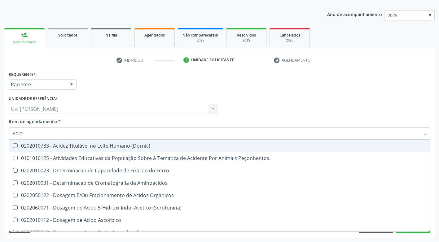
type input "ACI"
checkbox Urico "false"
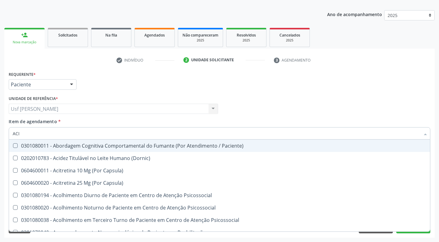
type input "AC"
checkbox Urico "false"
type input "A"
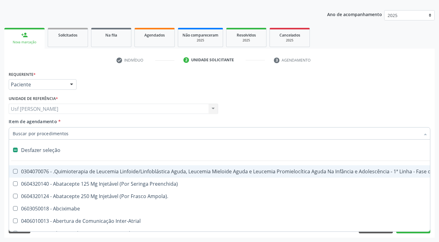
type input "G"
checkbox \(Unilateral\) "true"
checkbox Linha "true"
checkbox Infusão "true"
checkbox Urostomizados "true"
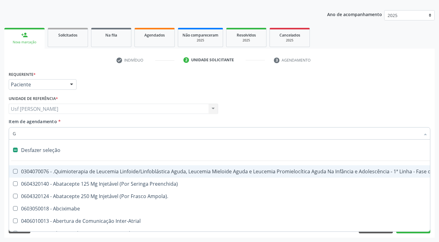
checkbox Capilaroscopia "true"
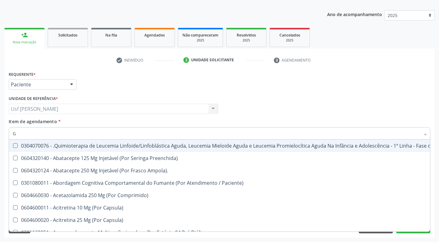
type input "GL"
checkbox Capsula\) "true"
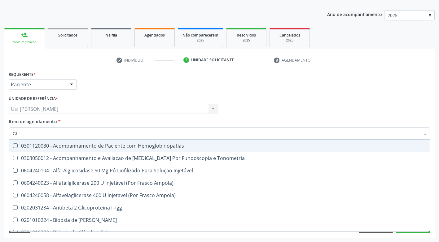
type input "GLI"
checkbox Dosagens\) "true"
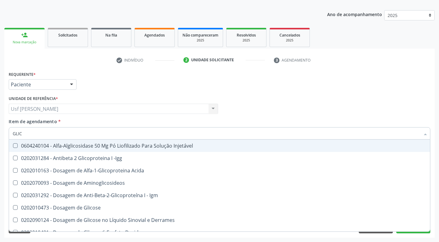
type input "GLICO"
checkbox Glicosilada "true"
type input "GLICOS"
checkbox Glicose "true"
checkbox Glicosilada "false"
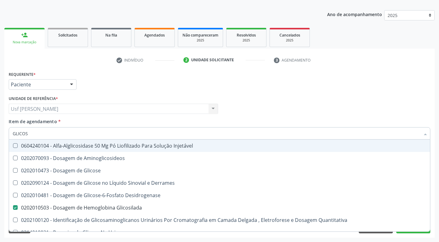
type input "GLICOSE"
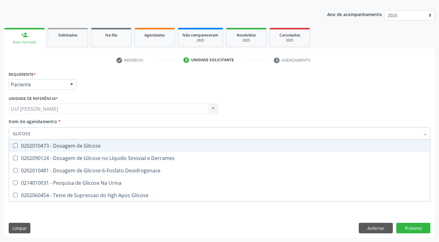
click at [12, 146] on div at bounding box center [11, 146] width 5 height 5
checkbox Glicose "true"
type input "GLICOS"
checkbox Glicose "false"
checkbox Desidrogenase "true"
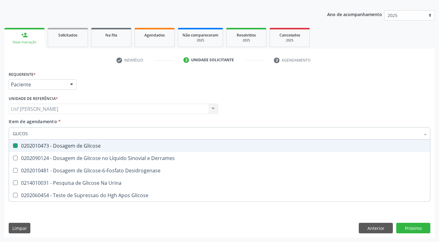
type input "GLICO"
checkbox Desidrogenase "false"
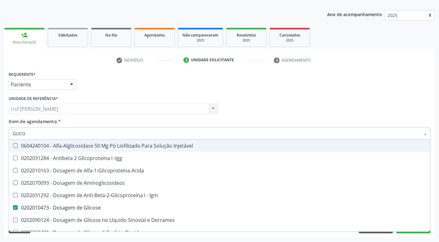
type input "GLIC"
checkbox Glicose "false"
checkbox Glicosilada "false"
checkbox Glicose "true"
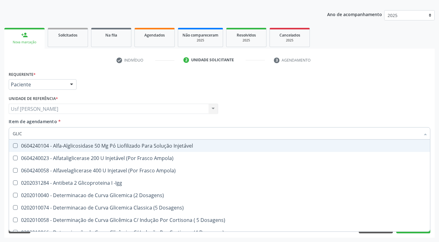
type input "GLI"
checkbox Glicose "false"
checkbox Quantitativa "true"
type input "GL"
checkbox Glicose "false"
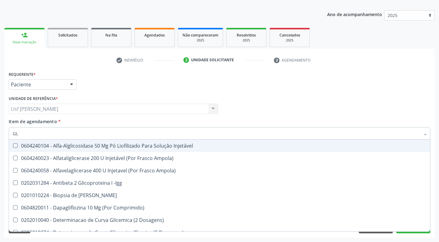
checkbox Glicosilada "false"
type input "G"
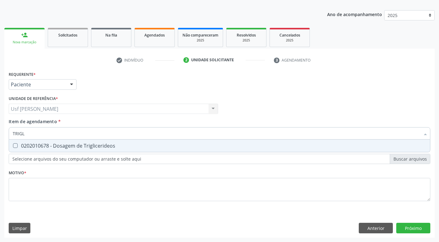
type input "TRIGLI"
click at [14, 145] on Triglicerideos at bounding box center [15, 146] width 5 height 5
click at [13, 145] on Triglicerideos "checkbox" at bounding box center [11, 146] width 4 height 4
checkbox Triglicerideos "true"
type input "TRI"
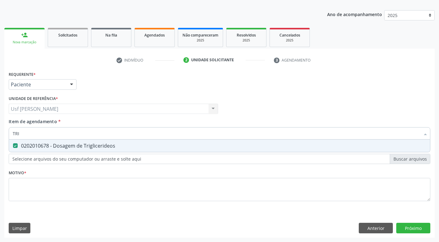
checkbox Triglicerideos "false"
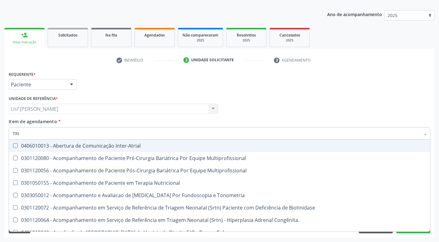
type input "TR"
checkbox Triglicerideos "false"
type input "T"
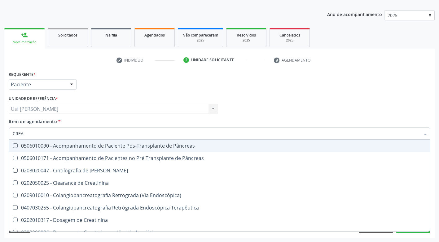
type input "CREAT"
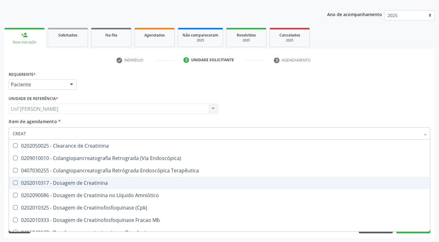
click at [17, 183] on Creatinina at bounding box center [15, 183] width 5 height 5
click at [13, 183] on Creatinina "checkbox" at bounding box center [11, 183] width 4 height 4
checkbox Creatinina "true"
type input "CREA"
checkbox Creatinina "false"
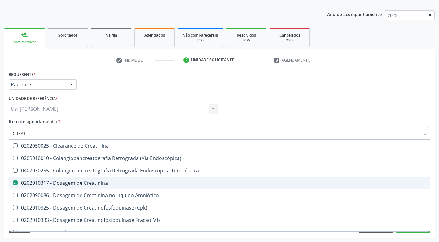
checkbox Mb "true"
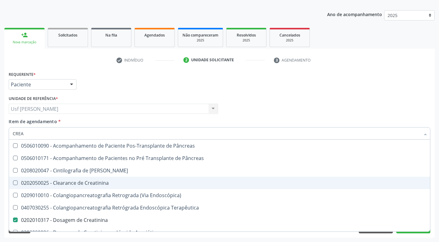
type input "CRE"
checkbox Creatinina "false"
checkbox Oncologia "true"
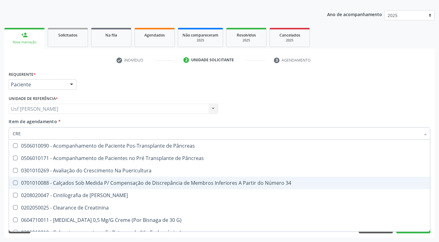
type input "CR"
checkbox Creatinina "false"
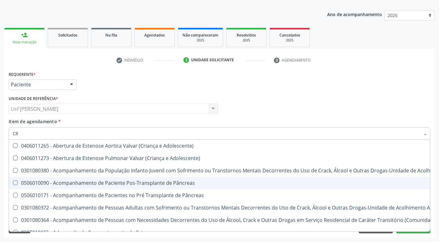
type input "C"
checkbox Creatinina "false"
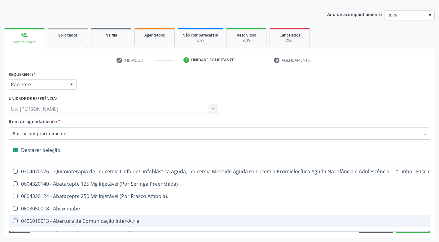
click at [189, 238] on div "Acompanhamento Acompanhe a situação das marcações correntes e finalizadas Relat…" at bounding box center [219, 105] width 439 height 273
checkbox Preenchida\) "true"
checkbox Ampola\)\ "true"
checkbox Abciximabe "true"
checkbox Inter-Atrial "true"
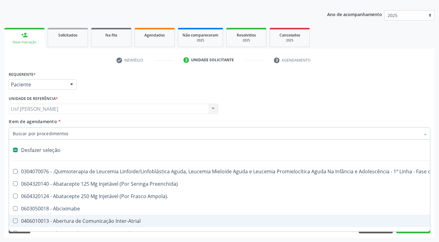
checkbox Valvar "true"
checkbox Adolescente\) "true"
checkbox Valvar "true"
checkbox Adolescente\) "true"
checkbox Paciente\) "true"
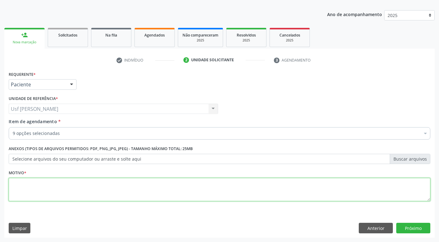
click at [50, 190] on textarea at bounding box center [220, 190] width 422 height 24
type textarea ","
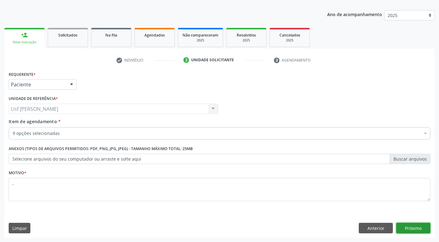
click at [419, 229] on button "Próximo" at bounding box center [413, 228] width 34 height 11
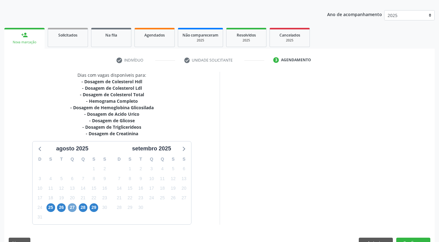
click at [73, 208] on span "27" at bounding box center [72, 208] width 9 height 9
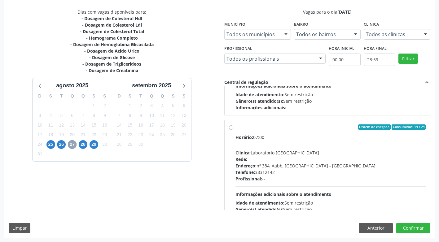
scroll to position [80, 0]
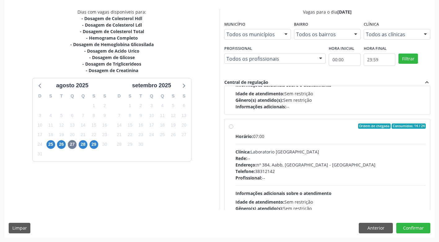
click at [236, 126] on label "Ordem de chegada Consumidos: 14 / 24 Horário: 07:00 Clínica: Laboratorio Sao Fr…" at bounding box center [331, 171] width 191 height 95
click at [230, 126] on input "Ordem de chegada Consumidos: 14 / 24 Horário: 07:00 Clínica: Laboratorio Sao Fr…" at bounding box center [231, 127] width 4 height 6
radio input "true"
click at [412, 230] on button "Confirmar" at bounding box center [413, 228] width 34 height 11
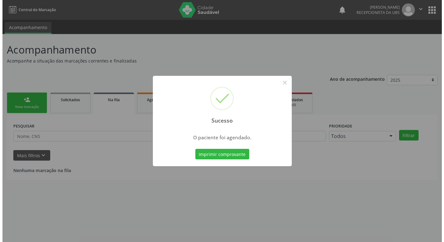
scroll to position [0, 0]
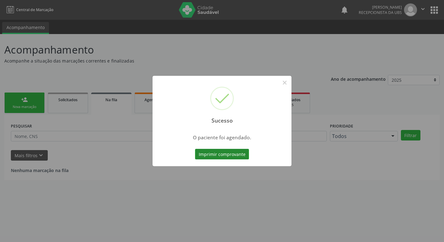
click at [209, 154] on button "Imprimir comprovante" at bounding box center [222, 154] width 54 height 11
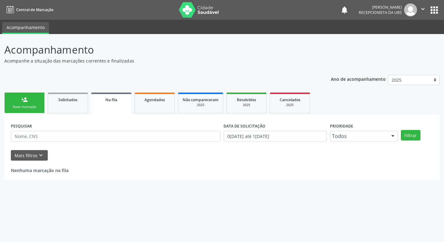
click at [20, 104] on link "person_add Nova marcação" at bounding box center [24, 103] width 40 height 21
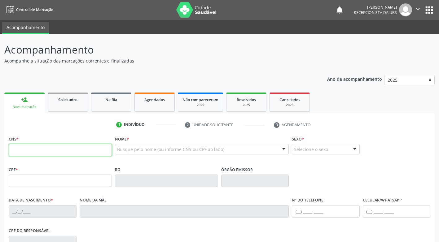
click at [31, 153] on input "text" at bounding box center [60, 150] width 103 height 12
type input "707 0048 8973 1131"
type input "089.006.834-89"
type input "[DATE]"
type input "[PERSON_NAME]"
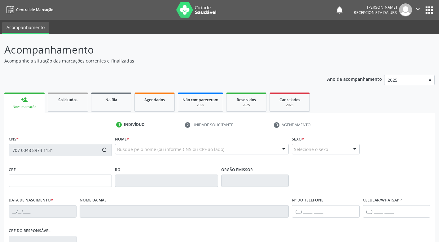
type input "[PHONE_NUMBER]"
type input "062.853.864-20"
type input "30"
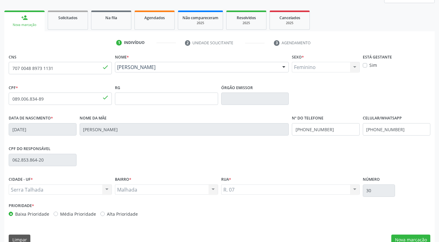
scroll to position [94, 0]
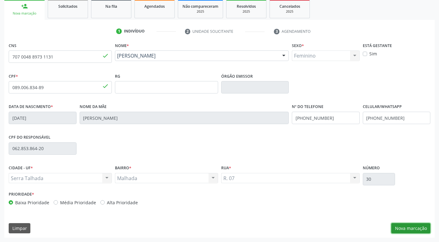
click at [402, 229] on button "Nova marcação" at bounding box center [410, 228] width 39 height 11
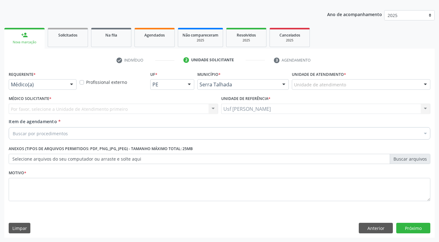
scroll to position [65, 0]
click at [72, 85] on div at bounding box center [71, 85] width 9 height 11
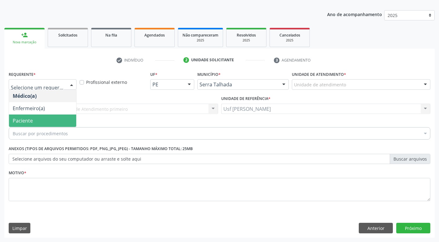
click at [62, 117] on span "Paciente" at bounding box center [42, 121] width 67 height 12
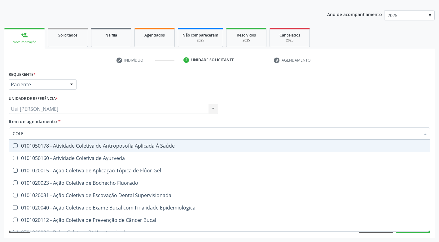
type input "COLES"
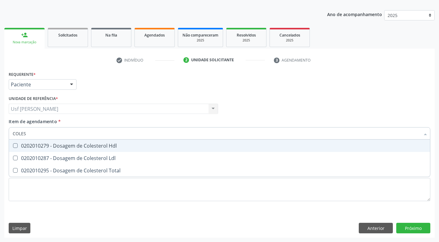
click at [15, 148] on Hdl at bounding box center [15, 146] width 5 height 5
click at [13, 148] on Hdl "checkbox" at bounding box center [11, 146] width 4 height 4
checkbox Hdl "true"
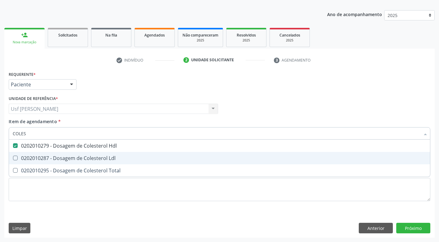
click at [15, 156] on span "0202010287 - Dosagem de Colesterol Ldl" at bounding box center [219, 158] width 421 height 12
checkbox Ldl "true"
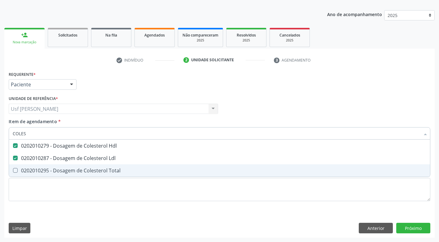
click at [16, 171] on Total at bounding box center [15, 170] width 5 height 5
click at [13, 171] on Total "checkbox" at bounding box center [11, 171] width 4 height 4
checkbox Total "true"
type input "COLE"
checkbox Hdl "false"
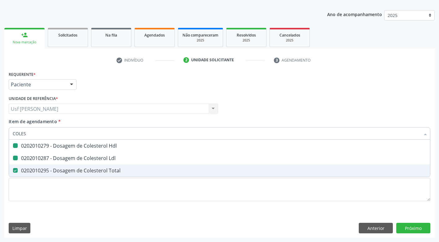
checkbox Ldl "false"
checkbox Total "false"
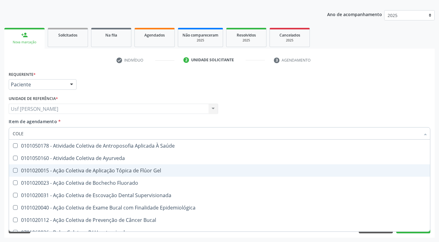
type input "COL"
checkbox Hdl "false"
checkbox Ldl "false"
checkbox Total "false"
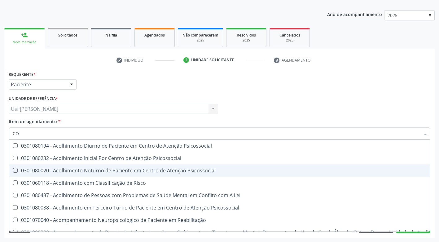
type input "C"
checkbox Hdl "false"
checkbox Ldl "false"
checkbox Total "false"
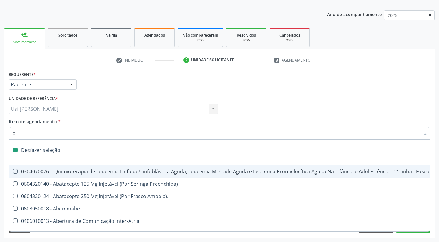
type input "02"
checkbox Comprimido\) "true"
checkbox Transferências "true"
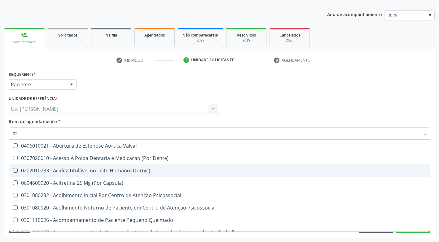
type input "020"
checkbox Epispádia "true"
checkbox Anos\) "true"
checkbox Congênita "true"
checkbox Hdl "false"
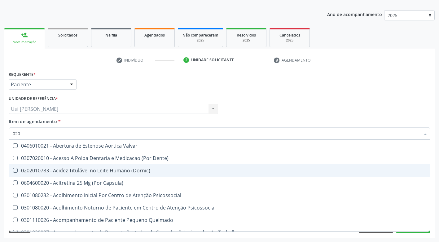
checkbox Ldl "false"
checkbox Total "false"
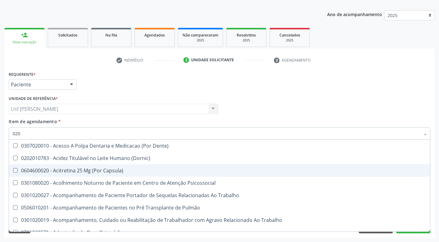
type input "0202"
checkbox Faringe\/Laringe "true"
checkbox Puncao "true"
checkbox Fragmento "true"
checkbox Hdl "false"
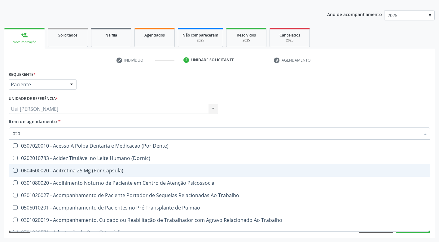
checkbox Ldl "false"
checkbox Total "false"
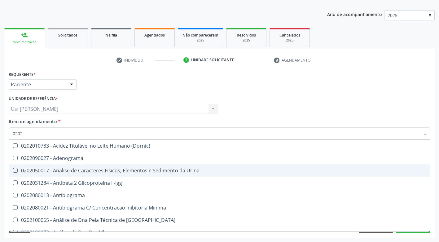
type input "02020"
checkbox \(Psa\) "true"
checkbox III "true"
checkbox Barbituratos "true"
checkbox Hdl "false"
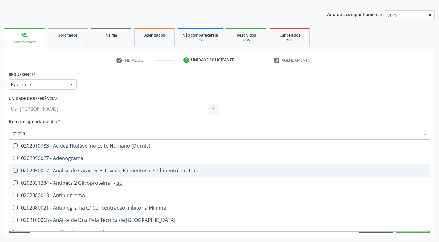
checkbox Ldl "false"
checkbox Total "false"
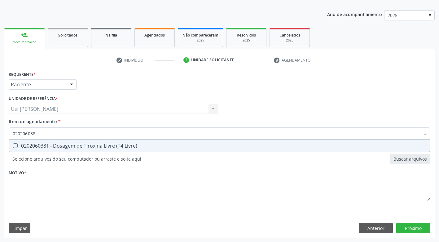
type input "0202060381"
click at [14, 145] on Livre\) at bounding box center [15, 146] width 5 height 5
click at [13, 145] on Livre\) "checkbox" at bounding box center [11, 146] width 4 height 4
checkbox Livre\) "true"
type input "02020603"
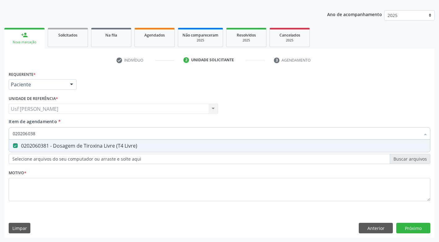
checkbox Livre\) "false"
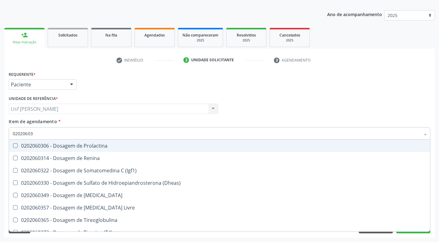
type input "0202060"
checkbox Livre\) "false"
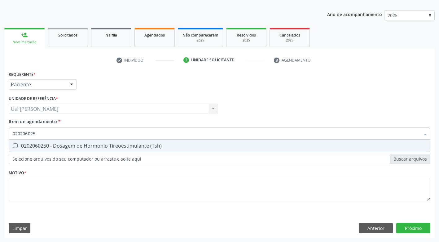
type input "0202060250"
click at [17, 147] on \(Tsh\) at bounding box center [15, 146] width 5 height 5
click at [13, 147] on \(Tsh\) "checkbox" at bounding box center [11, 146] width 4 height 4
checkbox \(Tsh\) "true"
type input "0"
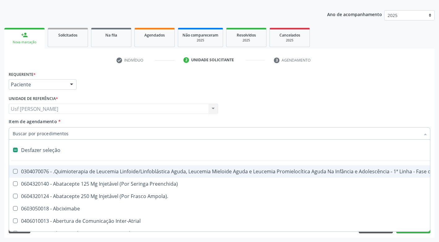
checkbox Manutenção "false"
type input "H"
checkbox B "true"
checkbox Episcleral "true"
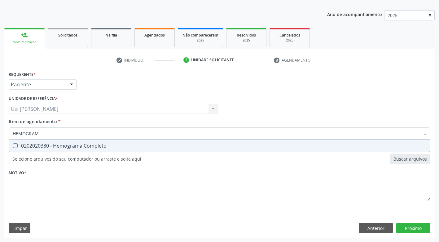
type input "HEMOGRAMA"
click at [13, 144] on div at bounding box center [11, 146] width 5 height 5
checkbox Completo "true"
type input "HEMOG"
checkbox Completo "false"
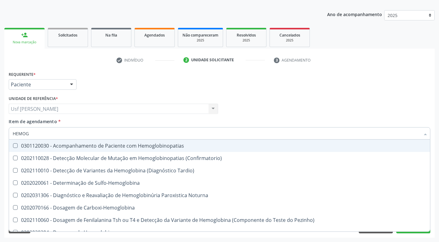
type input "HEMO"
checkbox Completo "false"
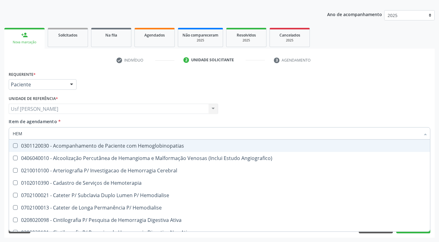
type input "HE"
checkbox Completo "false"
checkbox Orgaos "true"
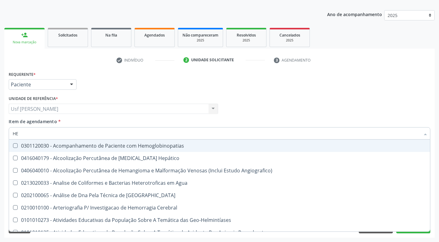
type input "H"
checkbox Completo "false"
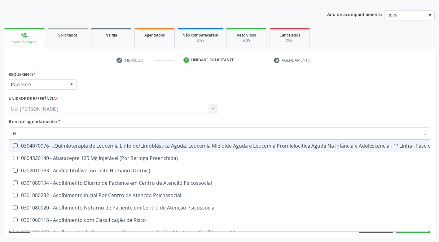
type input "HE"
checkbox Removível "true"
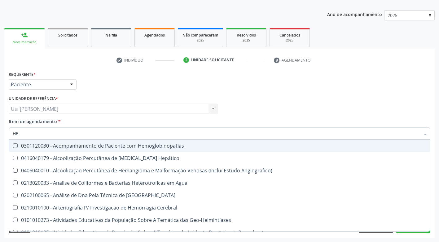
type input "HEM"
checkbox II "true"
checkbox Completo "false"
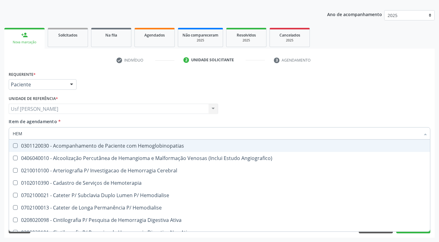
type input "HEMO"
checkbox Retro-Retal "true"
checkbox Completo "false"
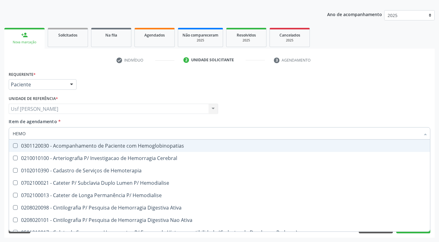
type input "HEMOG"
checkbox Carboxi-Hemoglobina "true"
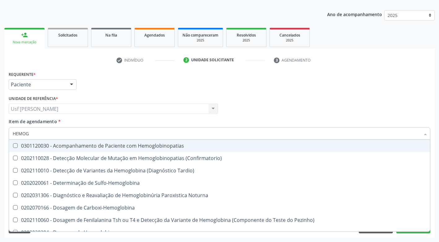
type input "HEMOGL"
checkbox Completo "false"
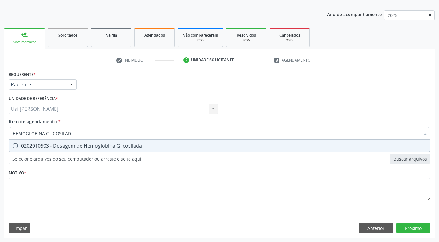
type input "HEMOGLOBINA GLICOSILADA"
click at [16, 146] on Glicosilada at bounding box center [15, 146] width 5 height 5
click at [13, 146] on Glicosilada "checkbox" at bounding box center [11, 146] width 4 height 4
checkbox Glicosilada "true"
type input "HEMOGLOBINA"
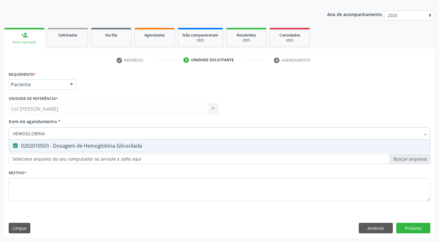
checkbox Glicosilada "false"
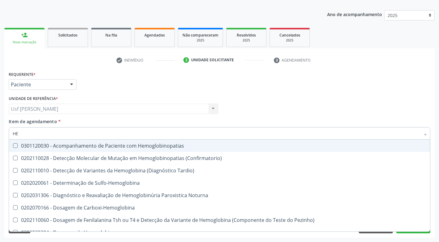
type input "H"
checkbox Glicosilada "false"
checkbox S "false"
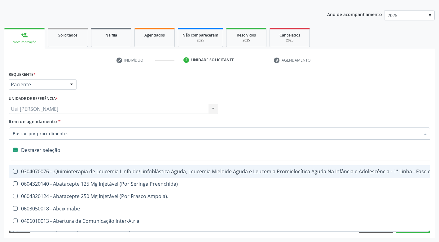
type input "G"
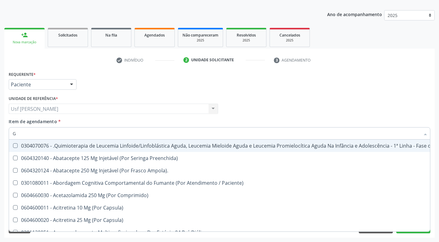
checkbox Hdl "true"
checkbox Ldl "true"
checkbox Total "true"
checkbox Glicosilada "true"
checkbox \(Tsh\) "true"
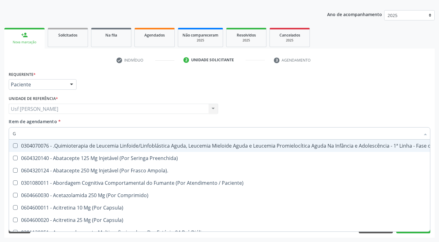
checkbox Livre\) "true"
type input "GL"
checkbox Capsula\) "true"
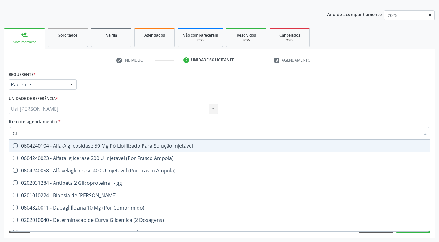
type input "GLI"
checkbox Glicosilada "true"
type input "GLIC"
checkbox Glicose "true"
checkbox Glicosilada "false"
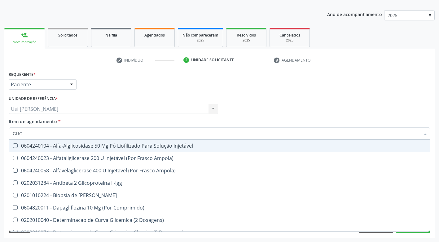
type input "GLICO"
checkbox Dosagens\) "true"
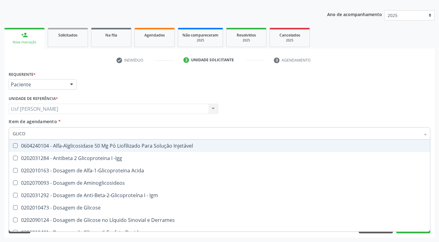
type input "GLICOS"
checkbox Glicose "true"
checkbox Glicosilada "false"
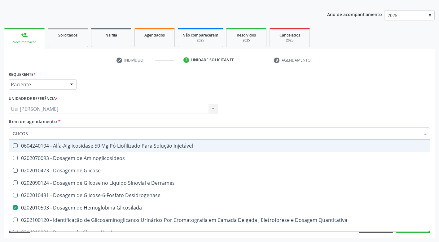
type input "GLICOSE"
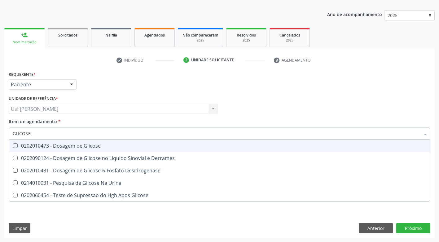
click at [15, 146] on Glicose at bounding box center [15, 146] width 5 height 5
click at [13, 146] on Glicose "checkbox" at bounding box center [11, 146] width 4 height 4
checkbox Glicose "true"
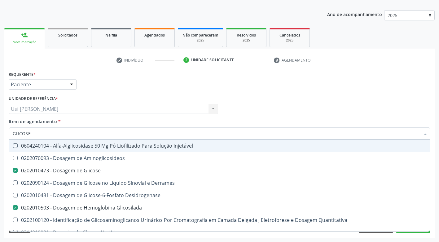
type input "GLICOS"
checkbox Injetável "false"
checkbox Glicose "true"
type input "GLICO"
checkbox Glicose "false"
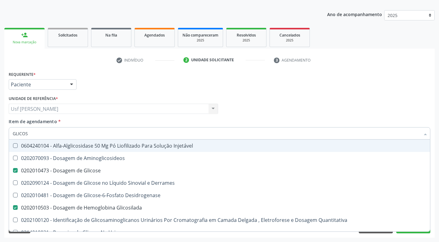
checkbox Glicose "true"
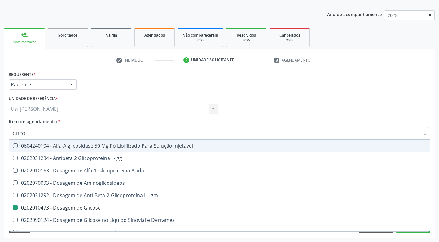
type input "GLIC"
checkbox Glicose "false"
checkbox Glicosilada "false"
checkbox Glicose "true"
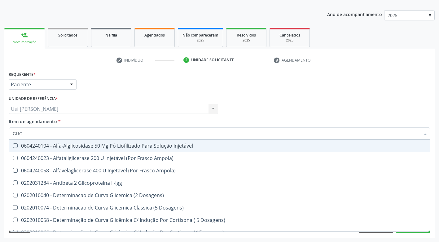
type input "GLI"
checkbox Glicose "false"
checkbox Quantitativa "true"
type input "GL"
checkbox Glicose "false"
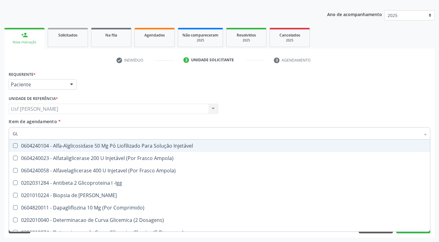
checkbox Glicosilada "false"
type input "G"
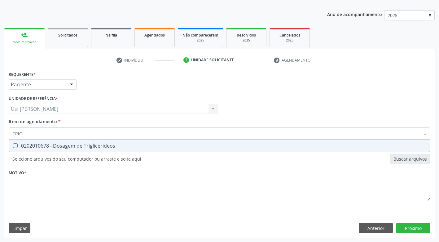
type input "TRIGLI"
click at [19, 145] on div "0202010678 - Dosagem de Triglicerideos" at bounding box center [220, 146] width 414 height 5
checkbox Triglicerideos "true"
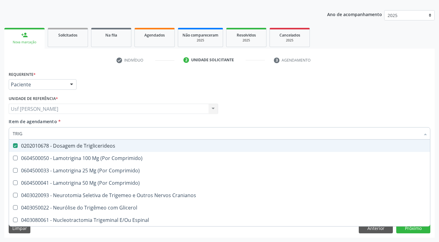
type input "TRI"
checkbox Triglicerideos "false"
type input "T"
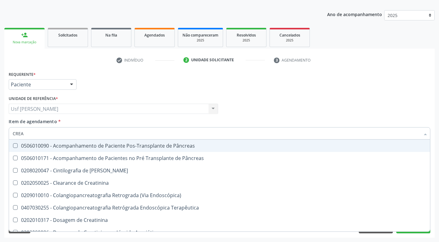
type input "CREAT"
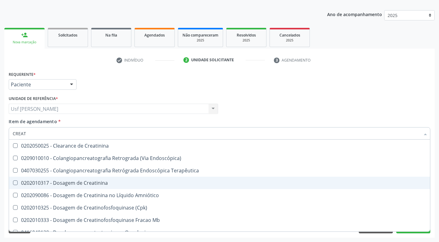
click at [16, 184] on Creatinina at bounding box center [15, 183] width 5 height 5
click at [13, 184] on Creatinina "checkbox" at bounding box center [11, 183] width 4 height 4
checkbox Creatinina "true"
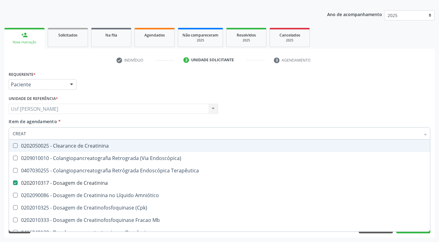
type input "CREA"
checkbox Creatinina "false"
checkbox Mb "true"
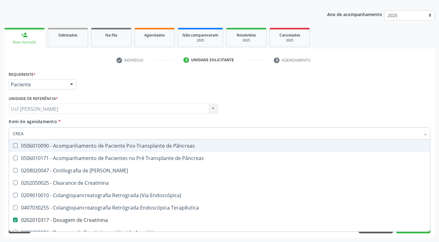
type input "CRE"
checkbox Creatinina "false"
checkbox Oncologia "true"
type input "CR"
checkbox Oncologia "false"
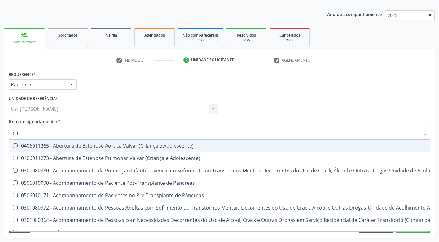
type input "C"
checkbox Creatinina "false"
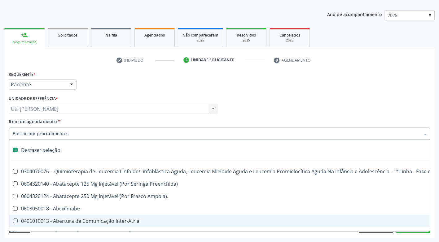
click at [150, 238] on div "Acompanhamento Acompanhe a situação das marcações correntes e finalizadas Relat…" at bounding box center [219, 105] width 439 height 273
checkbox Preenchida\) "true"
checkbox Ampola\)\ "true"
checkbox Abciximabe "true"
checkbox Inter-Atrial "true"
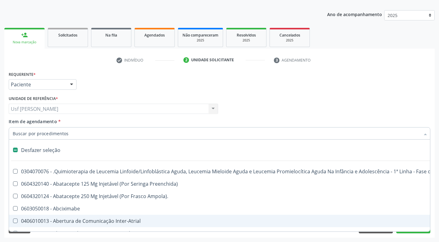
checkbox Valvar "true"
checkbox Adolescente\) "true"
checkbox Valvar "true"
checkbox Adolescente\) "true"
checkbox Paciente\) "true"
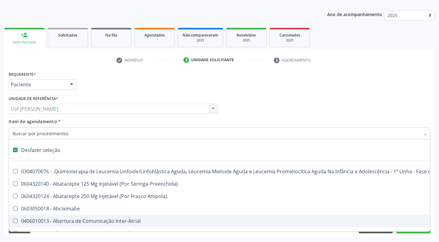
checkbox Dente\) "true"
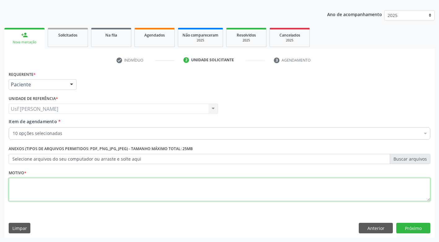
click at [58, 196] on textarea at bounding box center [220, 190] width 422 height 24
type textarea "."
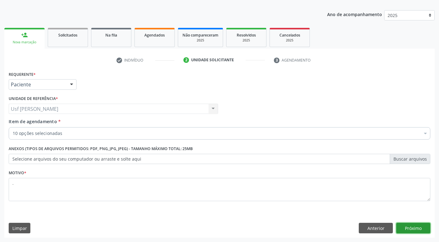
click at [414, 228] on button "Próximo" at bounding box center [413, 228] width 34 height 11
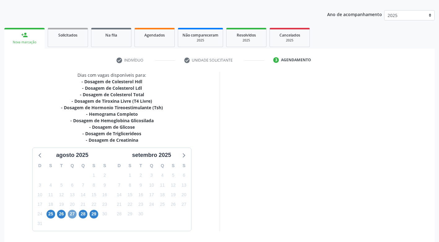
click at [73, 214] on span "27" at bounding box center [72, 214] width 9 height 9
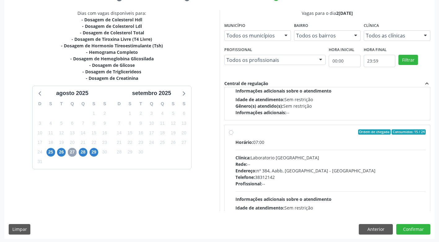
scroll to position [78, 0]
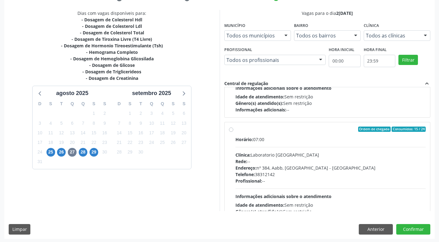
click at [236, 129] on label "Ordem de chegada Consumidos: 15 / 24 Horário: 07:00 Clínica: Laboratorio Sao Fr…" at bounding box center [331, 174] width 191 height 95
click at [229, 129] on input "Ordem de chegada Consumidos: 15 / 24 Horário: 07:00 Clínica: Laboratorio Sao Fr…" at bounding box center [231, 130] width 4 height 6
radio input "true"
click at [420, 232] on button "Confirmar" at bounding box center [413, 229] width 34 height 11
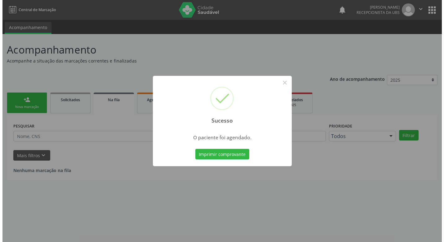
scroll to position [0, 0]
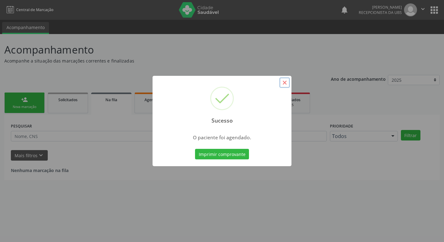
click at [285, 84] on button "×" at bounding box center [284, 82] width 11 height 11
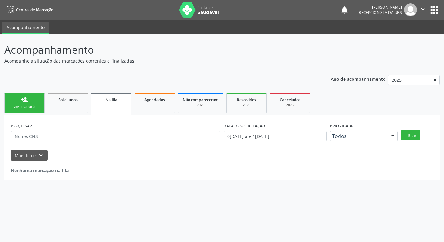
click at [29, 99] on link "person_add Nova marcação" at bounding box center [24, 103] width 40 height 21
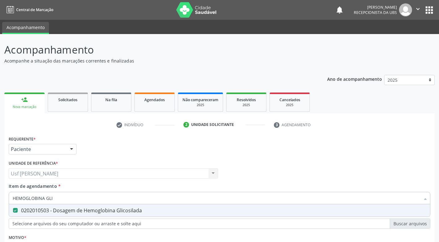
scroll to position [65, 0]
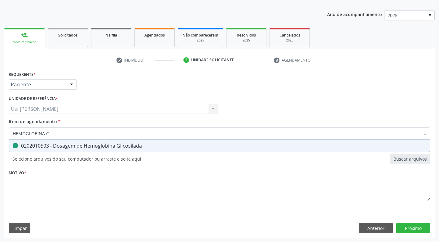
type input "HEMOGLOBINA"
checkbox Glicosilada "false"
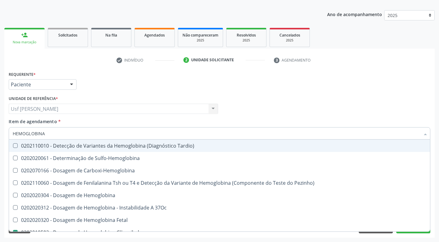
type input "HEMOGLOBIN"
checkbox Glicosilada "false"
checkbox Hematocrito\) "true"
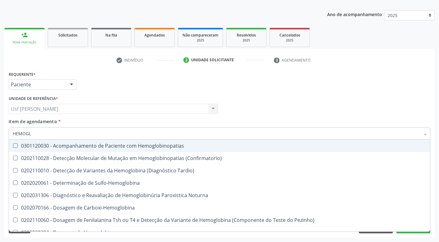
type input "HEMOG"
checkbox S "true"
type input "HEMO"
checkbox Glicosilada "false"
checkbox Completo "false"
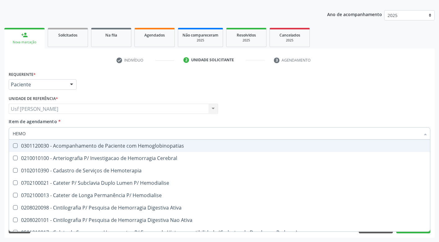
type input "HEM"
checkbox Glicosilada "false"
checkbox Semana\) "true"
checkbox Completo "false"
checkbox Elástica "true"
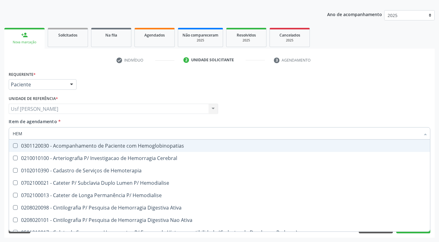
type input "HE"
checkbox Semana\) "false"
checkbox Hemoptise "true"
checkbox Elástica "false"
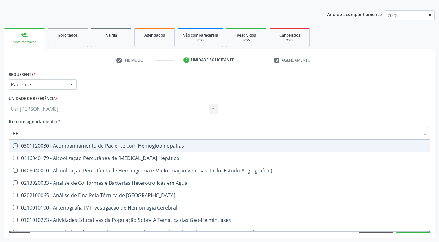
type input "H"
checkbox Glicosilada "false"
checkbox Completo "false"
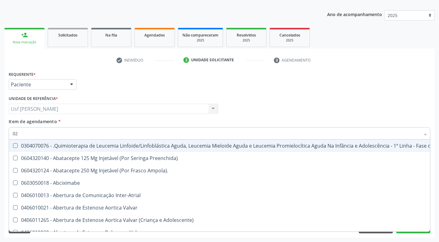
type input "020"
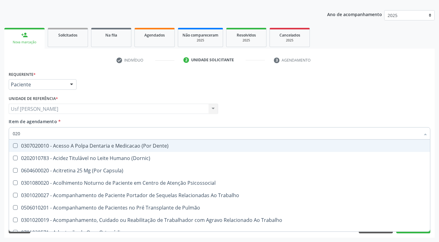
checkbox Hdl "true"
checkbox Ldl "true"
checkbox Total "true"
checkbox Creatinina "true"
checkbox Glicose "true"
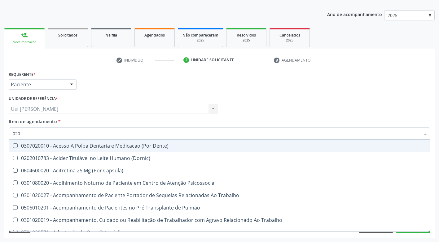
checkbox Glicosilada "true"
checkbox Triglicerideos "true"
checkbox Tendao "false"
checkbox Amniótico "false"
checkbox Espermograma "false"
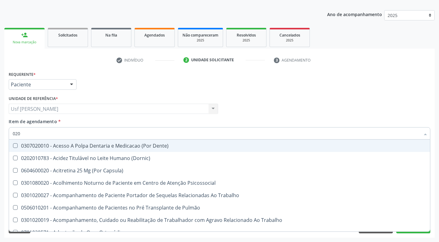
checkbox Cerebral "false"
checkbox Segmento\) "false"
checkbox Liso "false"
checkbox Semana\) "false"
checkbox Completo "true"
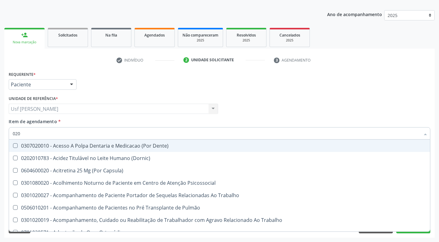
type input "0202"
checkbox Faringe\/Laringe "true"
checkbox Puncao "true"
checkbox Fragmento "true"
checkbox Ossea "true"
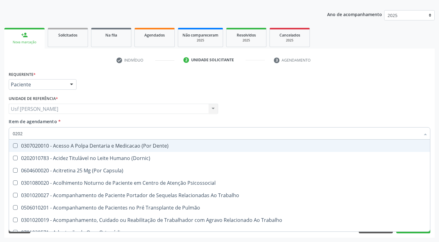
checkbox Laser "true"
checkbox Septostomia "true"
checkbox Projecoes\) "true"
checkbox Biologica "true"
checkbox Hdl "false"
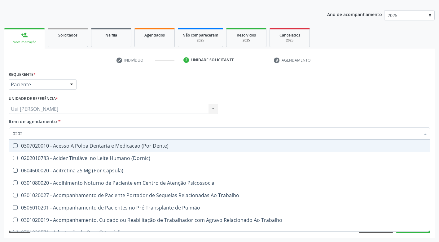
checkbox Ldl "false"
checkbox Total "false"
checkbox Creatinina "false"
checkbox Glicose "false"
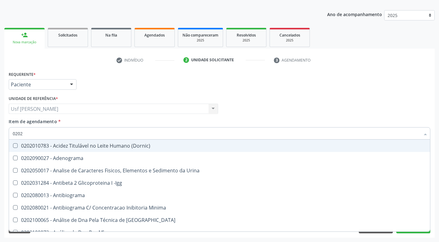
type input "02020"
checkbox \(Psa\) "true"
checkbox III "true"
checkbox Barbituratos "true"
checkbox Calcio "true"
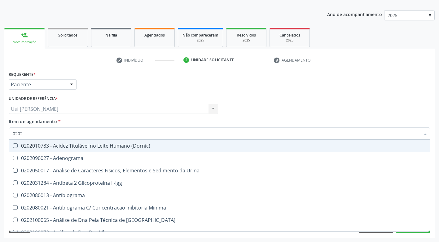
checkbox Hdl "false"
checkbox Ldl "false"
checkbox Total "false"
checkbox Creatinina "false"
checkbox Xi "true"
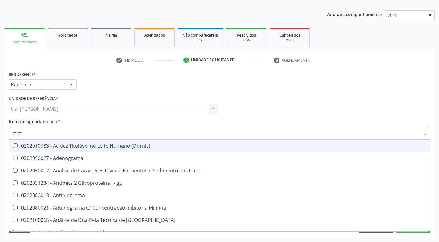
checkbox Fibrinogenio "true"
checkbox Glicose "false"
checkbox Glicosilada "false"
checkbox Funcional "true"
checkbox Triglicerideos "false"
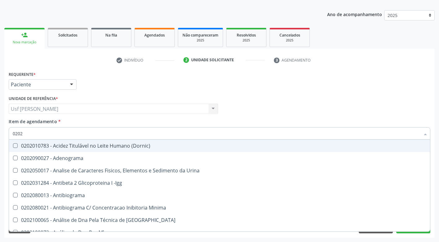
checkbox Zinco "true"
checkbox Completo "false"
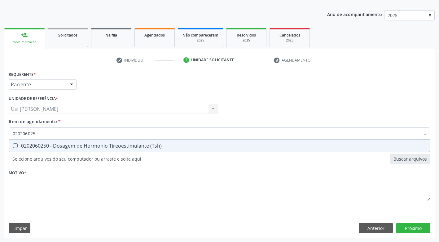
type input "0202060250"
drag, startPoint x: 16, startPoint y: 146, endPoint x: 25, endPoint y: 146, distance: 9.3
click at [20, 146] on div "0202060250 - Dosagem de Hormonio Tireoestimulante (Tsh)" at bounding box center [220, 146] width 414 height 5
checkbox \(Tsh\) "true"
type input "02020602"
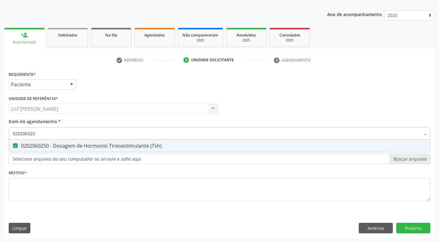
checkbox \(Tsh\) "false"
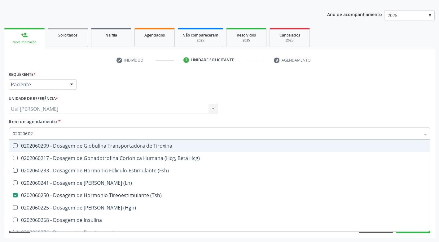
type input "0202060"
checkbox \(Tsh\) "false"
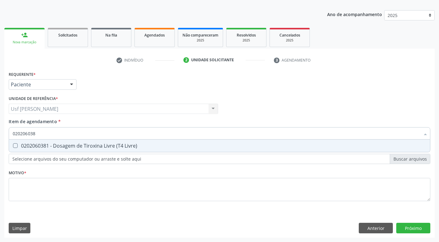
type input "0202060381"
click at [13, 145] on div at bounding box center [11, 146] width 5 height 5
checkbox Livre\) "true"
type input "02020603"
checkbox Livre\) "false"
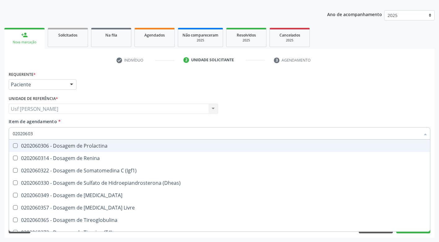
type input "0202060"
checkbox Livre\) "false"
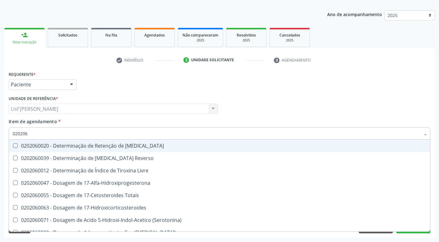
type input "02020"
checkbox \(Tsh\) "false"
checkbox Livre\) "false"
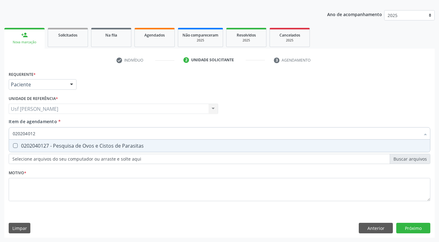
type input "0202040127"
click at [15, 147] on Parasitas at bounding box center [15, 146] width 5 height 5
click at [13, 147] on Parasitas "checkbox" at bounding box center [11, 146] width 4 height 4
checkbox Parasitas "true"
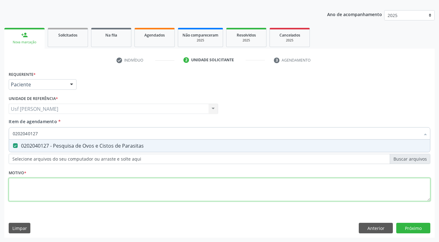
click at [29, 190] on div "Requerente * Paciente Médico(a) Enfermeiro(a) Paciente Nenhum resultado encontr…" at bounding box center [220, 140] width 422 height 140
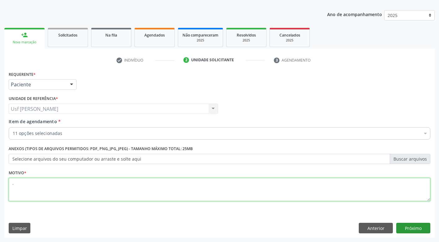
type textarea "."
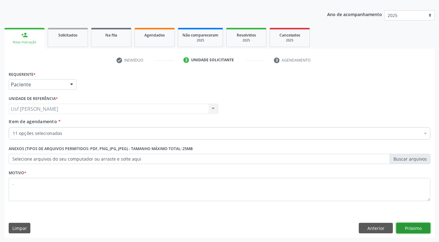
click at [412, 229] on button "Próximo" at bounding box center [413, 228] width 34 height 11
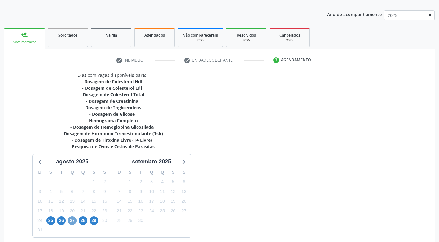
click at [73, 220] on span "27" at bounding box center [72, 221] width 9 height 9
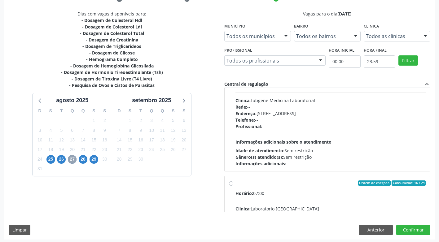
scroll to position [127, 0]
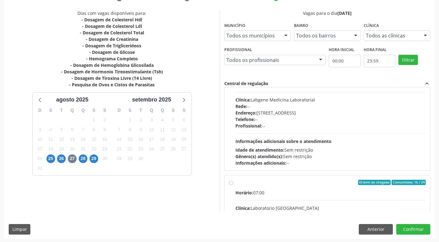
click at [236, 183] on label "Ordem de chegada Consumidos: 16 / 24 Horário: 07:00 Clínica: Laboratorio Sao Fr…" at bounding box center [331, 227] width 191 height 95
click at [231, 183] on input "Ordem de chegada Consumidos: 16 / 24 Horário: 07:00 Clínica: Laboratorio Sao Fr…" at bounding box center [231, 183] width 4 height 6
radio input "true"
click at [417, 229] on button "Confirmar" at bounding box center [413, 229] width 34 height 11
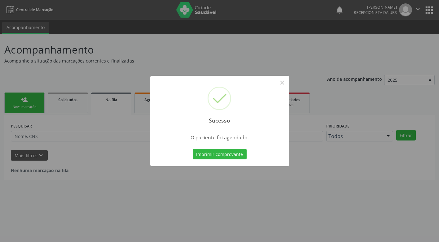
scroll to position [0, 0]
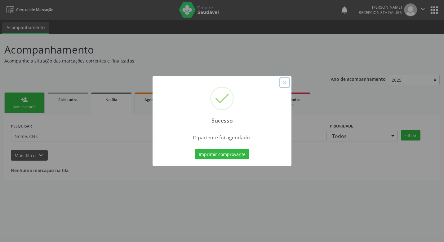
click at [284, 83] on button "×" at bounding box center [284, 82] width 11 height 11
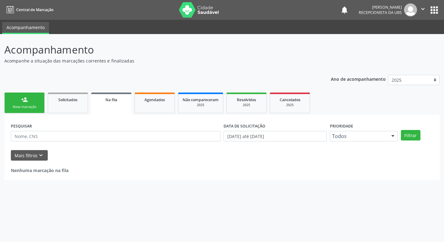
drag, startPoint x: 14, startPoint y: 101, endPoint x: 17, endPoint y: 99, distance: 3.8
click at [14, 102] on link "person_add Nova marcação" at bounding box center [24, 103] width 40 height 21
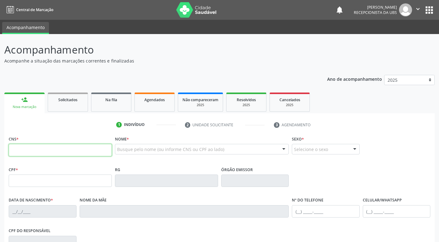
click at [36, 151] on input "text" at bounding box center [60, 150] width 103 height 12
type input "702 1047 7894 8297"
type input "058.771.514-60"
type input "03/02/1979"
type input "Laurita Maria da Silva"
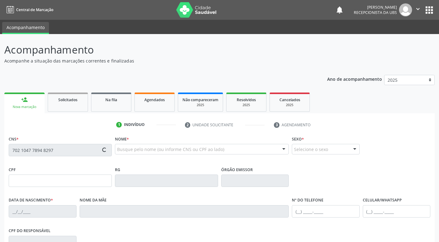
type input "(87) 99611-4976"
type input "91"
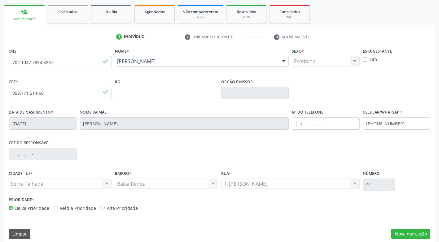
scroll to position [94, 0]
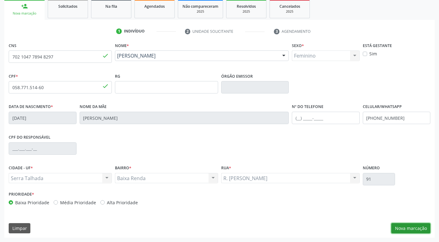
click at [411, 228] on button "Nova marcação" at bounding box center [410, 228] width 39 height 11
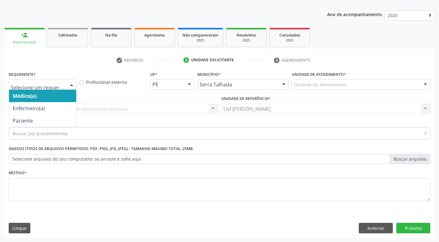
click at [70, 83] on div at bounding box center [71, 85] width 9 height 11
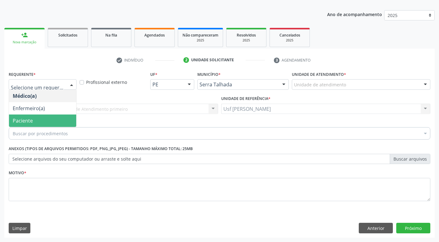
click at [47, 117] on span "Paciente" at bounding box center [42, 121] width 67 height 12
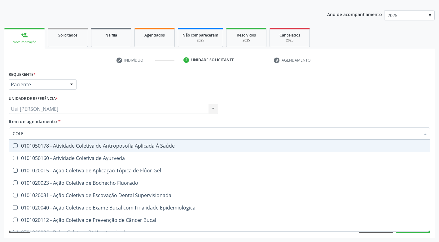
type input "COLES"
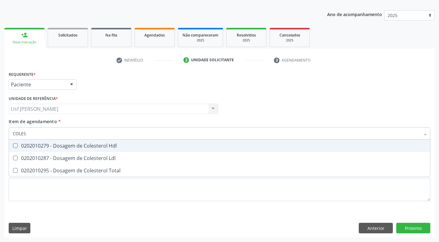
drag, startPoint x: 16, startPoint y: 146, endPoint x: 16, endPoint y: 152, distance: 5.3
click at [15, 148] on div "0202010279 - Dosagem de Colesterol Hdl" at bounding box center [220, 146] width 414 height 5
checkbox Hdl "true"
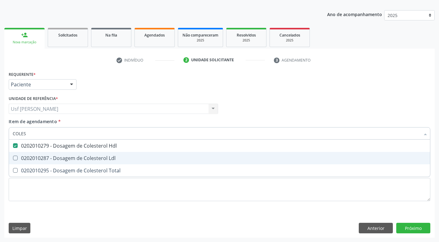
drag, startPoint x: 15, startPoint y: 156, endPoint x: 16, endPoint y: 163, distance: 6.9
click at [15, 158] on Ldl at bounding box center [15, 158] width 5 height 5
click at [13, 158] on Ldl "checkbox" at bounding box center [11, 158] width 4 height 4
checkbox Ldl "true"
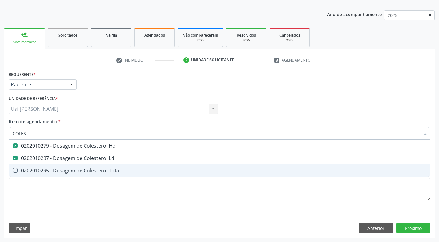
click at [16, 172] on Total at bounding box center [15, 170] width 5 height 5
click at [13, 172] on Total "checkbox" at bounding box center [11, 171] width 4 height 4
checkbox Total "true"
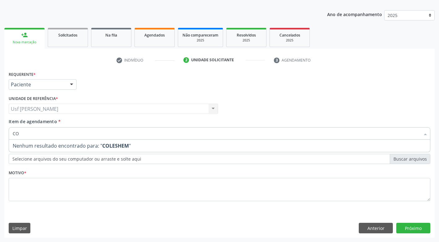
type input "C"
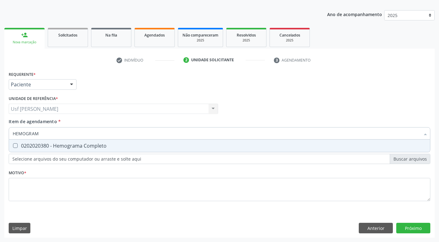
type input "HEMOGRAMA"
click at [15, 146] on Completo at bounding box center [15, 146] width 5 height 5
click at [13, 146] on Completo "checkbox" at bounding box center [11, 146] width 4 height 4
checkbox Completo "true"
type input "HEMOG"
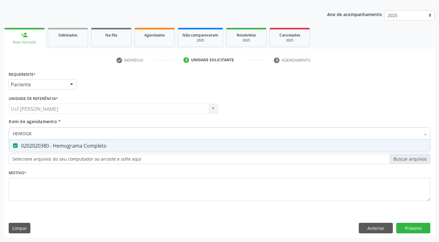
checkbox Completo "false"
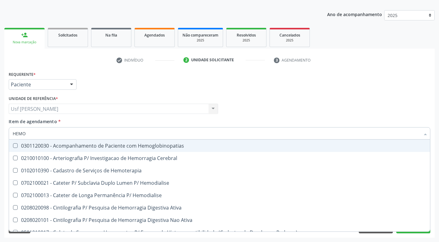
type input "HEM"
checkbox Completo "false"
checkbox Elástica "true"
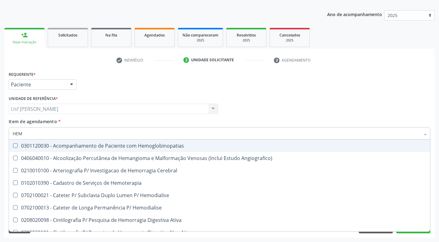
type input "HE"
checkbox Completo "false"
checkbox Orgaos "true"
type input "H"
checkbox Orgaos "false"
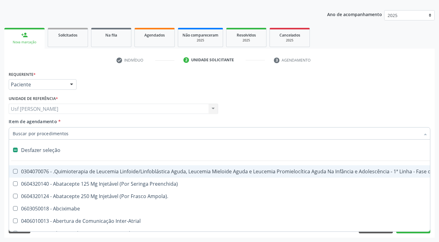
type input "G"
checkbox Linha "true"
checkbox Infusão "true"
checkbox Urostomizados "true"
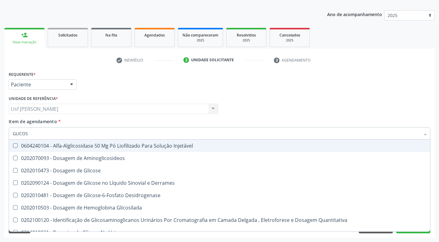
type input "GLICOSE"
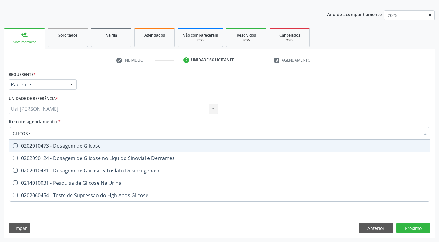
click at [18, 145] on div "0202010473 - Dosagem de Glicose" at bounding box center [220, 146] width 414 height 5
checkbox Glicose "true"
type input "GLICOS"
checkbox Glicose "false"
checkbox Desidrogenase "true"
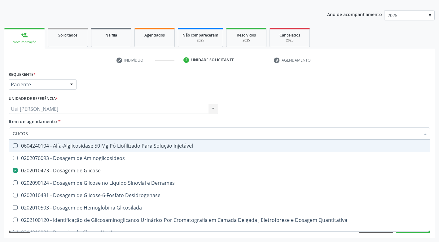
type input "GLICO"
checkbox Glicose "false"
checkbox Glicosilada "true"
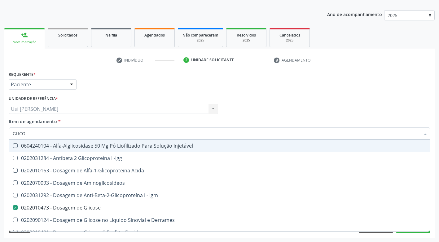
type input "GLIC"
checkbox Glicose "false"
checkbox Glicose "true"
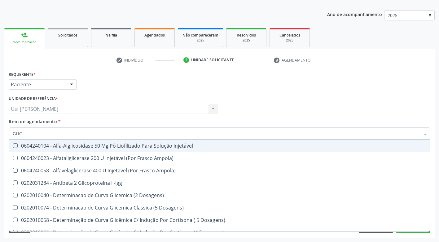
type input "GLI"
checkbox Glicose "false"
checkbox Glicosilada "true"
type input "GL"
checkbox Glicosilada "false"
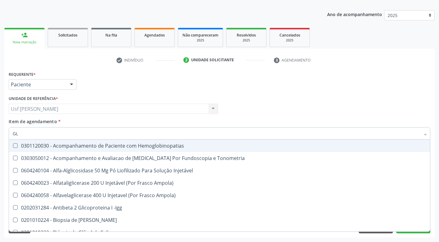
type input "G"
checkbox Glicose "false"
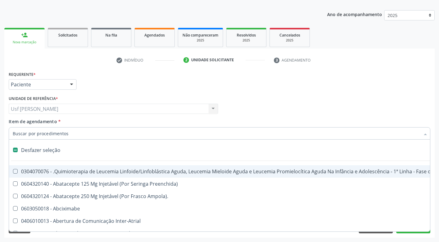
type input "H"
checkbox B "true"
checkbox Queimado "true"
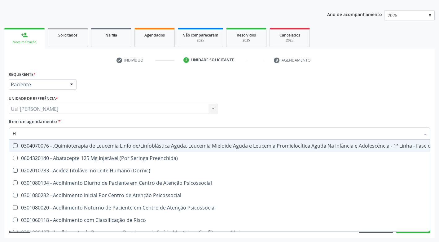
type input "HE"
checkbox Removível "true"
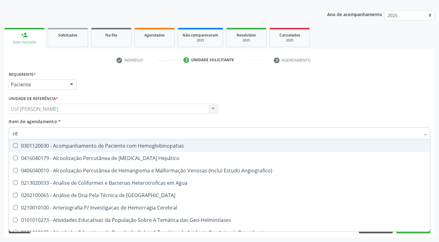
type input "HEM"
checkbox II "true"
checkbox Completo "false"
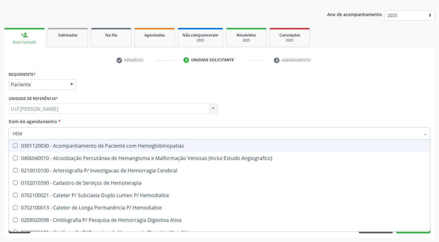
type input "HEMO"
checkbox Retro-Retal "true"
checkbox Completo "false"
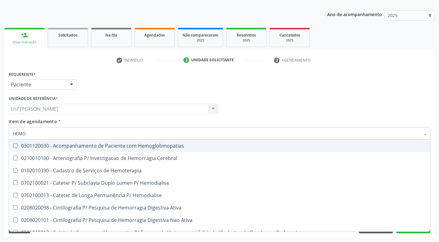
type input "HEMOG"
checkbox Carboxi-Hemoglobina "true"
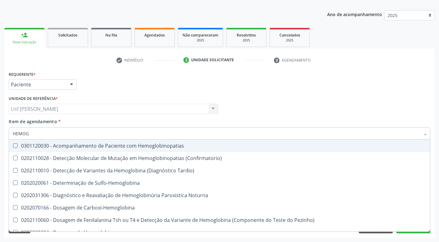
type input "HEMOGL"
checkbox Completo "false"
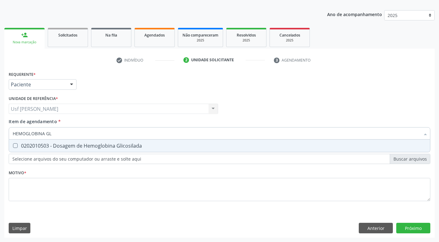
type input "HEMOGLOBINA GLI"
click at [14, 147] on Glicosilada at bounding box center [15, 146] width 5 height 5
click at [13, 147] on Glicosilada "checkbox" at bounding box center [11, 146] width 4 height 4
checkbox Glicosilada "true"
type input "HEMOGLOBINA"
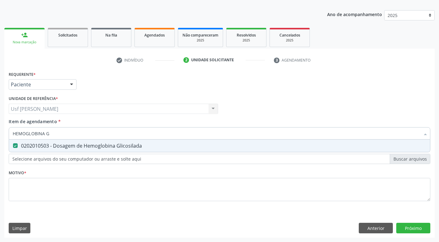
checkbox Glicosilada "false"
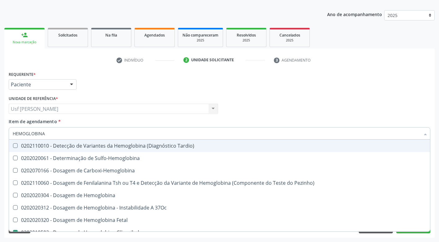
type input "HEMOGLOBIN"
checkbox Glicosilada "false"
checkbox Hematocrito\) "true"
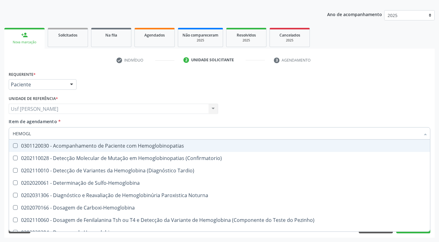
type input "HEMOG"
checkbox S "true"
type input "HEMO"
checkbox Glicosilada "false"
checkbox Completo "false"
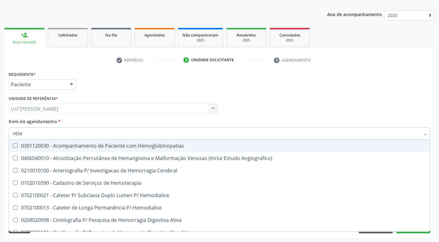
type input "HE"
checkbox Glicosilada "false"
checkbox Hematocrito "true"
checkbox Completo "false"
checkbox Orgaos "true"
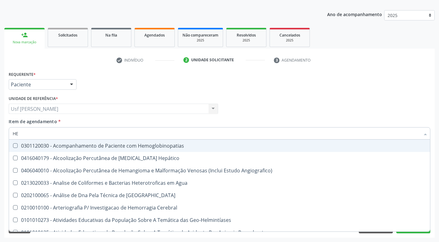
type input "H"
checkbox Glicosilada "false"
checkbox Completo "false"
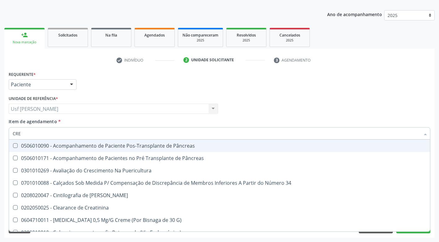
type input "CREA"
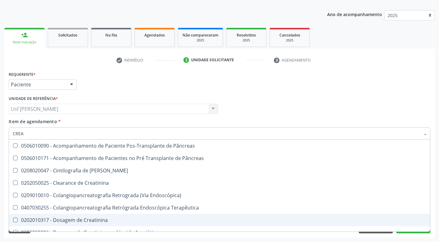
checkbox Pâncreas "true"
checkbox Pancreas "true"
checkbox Creatinina "true"
checkbox Endoscópica\) "true"
checkbox Terapêutica "true"
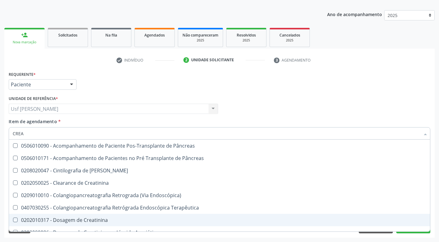
checkbox Creatinina "true"
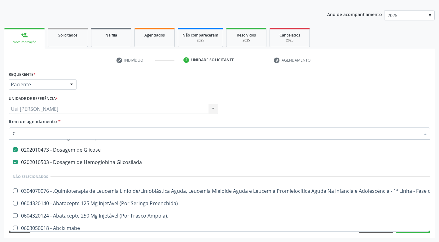
scroll to position [45, 0]
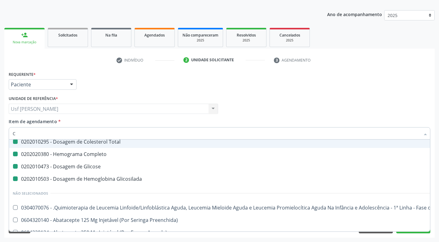
type input "CR"
checkbox Hdl "false"
checkbox Ldl "false"
checkbox Total "false"
checkbox Completo "false"
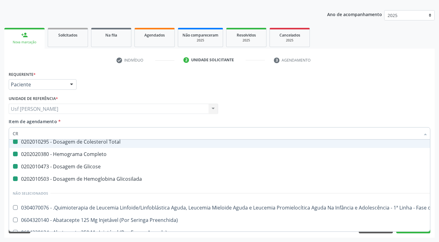
checkbox Glicose "false"
checkbox Glicosilada "false"
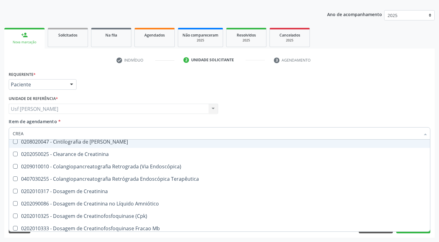
type input "CREAT"
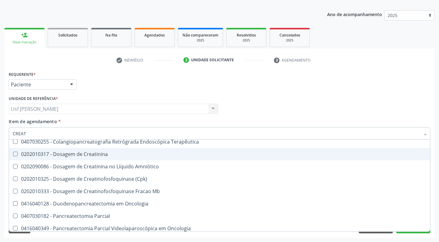
click at [16, 153] on Creatinina at bounding box center [15, 154] width 5 height 5
click at [13, 153] on Creatinina "checkbox" at bounding box center [11, 154] width 4 height 4
checkbox Creatinina "true"
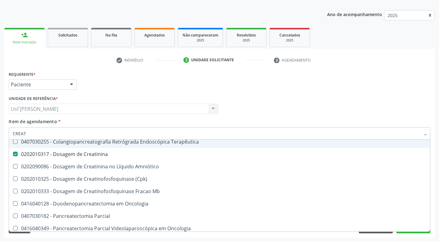
click at [35, 134] on input "CREAT" at bounding box center [217, 133] width 408 height 12
type input "CREA"
checkbox Creatinina "false"
checkbox Mb "true"
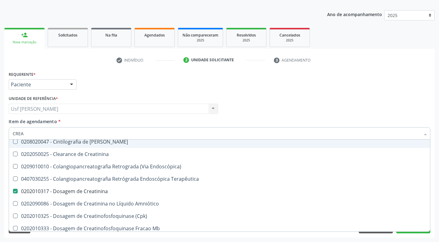
type input "CRE"
checkbox Oncologia "true"
checkbox Creatinina "false"
type input "CR"
checkbox Oncologia "false"
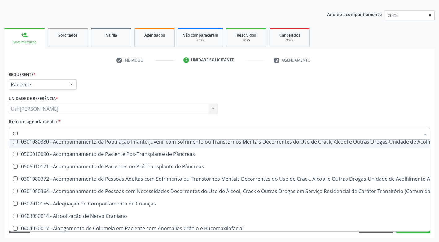
type input "C"
checkbox Adolescente\) "true"
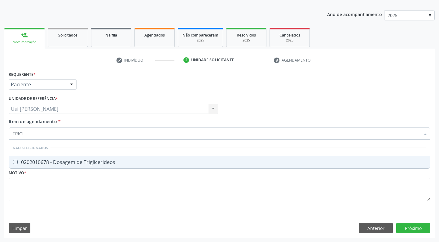
scroll to position [0, 0]
click at [15, 162] on Triglicerideos at bounding box center [15, 162] width 5 height 5
click at [13, 162] on Triglicerideos "checkbox" at bounding box center [11, 162] width 4 height 4
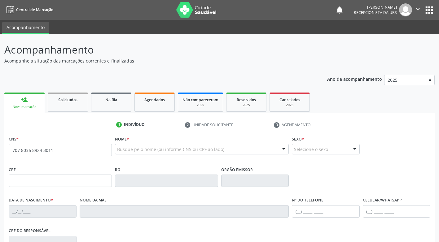
type input "707 8036 8924 3011"
type input "217.243.588-04"
type input "21[DATE]"
type input "[PERSON_NAME]"
type input "[PHONE_NUMBER]"
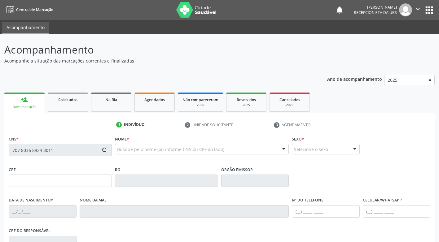
type input "110"
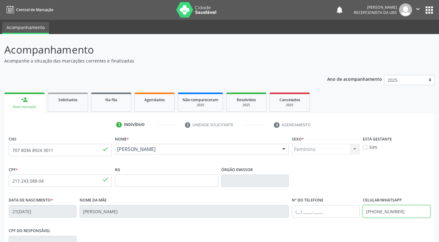
click at [408, 213] on input "[PHONE_NUMBER]" at bounding box center [397, 211] width 68 height 12
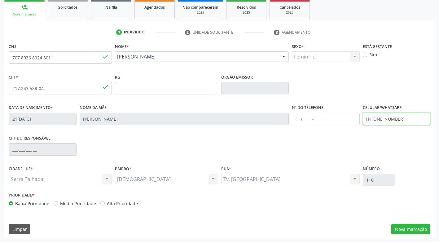
scroll to position [93, 0]
type input "[PHONE_NUMBER]"
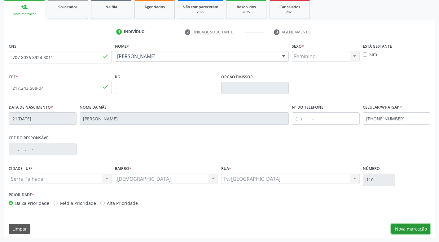
click at [408, 228] on button "Nova marcação" at bounding box center [410, 229] width 39 height 11
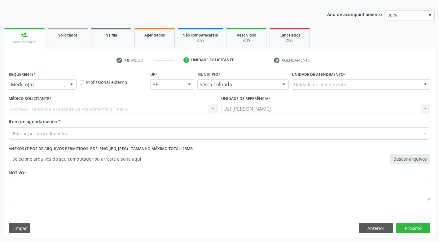
click at [69, 85] on div at bounding box center [71, 85] width 9 height 11
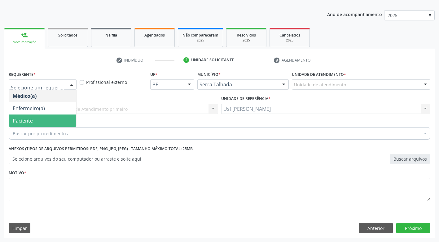
click at [46, 122] on span "Paciente" at bounding box center [42, 121] width 67 height 12
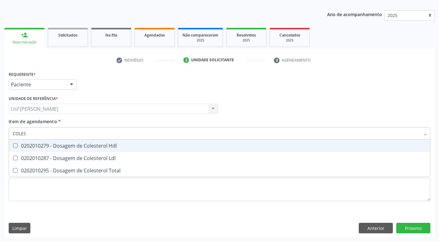
type input "COLEST"
click at [12, 146] on div at bounding box center [11, 146] width 5 height 5
checkbox Hdl "true"
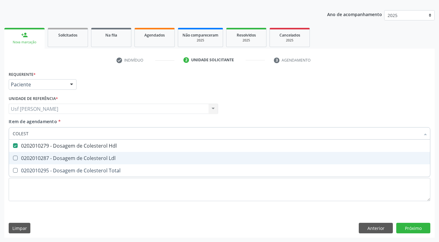
click at [18, 159] on div "0202010287 - Dosagem de Colesterol Ldl" at bounding box center [220, 158] width 414 height 5
checkbox Ldl "true"
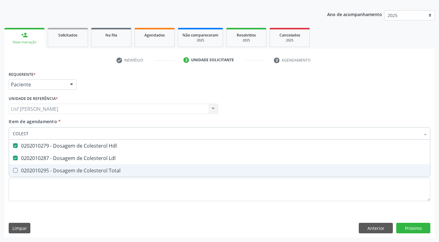
click at [14, 171] on Total at bounding box center [15, 170] width 5 height 5
click at [13, 171] on Total "checkbox" at bounding box center [11, 171] width 4 height 4
checkbox Total "true"
type input "COLE"
checkbox Hdl "false"
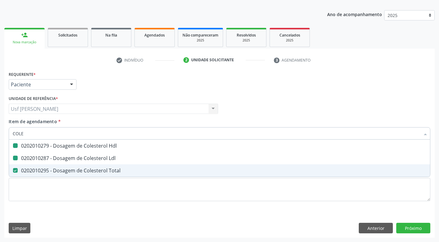
checkbox Ldl "false"
checkbox Total "false"
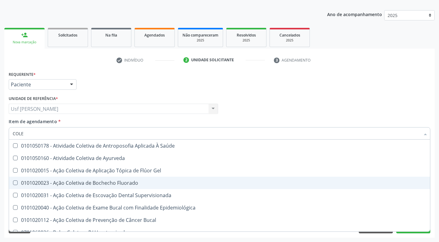
type input "COL"
checkbox Hdl "false"
checkbox Ldl "false"
checkbox Total "false"
type input "C"
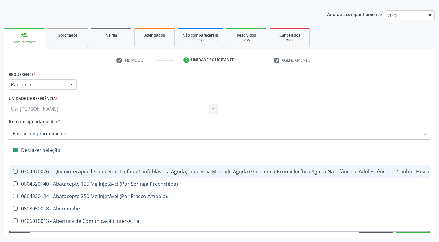
drag, startPoint x: 37, startPoint y: 133, endPoint x: 41, endPoint y: 132, distance: 3.4
click at [38, 132] on input "Item de agendamento *" at bounding box center [217, 133] width 408 height 12
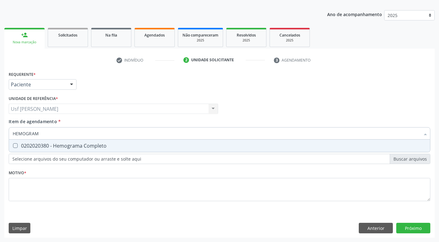
type input "HEMOGRAMA"
click at [15, 146] on Completo at bounding box center [15, 146] width 5 height 5
click at [13, 146] on Completo "checkbox" at bounding box center [11, 146] width 4 height 4
checkbox Completo "true"
type input "HEMOG"
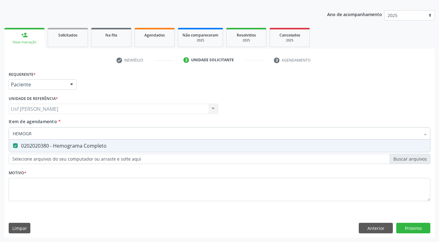
checkbox Completo "false"
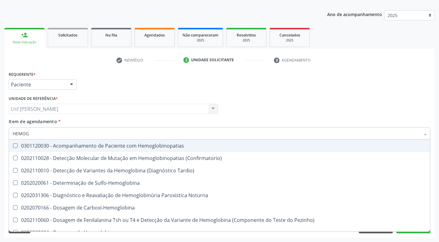
type input "HEMOGL"
checkbox Completo "false"
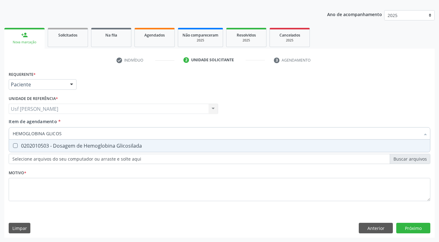
type input "HEMOGLOBINA GLICOSI"
drag, startPoint x: 15, startPoint y: 145, endPoint x: 12, endPoint y: 147, distance: 3.4
click at [14, 146] on Glicosilada at bounding box center [15, 146] width 5 height 5
click at [13, 146] on Glicosilada "checkbox" at bounding box center [11, 146] width 4 height 4
checkbox Glicosilada "true"
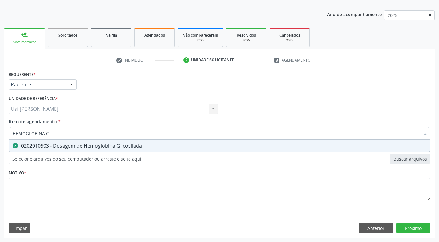
type input "HEMOGLOBINA"
checkbox Glicosilada "false"
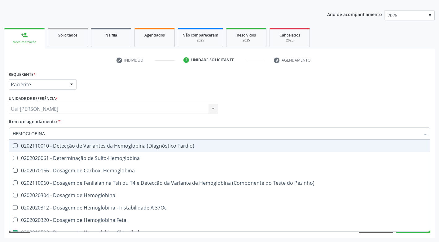
type input "HEMOGLOBIN"
checkbox Glicosilada "false"
checkbox Hematocrito\) "true"
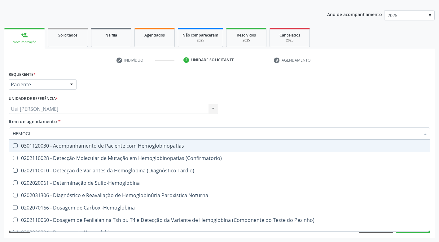
type input "HEMOG"
checkbox S "true"
type input "HEMO"
checkbox Glicosilada "false"
checkbox Completo "false"
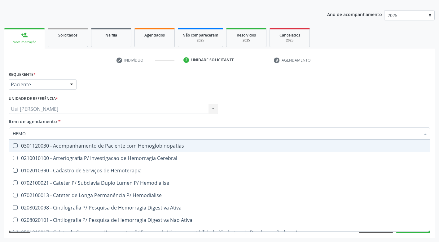
type input "HEM"
checkbox Glicosilada "false"
checkbox Semana\) "true"
checkbox Completo "false"
checkbox Elástica "true"
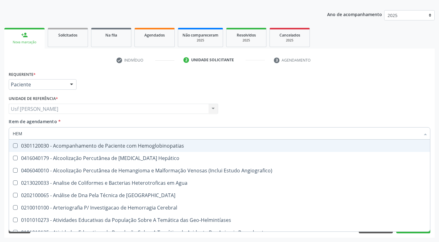
type input "HE"
checkbox \(Qualitativo\) "false"
checkbox Glicosilada "true"
checkbox II "false"
type input "H"
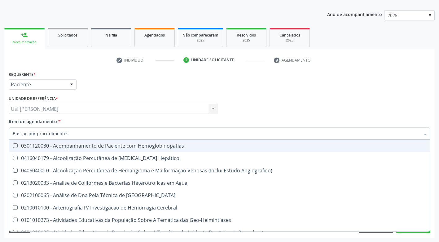
checkbox Glicosilada "false"
checkbox Completo "false"
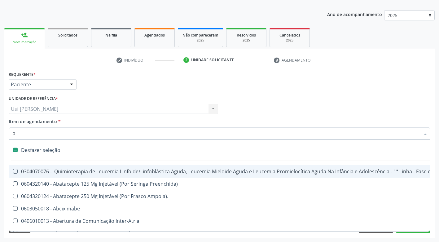
type input "02"
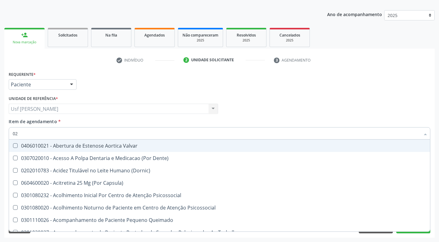
checkbox Hdl "true"
checkbox Ldl "true"
checkbox Total "true"
checkbox Glicosilada "true"
type input "020"
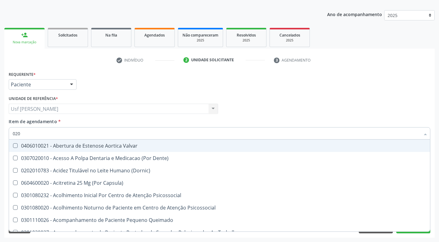
checkbox Epispádia "true"
checkbox Anos\) "true"
checkbox Congênita "true"
checkbox Glomerular "true"
checkbox Hdl "false"
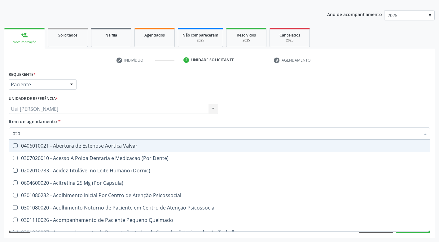
checkbox Ldl "false"
checkbox Total "false"
checkbox Glicosilada "false"
checkbox \(T3\) "true"
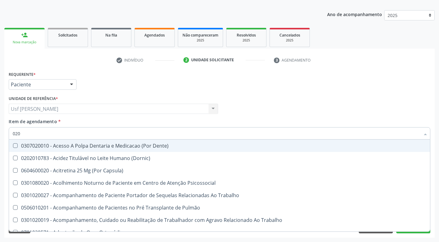
type input "0202"
checkbox Faringe\/Laringe "true"
checkbox Puncao "true"
checkbox Fragmento "true"
checkbox Septostomia "true"
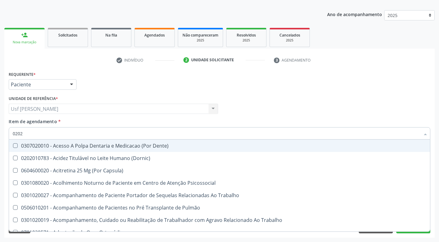
checkbox Biologica "true"
checkbox Hdl "false"
checkbox Ldl "false"
checkbox Total "false"
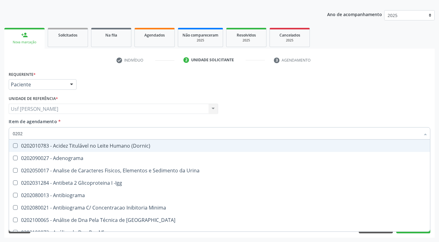
type input "02020"
checkbox \(Psa\) "true"
checkbox III "true"
checkbox Barbituratos "true"
checkbox Hdl "false"
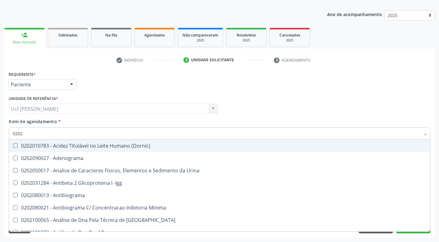
checkbox Ldl "false"
checkbox Total "false"
checkbox Fibrinogenio "true"
checkbox Glicosilada "false"
checkbox Zinco "true"
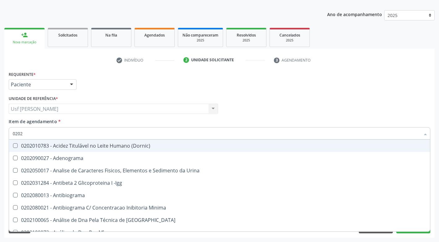
checkbox Completo "false"
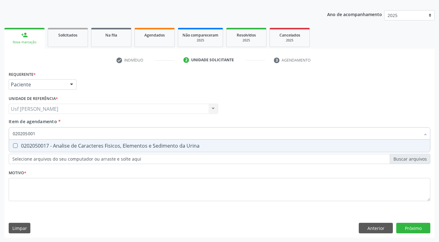
type input "0202050017"
drag, startPoint x: 14, startPoint y: 145, endPoint x: 20, endPoint y: 146, distance: 6.2
click at [16, 146] on Urina at bounding box center [15, 146] width 5 height 5
click at [13, 146] on Urina "checkbox" at bounding box center [11, 146] width 4 height 4
checkbox Urina "true"
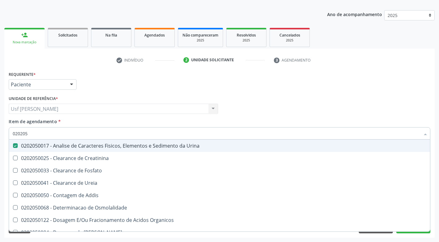
type input "02020"
checkbox Urina "false"
checkbox Fosfato "true"
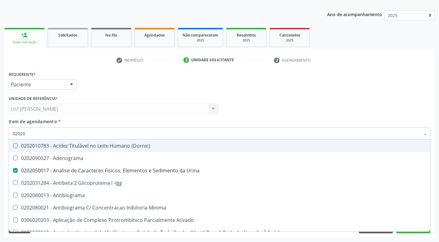
type input "0202"
checkbox Hdl "false"
checkbox Ldl "false"
checkbox Total "false"
checkbox Estriol "true"
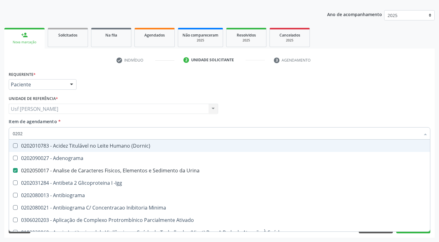
checkbox Estrona "true"
checkbox Etossuximida "true"
checkbox Glicosilada "false"
checkbox Muco-Proteinas "true"
checkbox Completo "false"
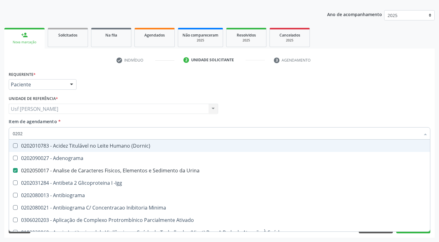
checkbox Pylori "true"
type input "02"
checkbox Urina "false"
checkbox Liquor "false"
checkbox Globular "true"
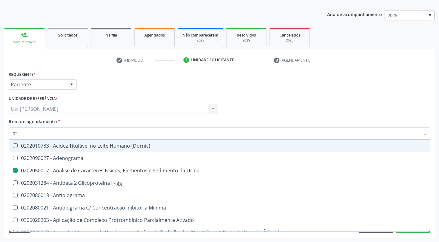
checkbox Estriol "false"
checkbox Estrona "false"
checkbox Etossuximida "false"
checkbox Muco-Proteinas "false"
checkbox Pylori "false"
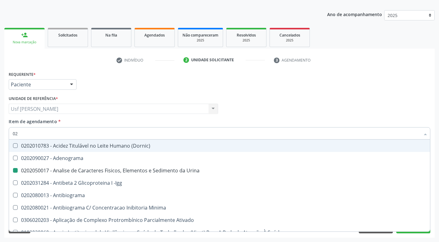
type input "0"
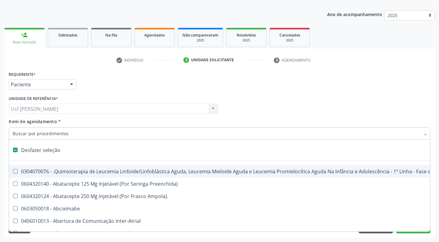
checkbox Coração "false"
checkbox Urina "true"
type input "G"
checkbox Urina "false"
checkbox Linha "true"
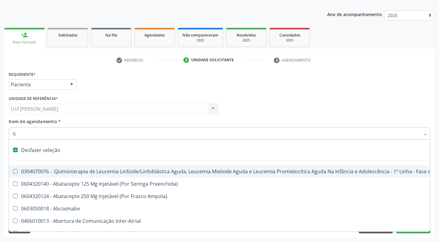
checkbox Infusão "true"
checkbox Urostomizados "true"
checkbox Capilaroscopia "true"
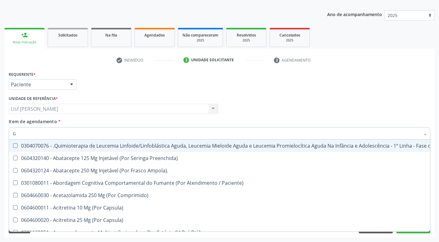
type input "GL"
checkbox Capsula\) "true"
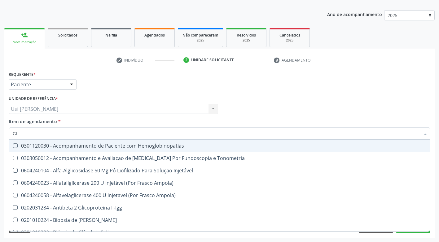
type input "GLI"
checkbox Dosagens\) "true"
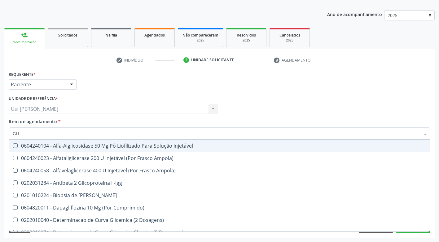
type input "GLIC"
checkbox Glicose "true"
checkbox Glicosilada "false"
type input "GLICO"
checkbox Acida "true"
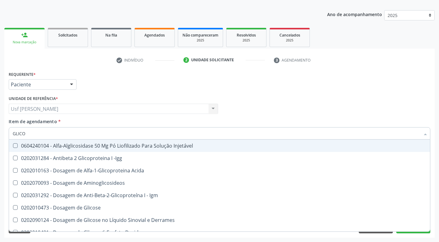
type input "GLICOS"
checkbox Glicose "true"
checkbox Glicosilada "false"
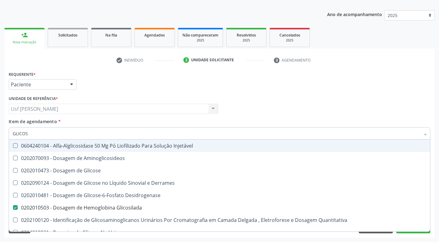
type input "GLICOSE"
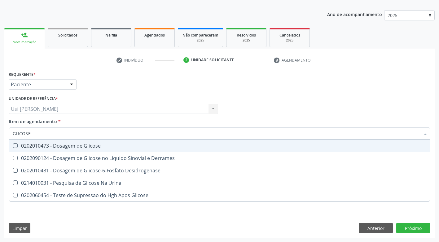
click at [15, 145] on Glicose at bounding box center [15, 146] width 5 height 5
click at [13, 145] on Glicose "checkbox" at bounding box center [11, 146] width 4 height 4
checkbox Glicose "true"
type input "GLICOS"
checkbox Glicose "false"
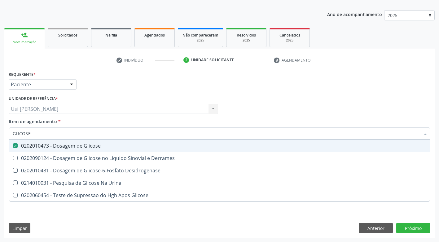
checkbox Desidrogenase "true"
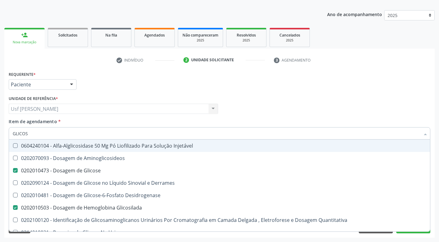
type input "GLICO"
checkbox Glicose "false"
checkbox Glicose "true"
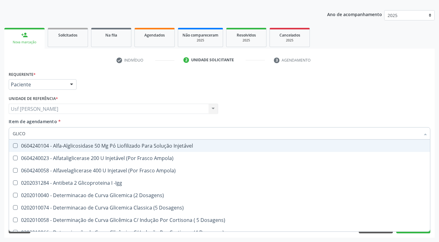
type input "GLIC"
checkbox Dosagens\) "false"
checkbox Acida "false"
type input "GLI"
checkbox Glicose "false"
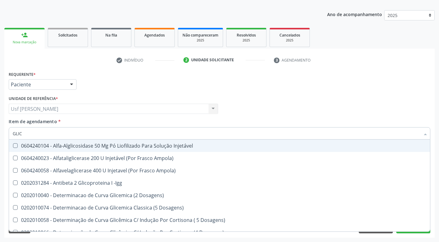
checkbox Quantitativa "true"
type input "GL"
checkbox Glicose "false"
checkbox Glicosilada "false"
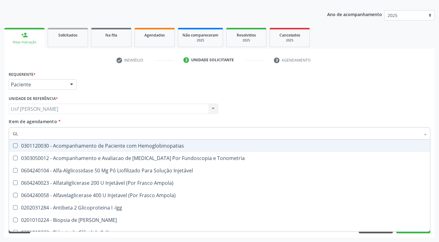
type input "G"
checkbox Glicose "false"
checkbox Glicosilada "false"
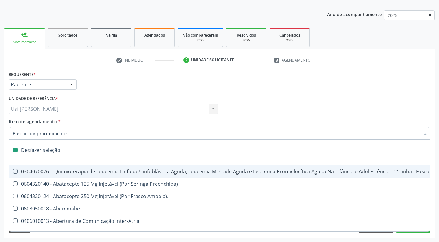
type input "T"
checkbox Reto "true"
checkbox Urina "false"
type input "TR"
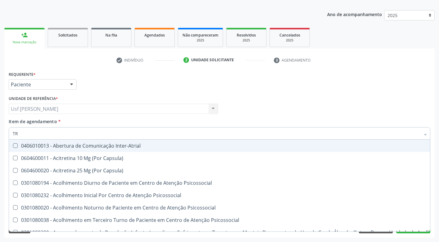
checkbox Articulação "false"
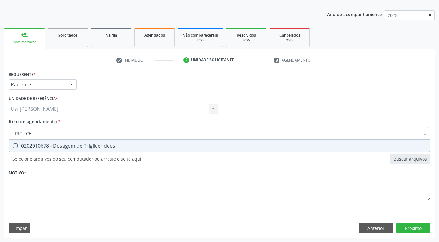
type input "TRIGLICER"
click at [15, 146] on Triglicerideos at bounding box center [15, 146] width 5 height 5
click at [13, 146] on Triglicerideos "checkbox" at bounding box center [11, 146] width 4 height 4
checkbox Triglicerideos "true"
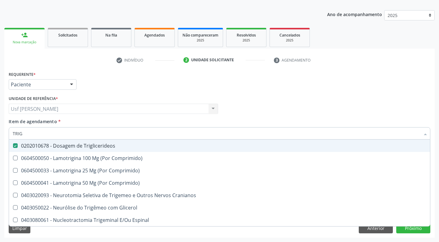
type input "TRI"
checkbox Triglicerideos "false"
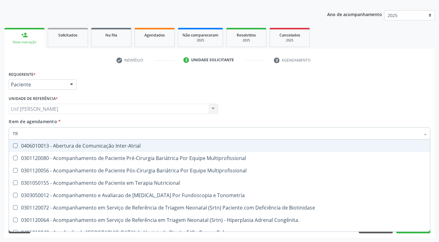
type input "T"
checkbox Triglicerideos "false"
checkbox Orelhinha\) "true"
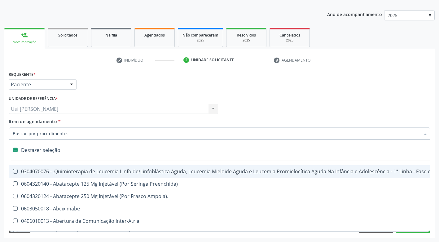
checkbox Reto "false"
checkbox Urina "true"
click at [71, 135] on input "Item de agendamento *" at bounding box center [217, 133] width 408 height 12
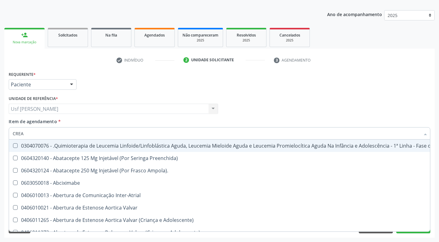
type input "CREAT"
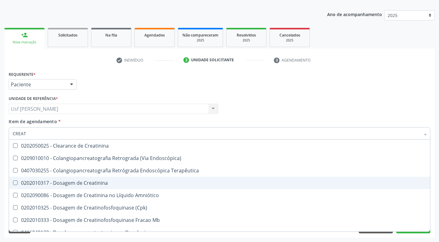
click at [16, 181] on Creatinina at bounding box center [15, 183] width 5 height 5
click at [13, 181] on Creatinina "checkbox" at bounding box center [11, 183] width 4 height 4
checkbox Creatinina "true"
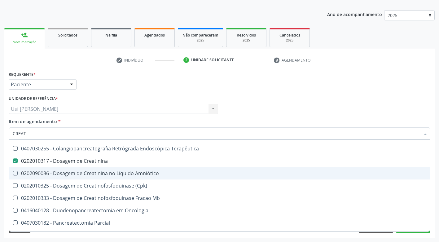
scroll to position [93, 0]
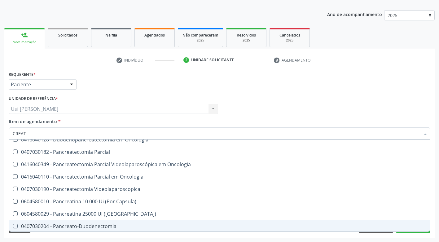
click at [123, 242] on div "Acompanhamento Acompanhe a situação das marcações correntes e finalizadas Relat…" at bounding box center [219, 105] width 439 height 273
checkbox Endoscópica\) "true"
checkbox Terapêutica "true"
checkbox Amniótico "true"
checkbox \(Cpk\) "true"
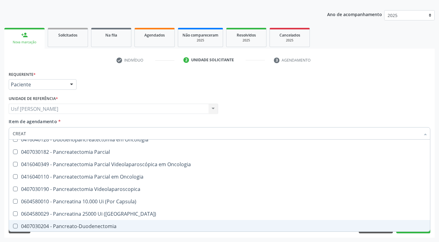
checkbox Mb "true"
checkbox Oncologia "true"
checkbox Parcial "true"
checkbox Oncologia "true"
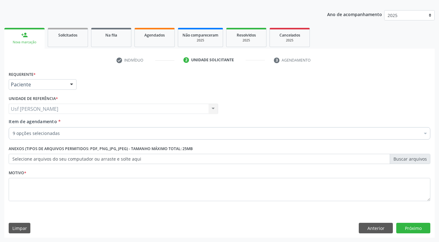
scroll to position [0, 0]
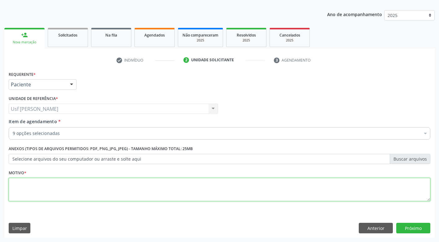
click at [55, 193] on textarea at bounding box center [220, 190] width 422 height 24
type textarea ","
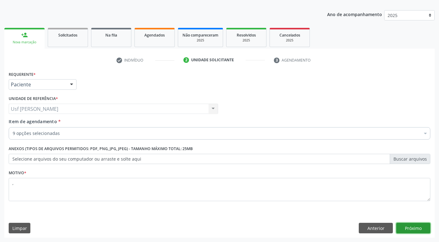
click at [407, 227] on button "Próximo" at bounding box center [413, 228] width 34 height 11
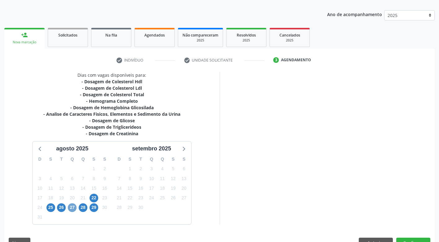
click at [72, 210] on span "27" at bounding box center [72, 208] width 9 height 9
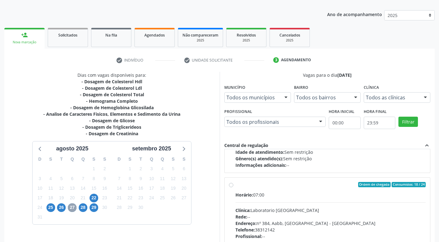
scroll to position [87, 0]
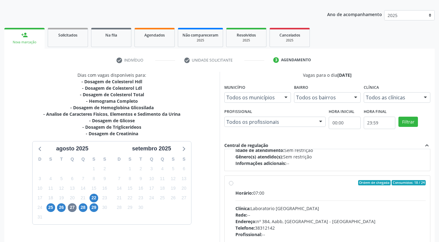
click at [236, 182] on label "Ordem de chegada Consumidos: 18 / 24 Horário: 07:00 Clínica: Laboratorio Sao Fr…" at bounding box center [331, 227] width 191 height 95
click at [231, 182] on input "Ordem de chegada Consumidos: 18 / 24 Horário: 07:00 Clínica: Laboratorio Sao Fr…" at bounding box center [231, 183] width 4 height 6
radio input "true"
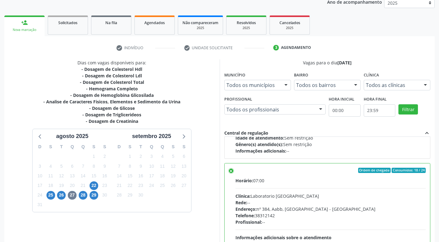
scroll to position [127, 0]
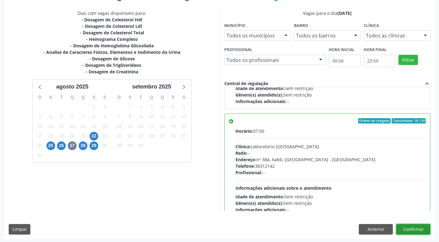
click at [416, 228] on button "Confirmar" at bounding box center [413, 229] width 34 height 11
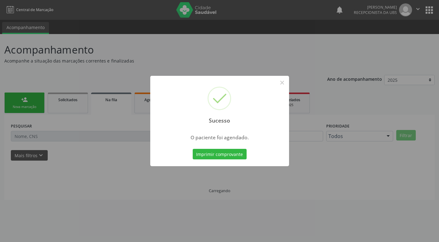
scroll to position [0, 0]
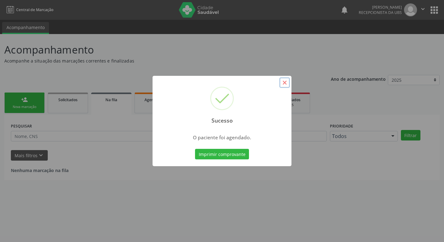
click at [286, 82] on button "×" at bounding box center [284, 82] width 11 height 11
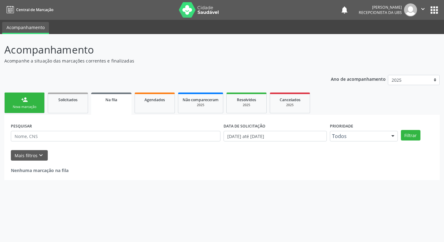
click at [30, 105] on div "Nova marcação" at bounding box center [24, 107] width 31 height 5
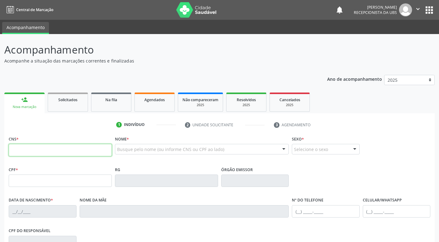
click at [22, 149] on input "text" at bounding box center [60, 150] width 103 height 12
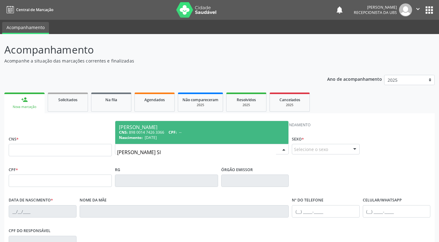
type input "ITALO DE SOUZA SI"
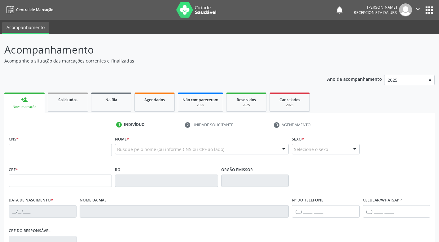
click at [285, 149] on div at bounding box center [283, 149] width 9 height 11
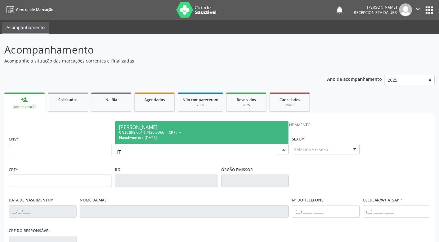
type input "I"
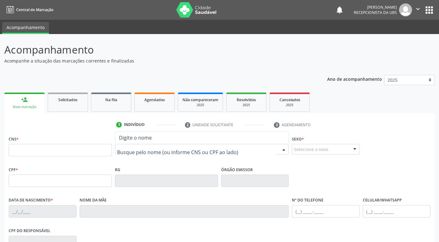
click at [135, 151] on input "text" at bounding box center [196, 152] width 159 height 12
type input "ITALO DE SO"
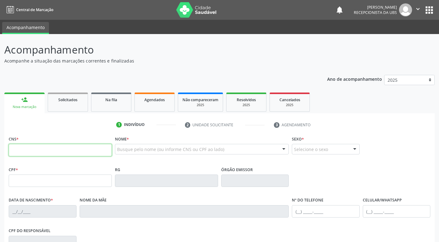
click at [26, 150] on input "text" at bounding box center [60, 150] width 103 height 12
type input "898 0014 5830 6242"
type input "485.815.908-61"
type input "3[DATE]"
type input "Elandia [PERSON_NAME]"
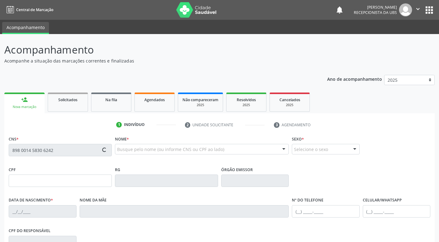
type input "[PHONE_NUMBER]"
type input "90"
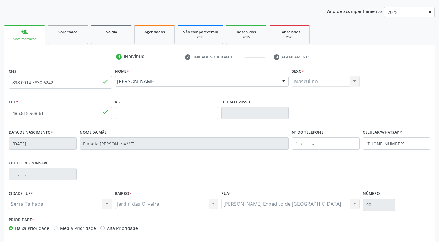
scroll to position [93, 0]
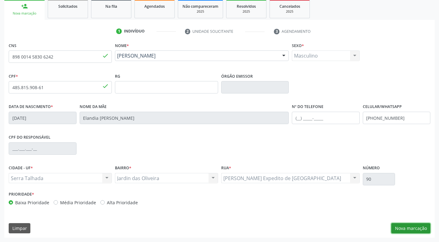
click at [403, 227] on button "Nova marcação" at bounding box center [410, 228] width 39 height 11
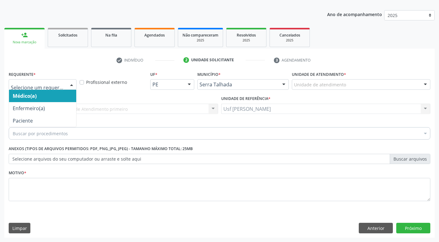
drag, startPoint x: 71, startPoint y: 83, endPoint x: 65, endPoint y: 91, distance: 10.2
click at [71, 85] on div at bounding box center [71, 85] width 9 height 11
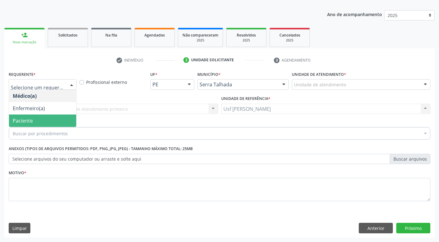
click at [38, 121] on span "Paciente" at bounding box center [42, 121] width 67 height 12
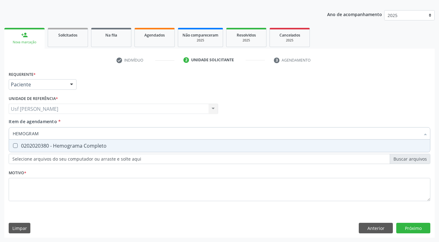
type input "HEMOGRAMA"
click at [14, 147] on Completo at bounding box center [15, 146] width 5 height 5
click at [13, 147] on Completo "checkbox" at bounding box center [11, 146] width 4 height 4
checkbox Completo "true"
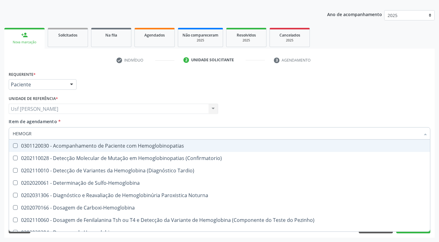
type input "HEMOG"
checkbox Hemoglobinopatias "false"
type input "HEMO"
checkbox Completo "false"
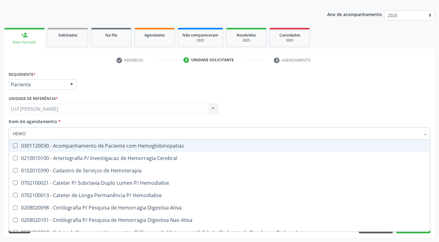
type input "HEM"
checkbox Completo "false"
checkbox Elástica "true"
type input "HE"
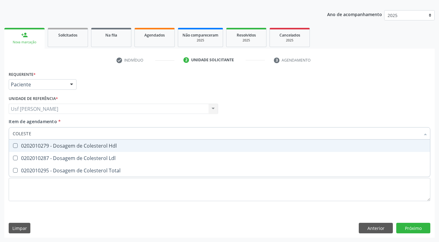
drag, startPoint x: 13, startPoint y: 145, endPoint x: 17, endPoint y: 151, distance: 6.7
click at [15, 148] on Hdl at bounding box center [15, 146] width 5 height 5
click at [13, 148] on Hdl "checkbox" at bounding box center [11, 146] width 4 height 4
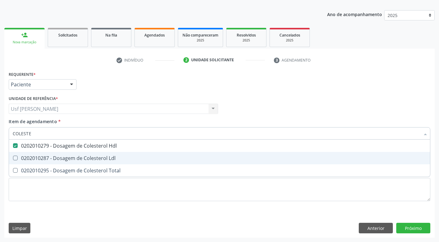
click at [14, 160] on Ldl at bounding box center [15, 158] width 5 height 5
click at [13, 160] on Ldl "checkbox" at bounding box center [11, 158] width 4 height 4
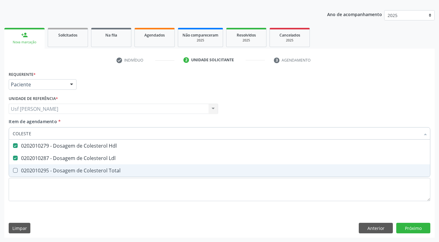
click at [15, 169] on Total at bounding box center [15, 170] width 5 height 5
click at [13, 169] on Total "checkbox" at bounding box center [11, 171] width 4 height 4
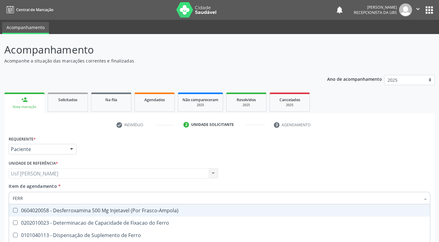
scroll to position [65, 0]
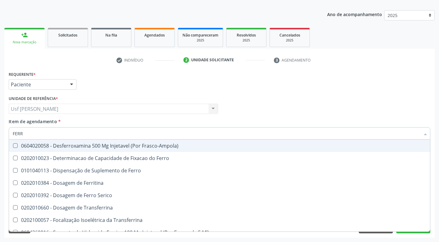
type input "FERRO"
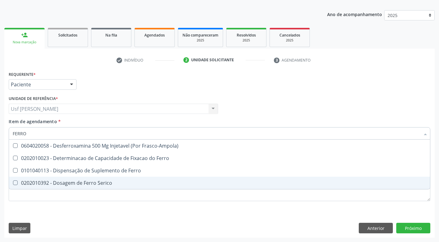
click at [15, 182] on Serico at bounding box center [15, 183] width 5 height 5
click at [13, 182] on Serico "checkbox" at bounding box center [11, 183] width 4 height 4
checkbox Serico "true"
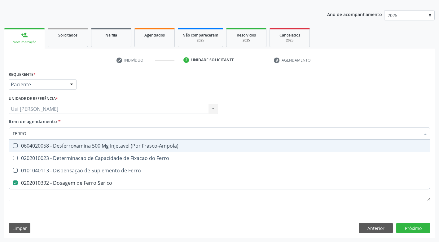
type input "FERR"
checkbox Serico "false"
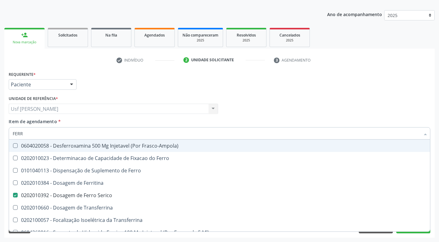
type input "FER"
checkbox Serico "false"
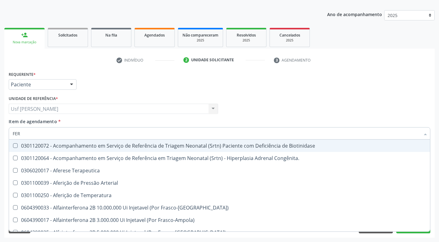
type input "FE"
checkbox Serico "false"
checkbox Deferente "true"
type input "F"
checkbox Deferente "false"
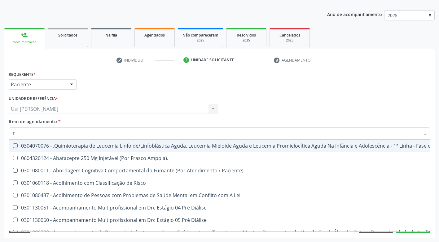
type input "FE"
checkbox Aórtico "true"
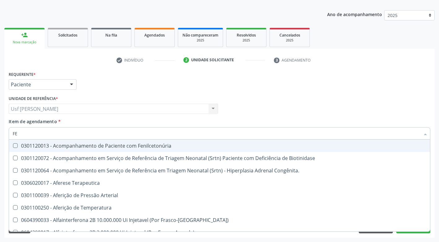
type input "FER"
checkbox Grama\) "true"
checkbox Serico "false"
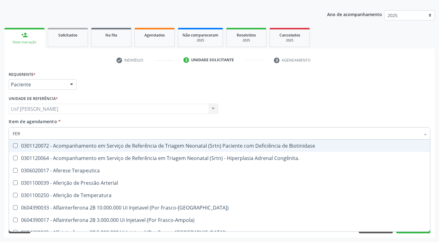
type input "FERR"
checkbox Temperatura "true"
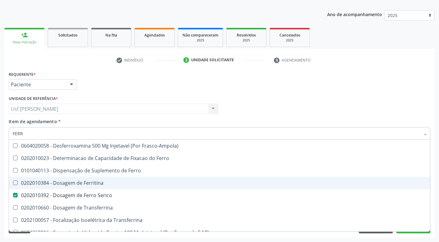
click at [17, 183] on Ferritina at bounding box center [15, 183] width 5 height 5
click at [13, 183] on Ferritina "checkbox" at bounding box center [11, 183] width 4 height 4
checkbox Ferritina "true"
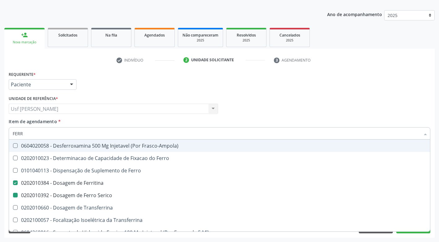
type input "FER"
checkbox Ferritina "false"
checkbox Serico "false"
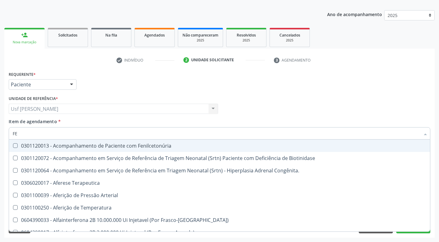
type input "F"
checkbox Ferritina "false"
checkbox Serico "false"
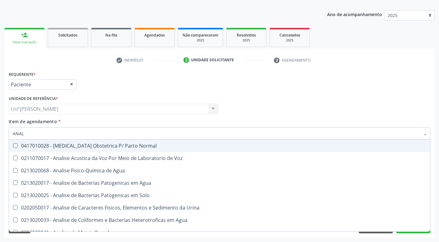
type input "ANALI"
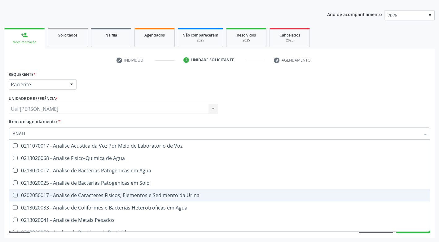
click at [15, 196] on Urina at bounding box center [15, 195] width 5 height 5
click at [13, 196] on Urina "checkbox" at bounding box center [11, 195] width 4 height 4
checkbox Urina "true"
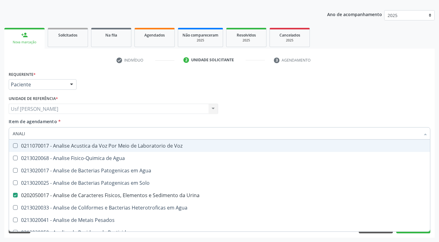
type input "ANAL"
checkbox Urina "false"
checkbox Agua "true"
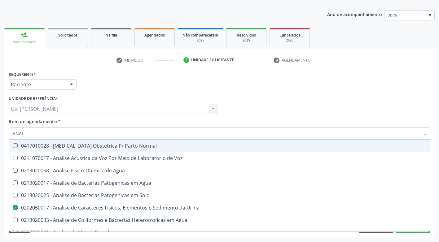
type input "ANA"
checkbox Urina "false"
checkbox Pesticidas "true"
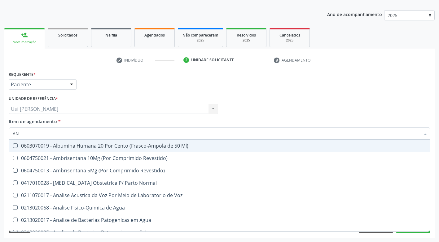
type input "A"
checkbox Urina "false"
checkbox Anal "false"
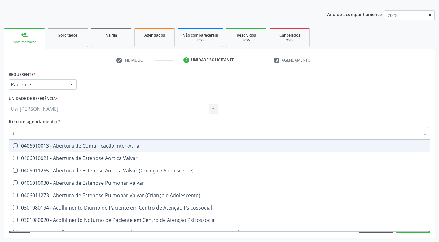
type input "UR"
checkbox Urina "true"
type input "URE"
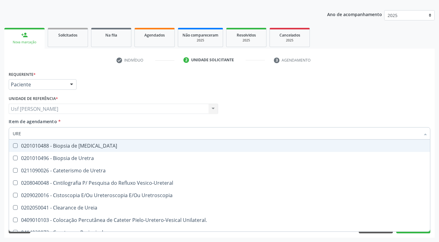
checkbox Peri-Uretral "false"
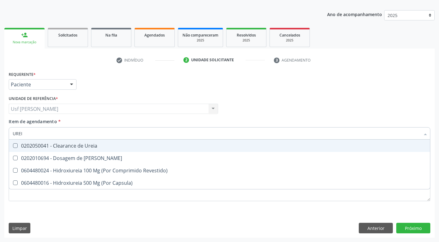
type input "UREIA"
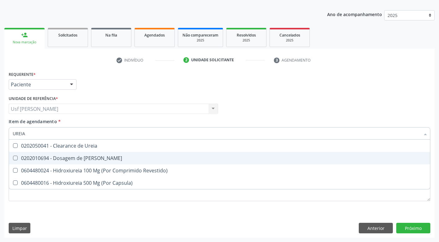
click at [14, 159] on Ureia at bounding box center [15, 158] width 5 height 5
click at [13, 159] on Ureia "checkbox" at bounding box center [11, 158] width 4 height 4
checkbox Ureia "true"
type input "URE"
checkbox Ureia "false"
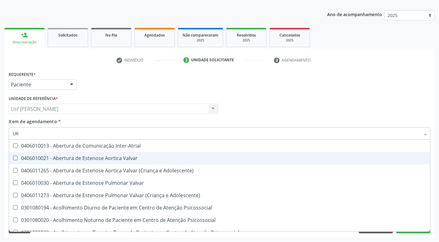
type input "U"
checkbox Urina "false"
checkbox Alimentos "false"
checkbox Ureia "false"
checkbox Segmento\) "true"
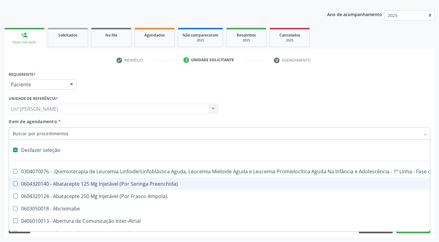
type input "C"
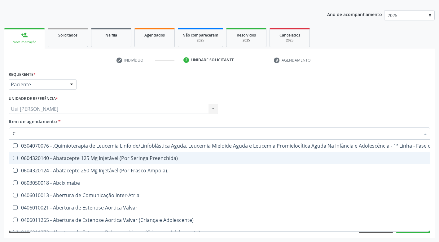
checkbox Urina "true"
checkbox Adolescente\) "false"
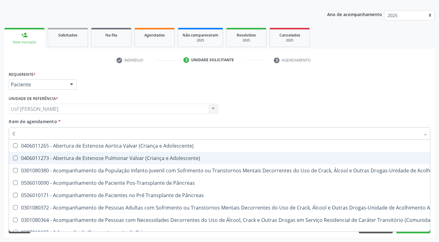
type input "CR"
checkbox Craniana "false"
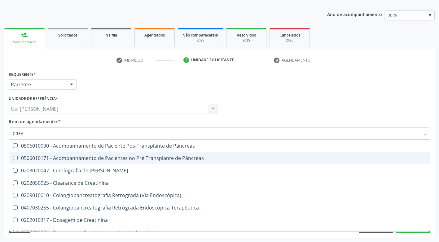
type input "CREAT"
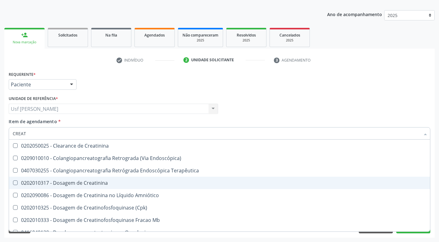
click at [13, 183] on Creatinina at bounding box center [15, 183] width 5 height 5
click at [13, 183] on Creatinina "checkbox" at bounding box center [11, 183] width 4 height 4
checkbox Creatinina "true"
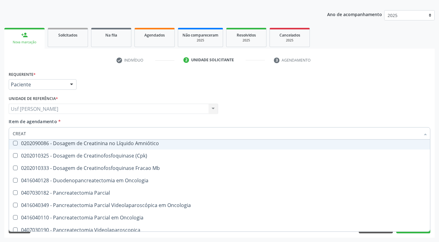
scroll to position [62, 0]
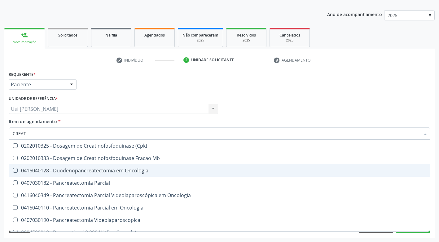
type input "CREA"
checkbox Creatinina "false"
checkbox Mb "true"
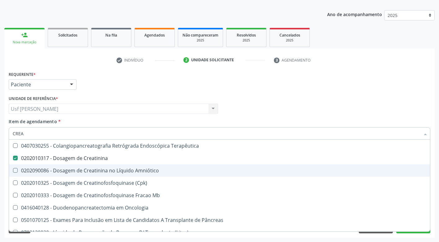
type input "CRE"
checkbox Creatinina "false"
checkbox Oncologia "true"
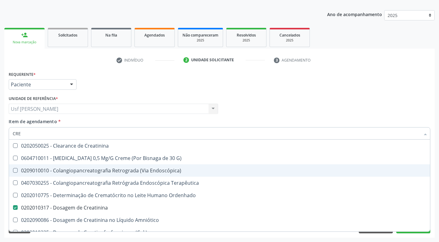
type input "CR"
checkbox Creatinina "false"
type input "C"
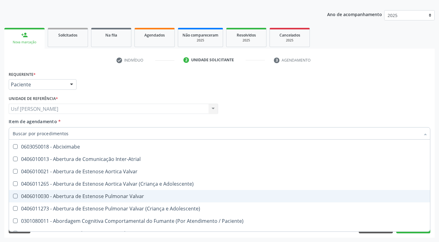
scroll to position [88, 0]
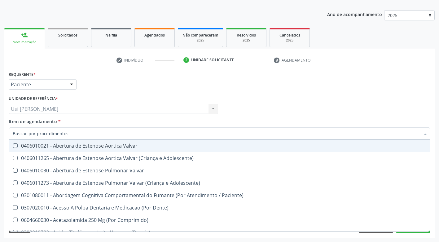
click at [349, 113] on div "Médico Solicitante Por favor, selecione a Unidade de Atendimento primeiro Nenhu…" at bounding box center [219, 106] width 425 height 24
checkbox Preenchida\) "true"
checkbox Ampola\)\ "true"
checkbox Abciximabe "true"
checkbox Inter-Atrial "true"
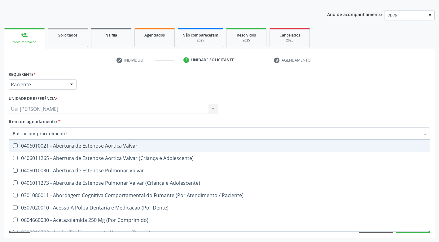
checkbox Valvar "true"
checkbox Adolescente\) "true"
checkbox Valvar "true"
checkbox Adolescente\) "true"
checkbox Paciente\) "true"
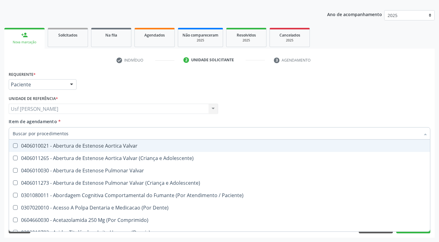
checkbox Dente\) "true"
checkbox Comprimido\) "true"
checkbox \(Dornic\) "true"
checkbox Capsula\) "true"
checkbox Urina "false"
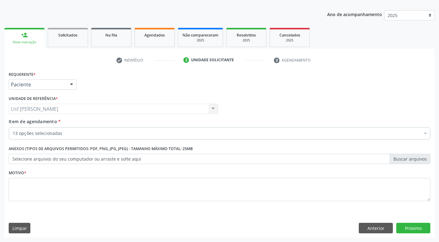
scroll to position [0, 0]
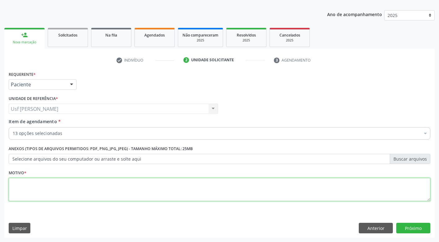
click at [19, 190] on textarea at bounding box center [220, 190] width 422 height 24
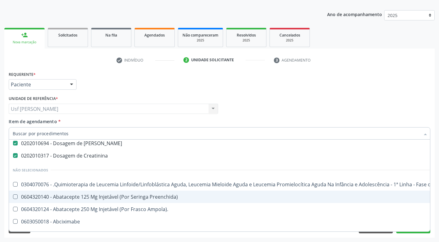
scroll to position [186, 0]
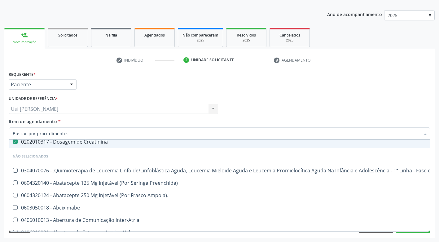
click at [49, 134] on input "Item de agendamento *" at bounding box center [217, 133] width 408 height 12
type input "V"
checkbox Ldl "false"
checkbox Total "false"
checkbox Triglicerideos "false"
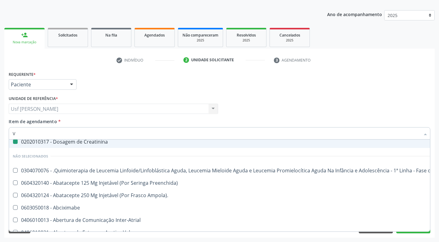
checkbox \(Tgp\) "false"
checkbox \(Tgo\) "false"
checkbox Fracoes "false"
checkbox Serico "false"
checkbox Ferritina "false"
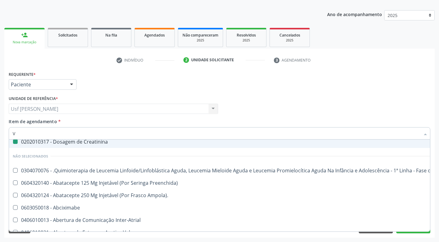
checkbox Urina "false"
checkbox Ureia "false"
checkbox Creatinina "false"
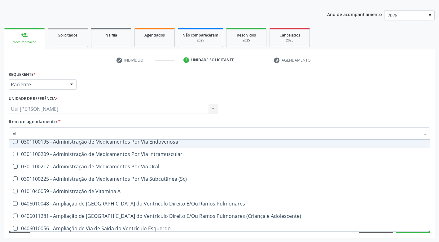
type input "VIT"
checkbox \(Tgp\) "false"
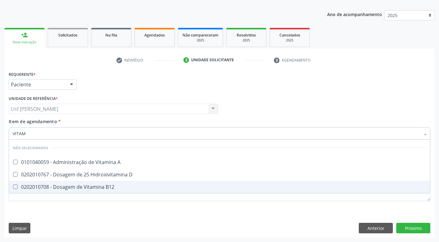
scroll to position [0, 0]
type input "VITAMINA"
click at [15, 187] on B12 at bounding box center [15, 187] width 5 height 5
click at [13, 187] on B12 "checkbox" at bounding box center [11, 187] width 4 height 4
checkbox B12 "true"
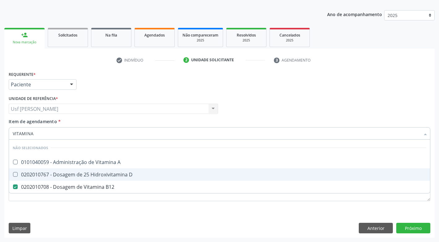
drag, startPoint x: 15, startPoint y: 173, endPoint x: 33, endPoint y: 174, distance: 18.1
click at [15, 173] on D at bounding box center [15, 174] width 5 height 5
click at [13, 173] on D "checkbox" at bounding box center [11, 175] width 4 height 4
checkbox D "true"
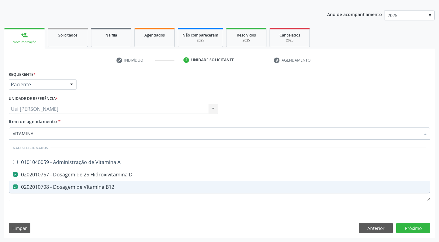
click at [48, 207] on div "Requerente * Paciente Médico(a) Enfermeiro(a) Paciente Nenhum resultado encontr…" at bounding box center [220, 140] width 422 height 140
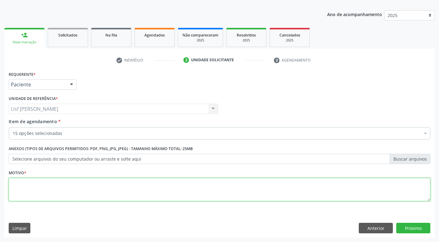
click at [30, 185] on textarea at bounding box center [220, 190] width 422 height 24
type textarea "."
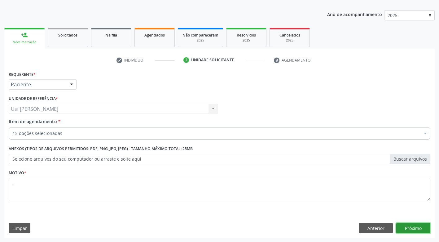
click at [405, 225] on button "Próximo" at bounding box center [413, 228] width 34 height 11
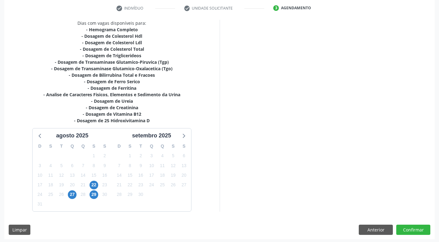
scroll to position [118, 0]
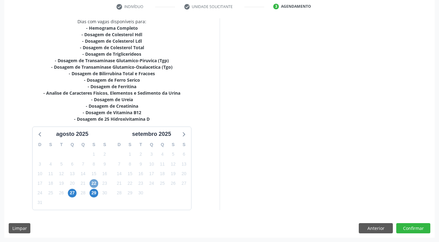
click at [96, 183] on span "22" at bounding box center [94, 183] width 9 height 9
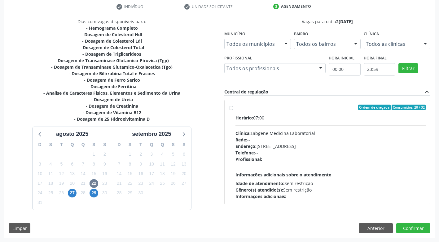
click at [236, 108] on label "Ordem de chegada Consumidos: 20 / 32 Horário: 07:00 Clínica: Labgene Medicina L…" at bounding box center [331, 152] width 191 height 95
click at [231, 108] on input "Ordem de chegada Consumidos: 20 / 32 Horário: 07:00 Clínica: Labgene Medicina L…" at bounding box center [231, 108] width 4 height 6
radio input "true"
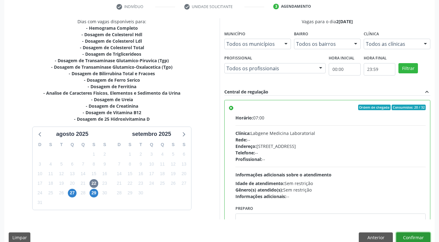
click at [416, 240] on button "Confirmar" at bounding box center [413, 238] width 34 height 11
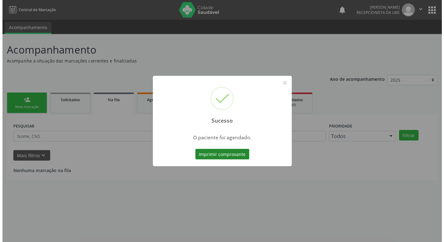
scroll to position [0, 0]
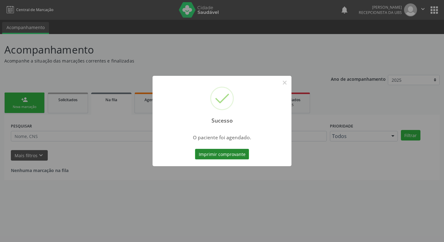
click at [207, 153] on button "Imprimir comprovante" at bounding box center [222, 154] width 54 height 11
